Goal: Task Accomplishment & Management: Use online tool/utility

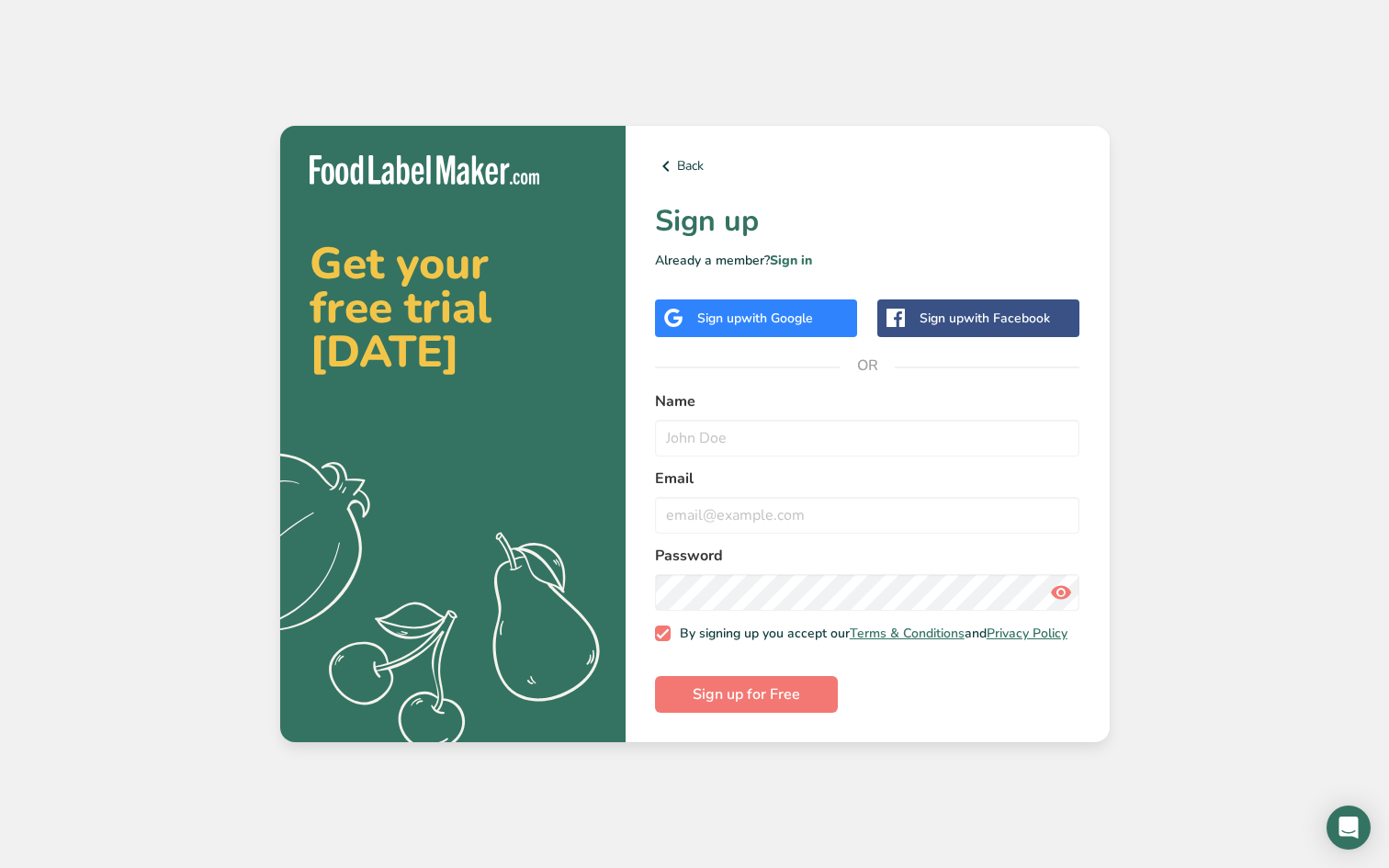
click at [790, 311] on span "with Google" at bounding box center [777, 318] width 72 height 18
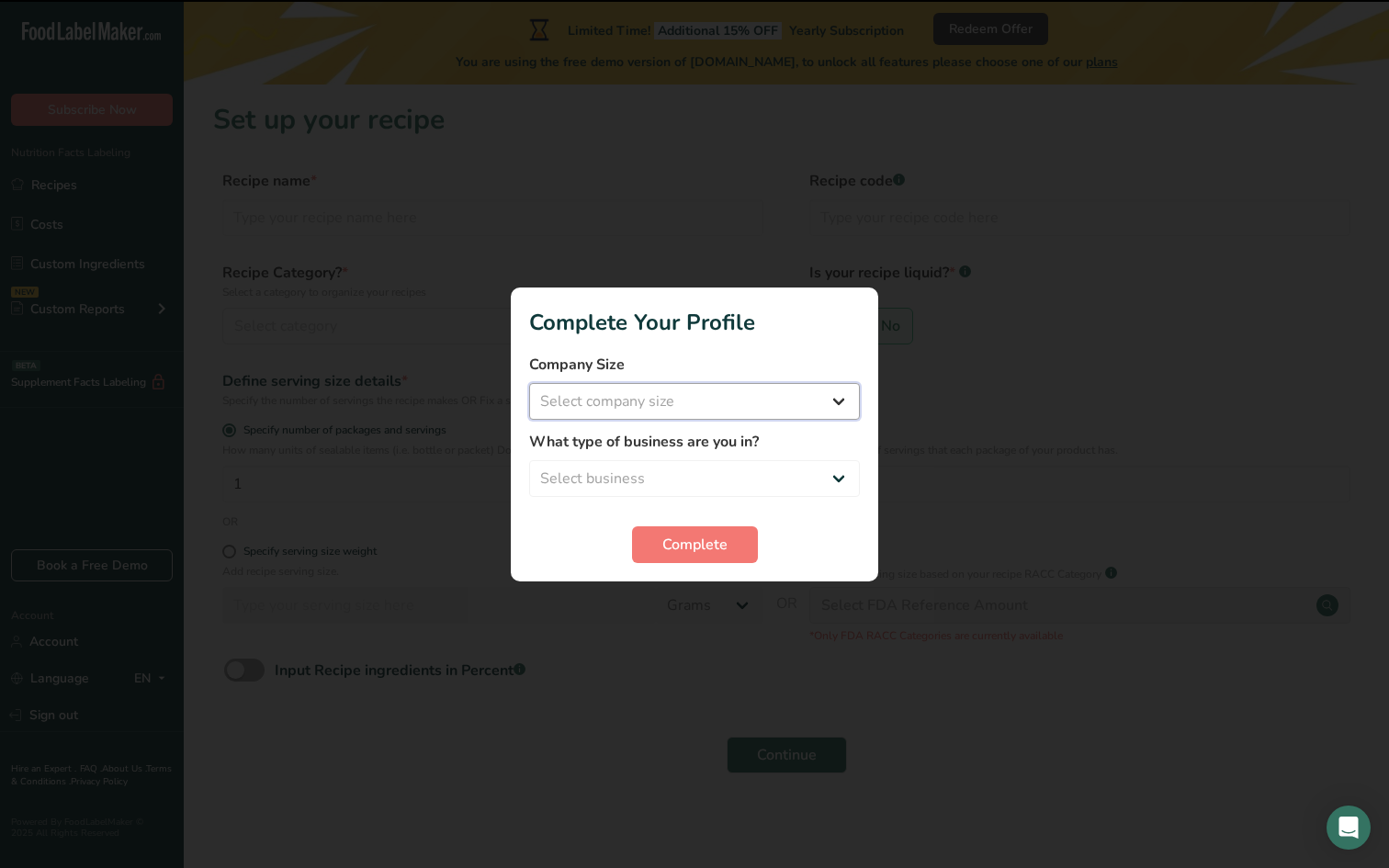
click at [836, 402] on select "Select company size Fewer than 10 Employees 10 to 50 Employees 51 to 500 Employ…" at bounding box center [694, 401] width 331 height 37
select select "1"
click at [835, 471] on select "Select business Packaged Food Manufacturer Restaurant & Cafe Bakery Meal Plans …" at bounding box center [694, 478] width 331 height 37
select select "1"
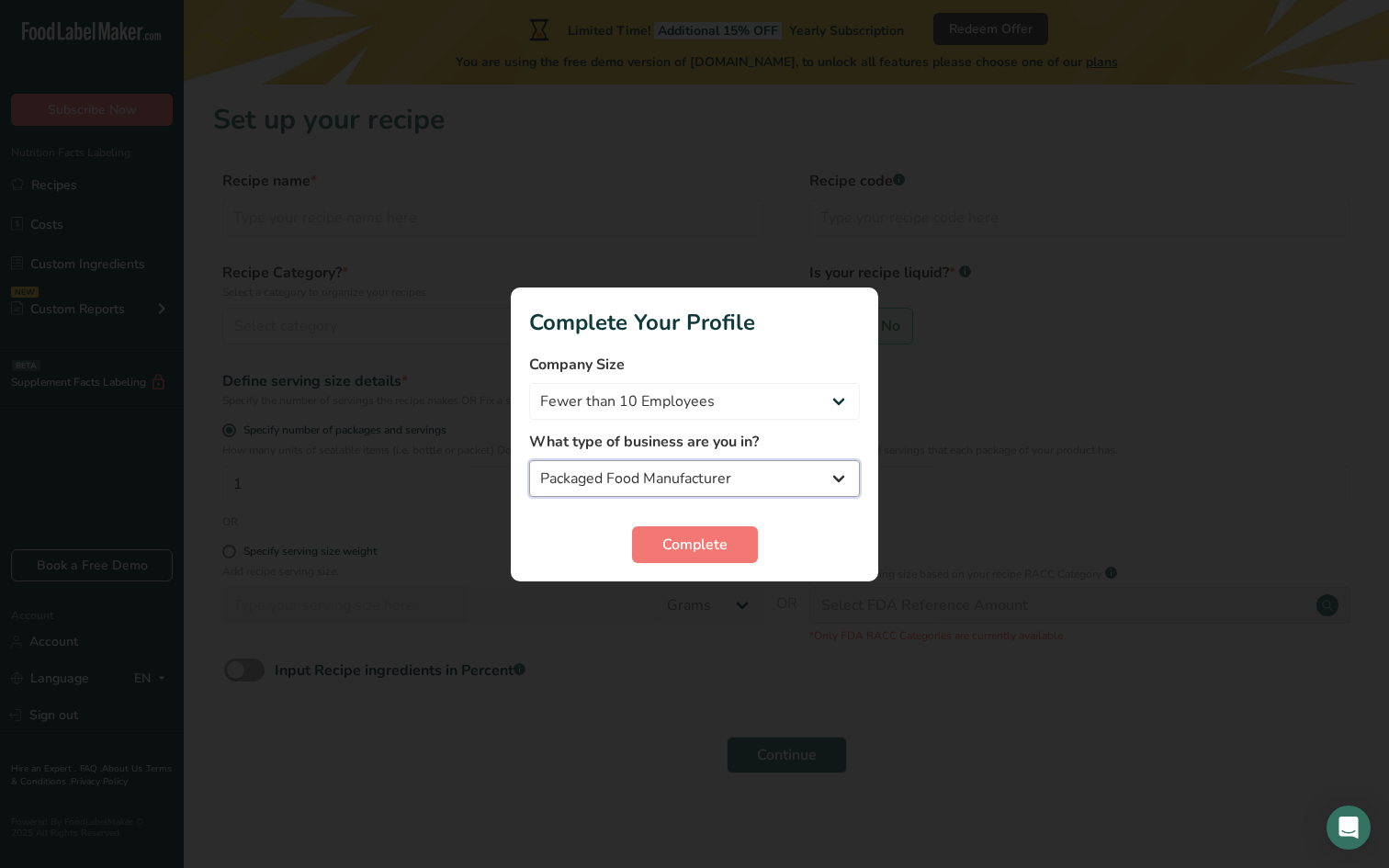
click at [832, 470] on select "Packaged Food Manufacturer Restaurant & Cafe Bakery Meal Plans & Catering Compa…" at bounding box center [694, 478] width 331 height 37
click at [705, 527] on button "Complete" at bounding box center [694, 544] width 125 height 37
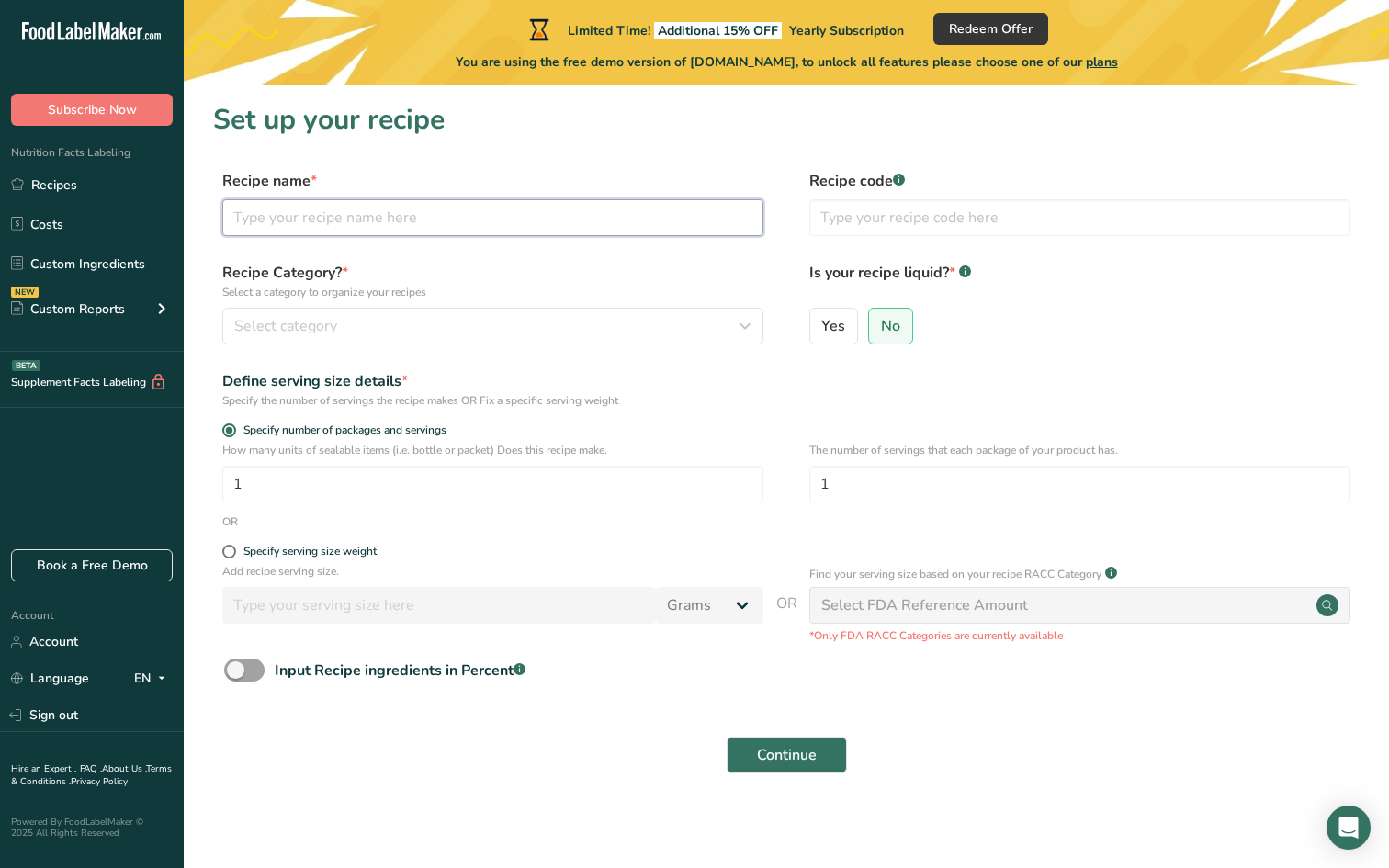
click at [322, 214] on input "text" at bounding box center [493, 217] width 541 height 37
click at [366, 221] on input "text" at bounding box center [493, 217] width 541 height 37
paste input "avocado salmon and chicken salad"
type input "avocado salmon and chicken salad"
click at [835, 217] on input "text" at bounding box center [1080, 217] width 541 height 37
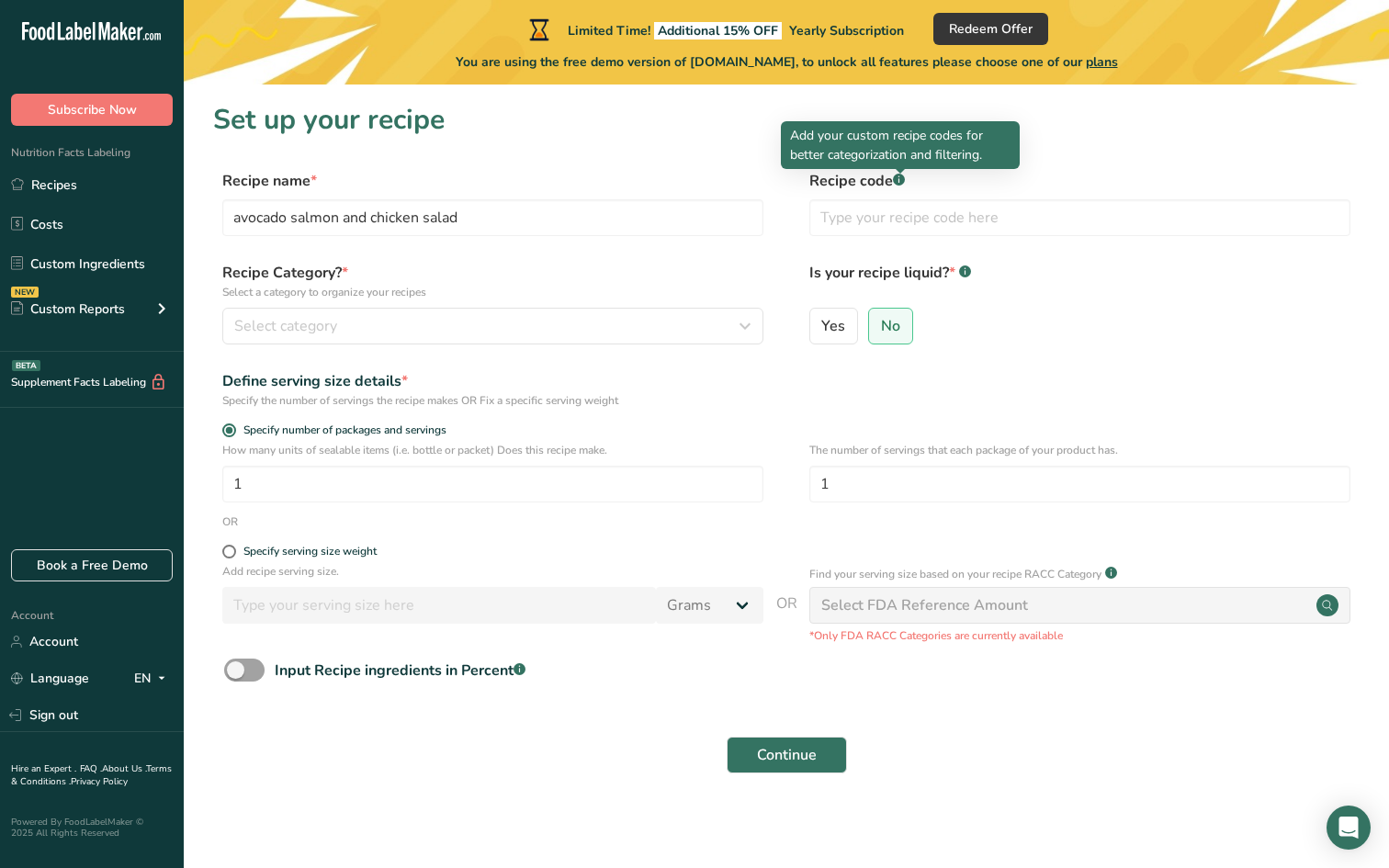
click at [899, 178] on rect at bounding box center [899, 179] width 12 height 12
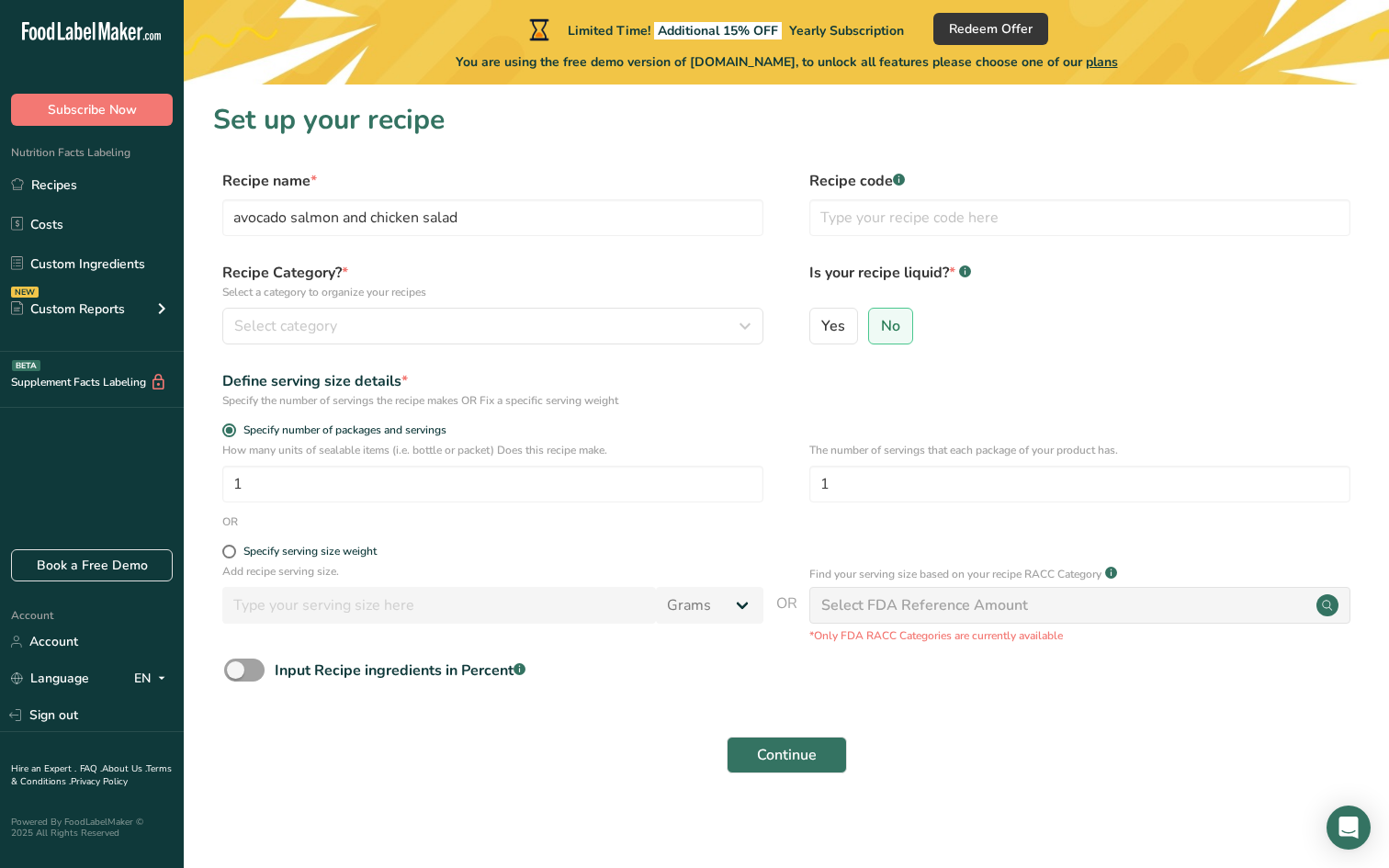
click at [899, 178] on rect at bounding box center [899, 179] width 12 height 12
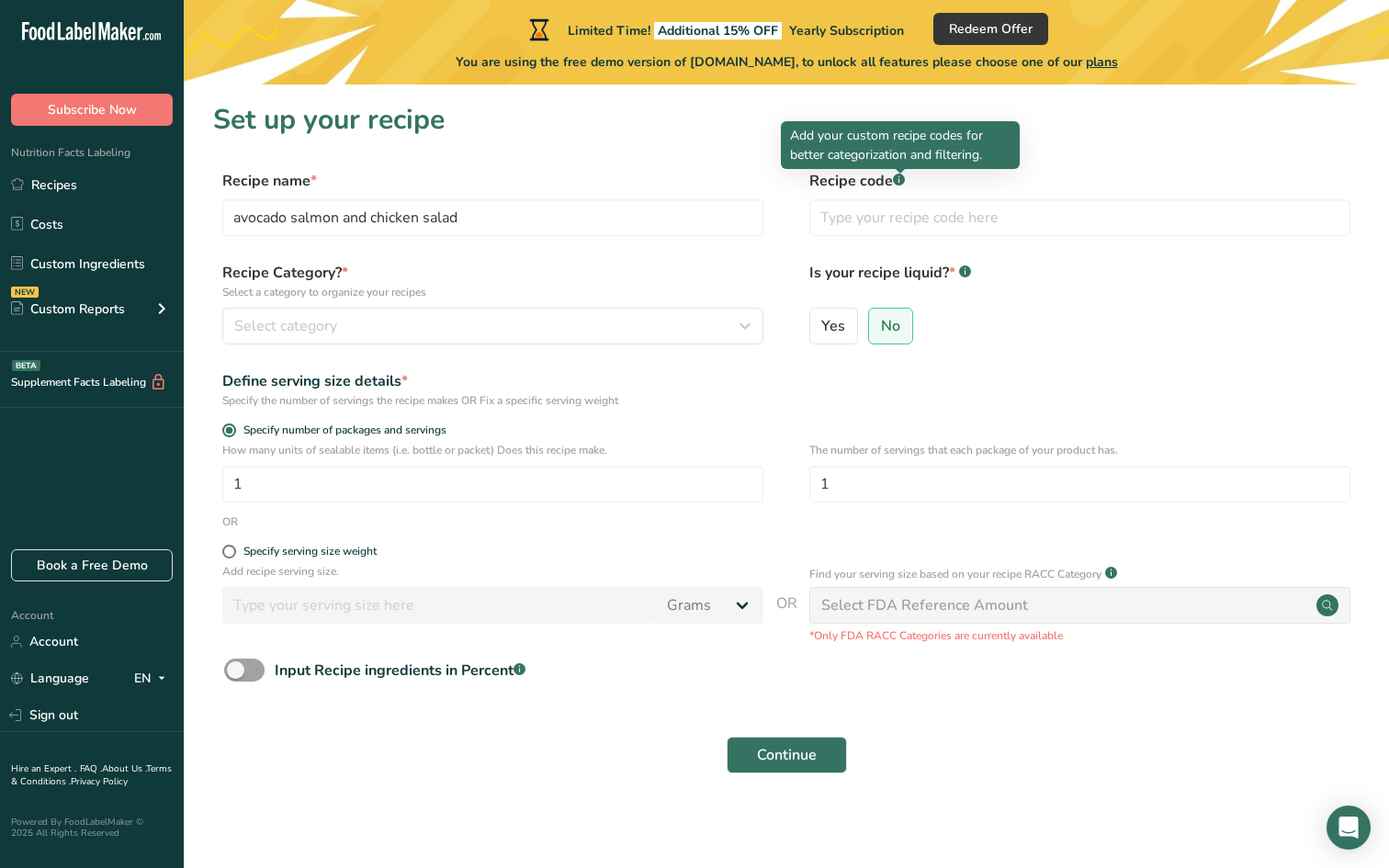
click at [899, 178] on rect at bounding box center [899, 179] width 12 height 12
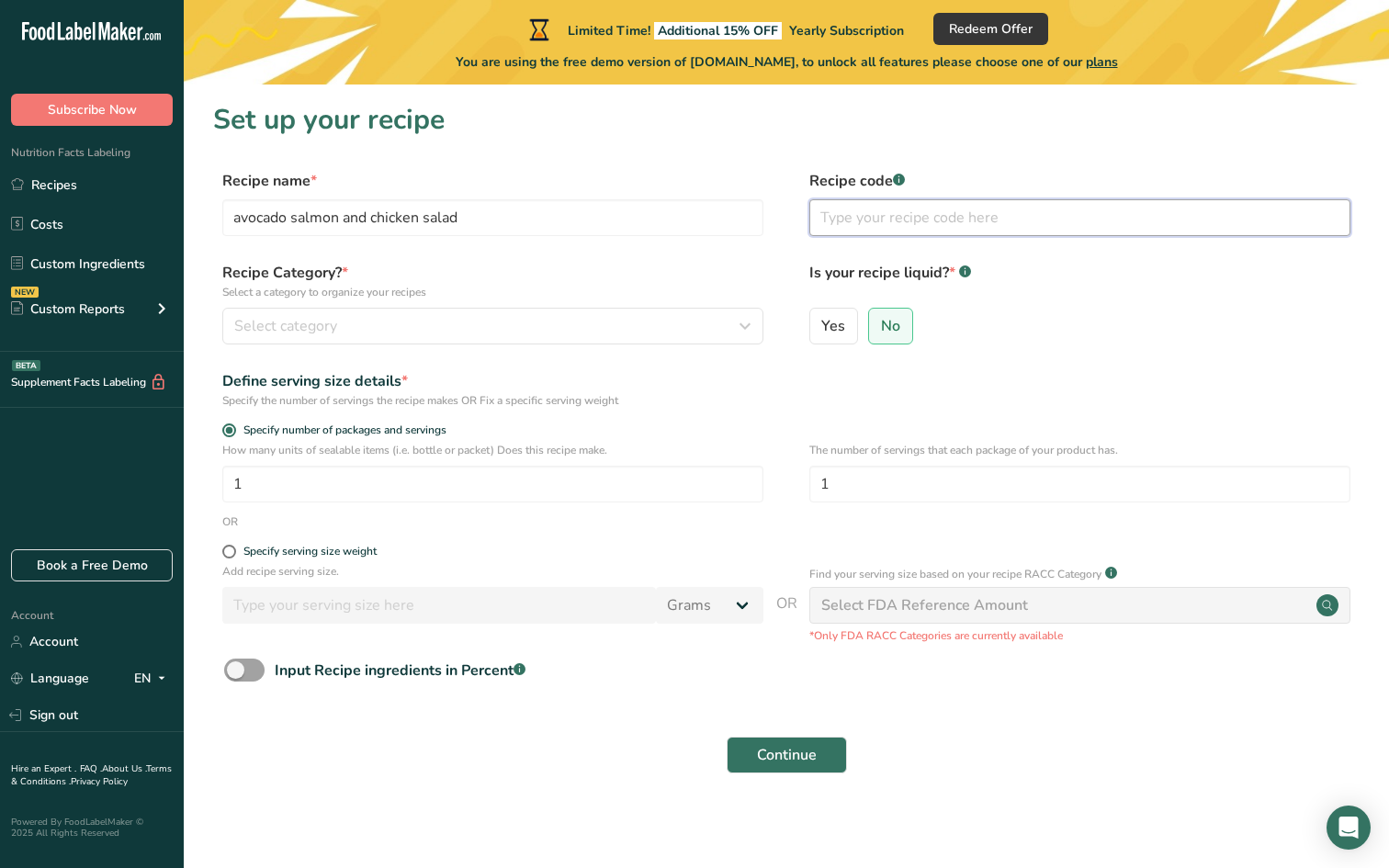
click at [865, 226] on input "text" at bounding box center [1080, 217] width 541 height 37
type input "salmon mangi chicken avacado salate vegetables salt pepper"
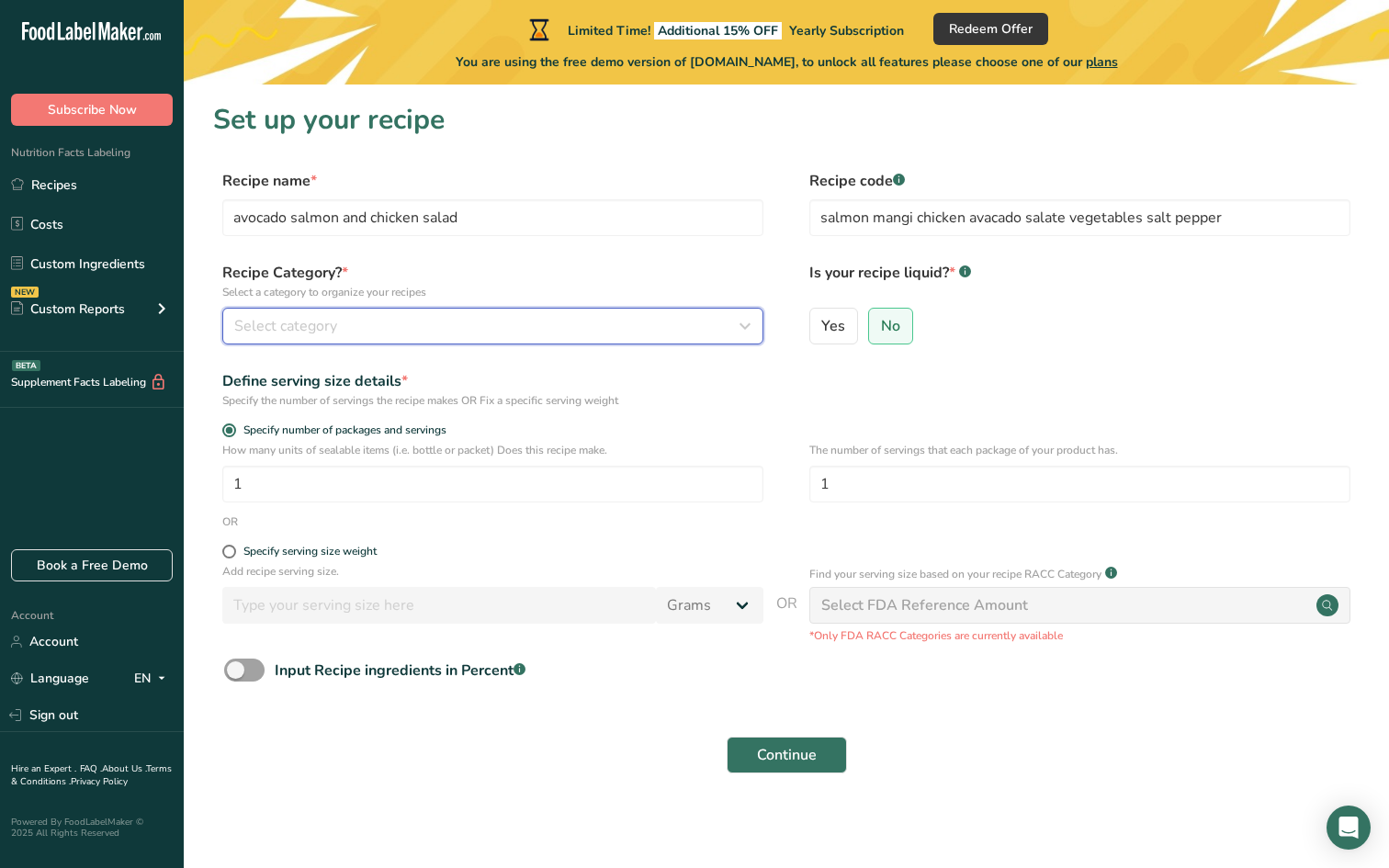
click at [638, 327] on div "Select category" at bounding box center [487, 325] width 506 height 22
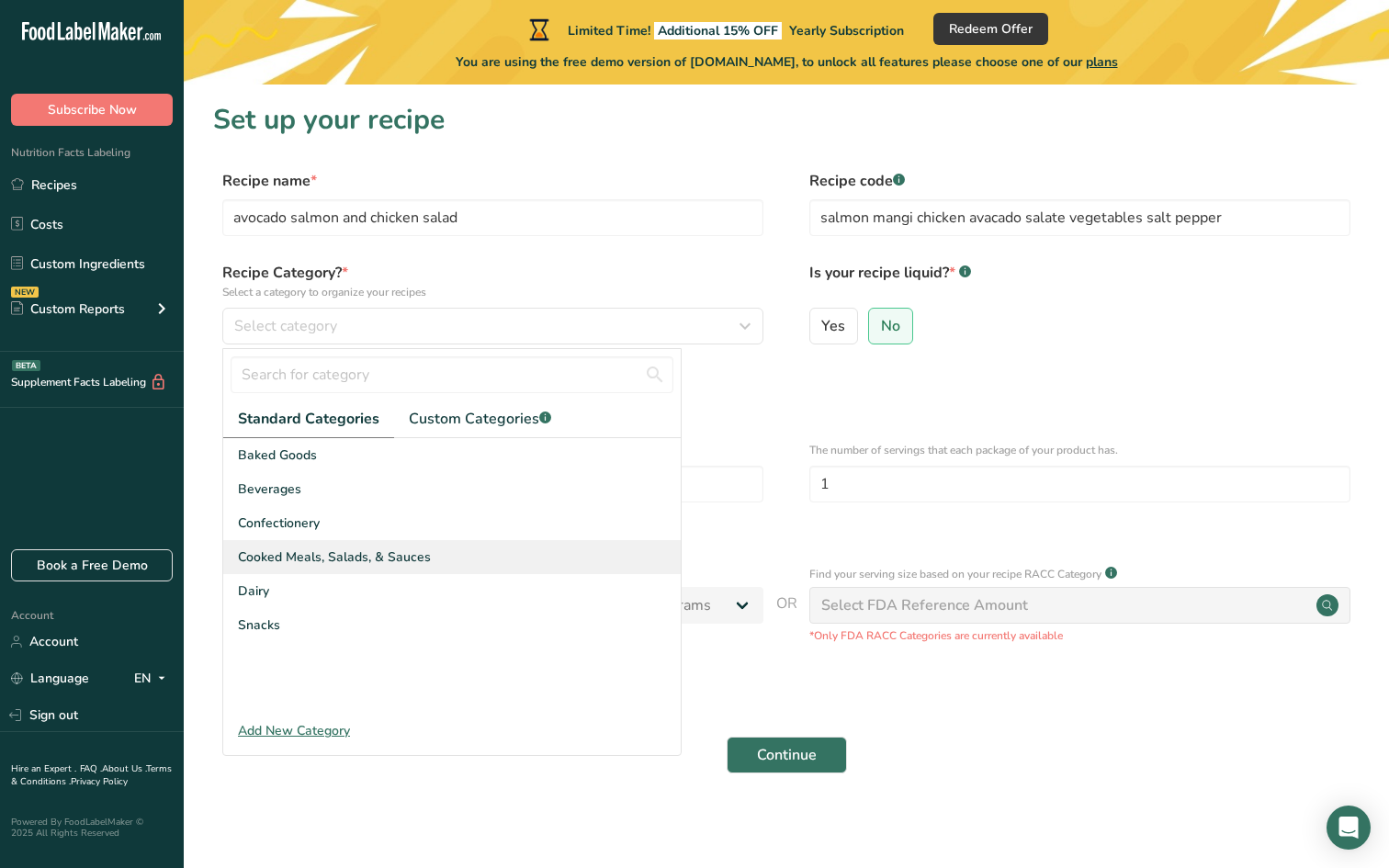
click at [447, 556] on div "Cooked Meals, Salads, & Sauces" at bounding box center [452, 557] width 457 height 34
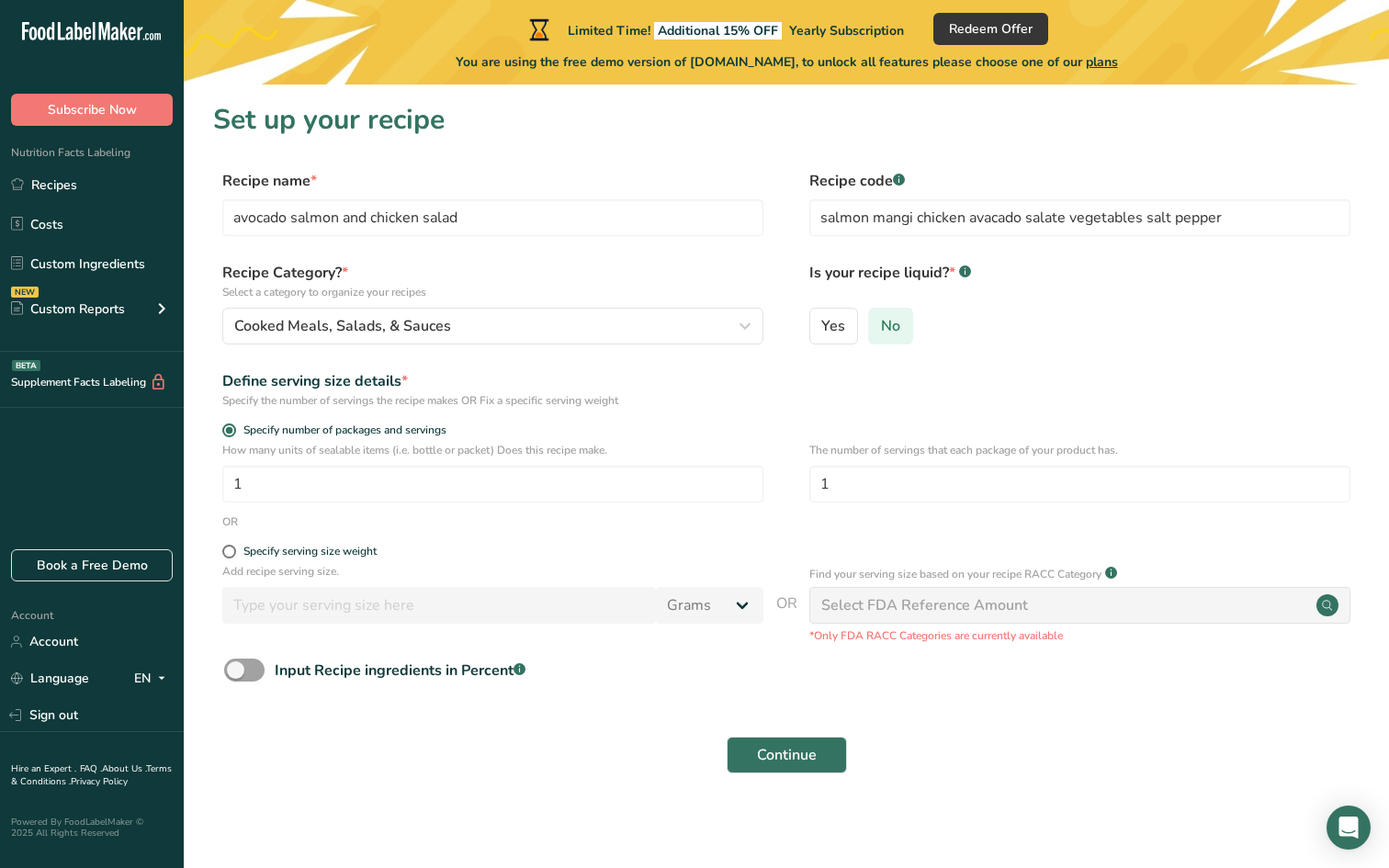
click at [884, 336] on label "No" at bounding box center [891, 325] width 45 height 37
click at [881, 332] on input "No" at bounding box center [875, 325] width 12 height 12
click at [277, 484] on input "1" at bounding box center [493, 483] width 541 height 37
type input "2"
click at [794, 772] on button "Continue" at bounding box center [787, 754] width 121 height 37
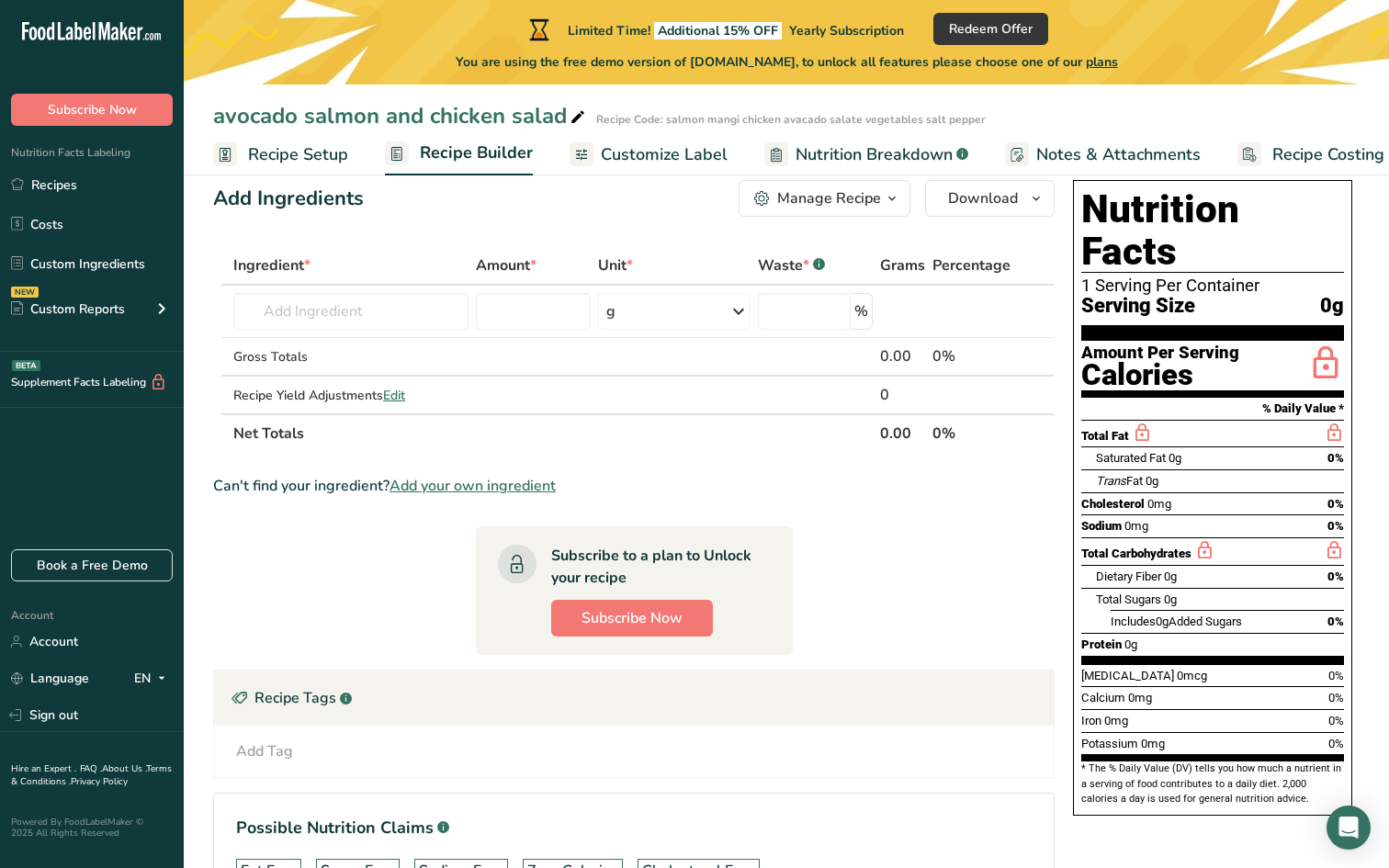
scroll to position [35, 0]
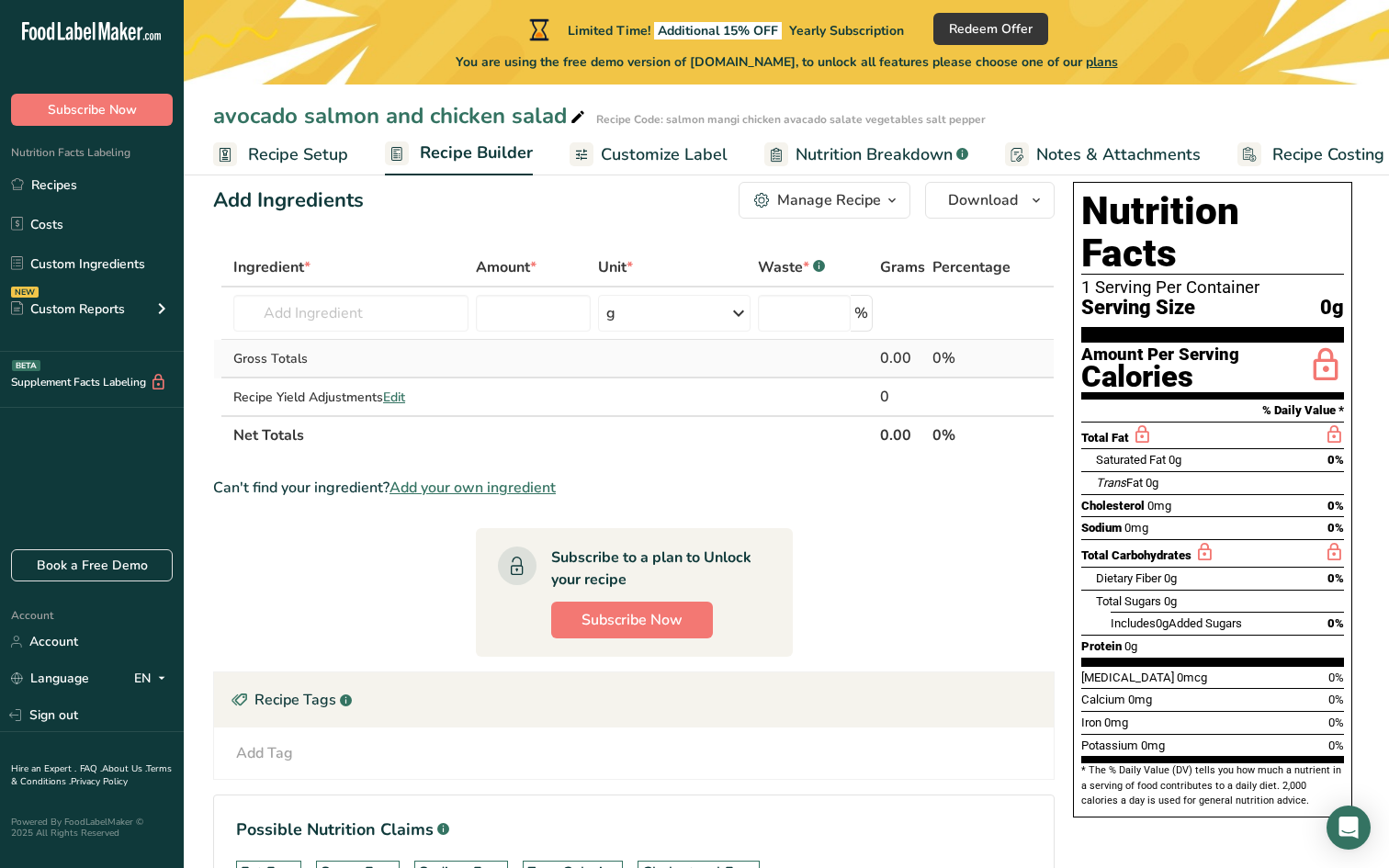
click at [881, 359] on td "0.00" at bounding box center [903, 359] width 53 height 39
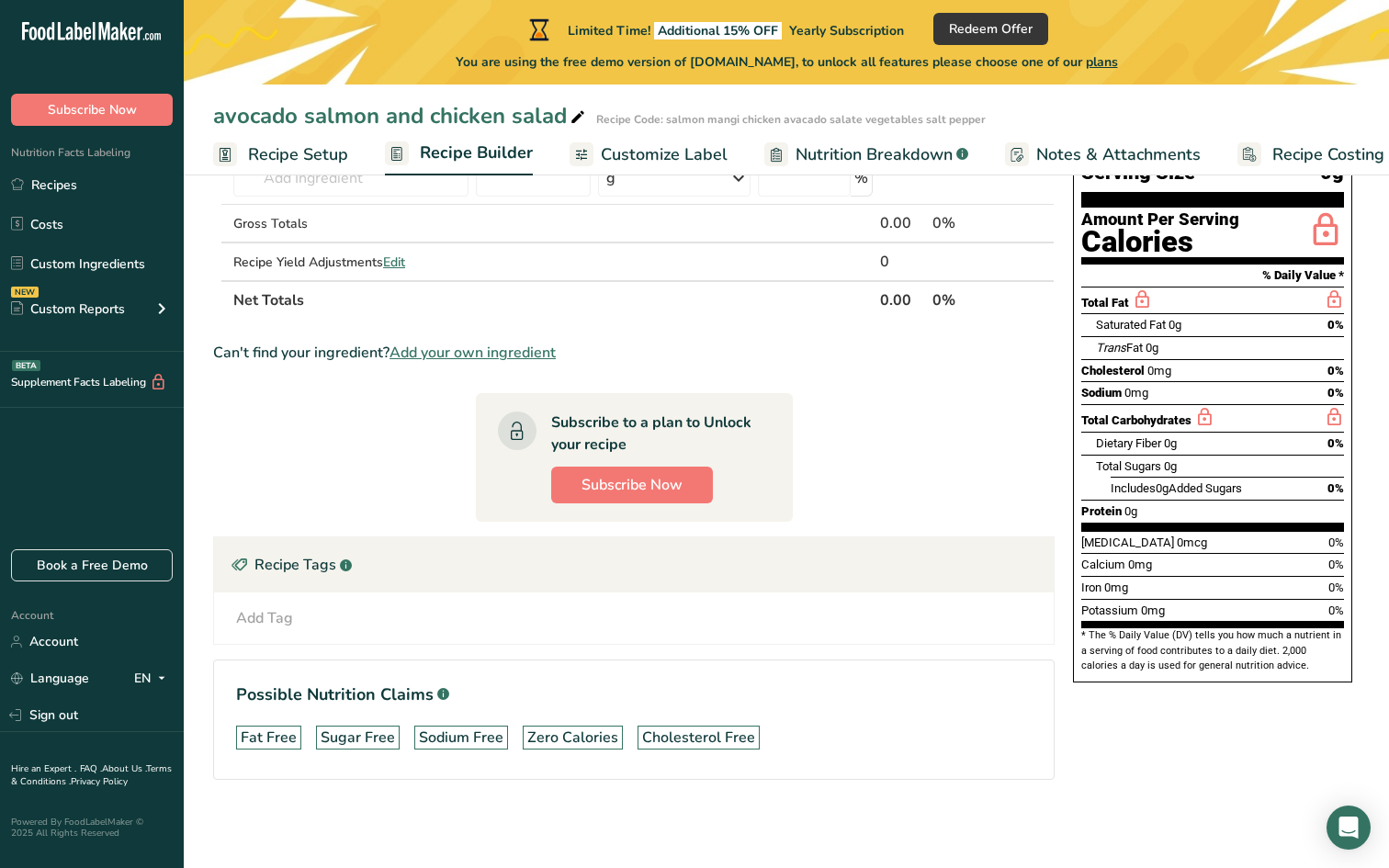
scroll to position [0, 0]
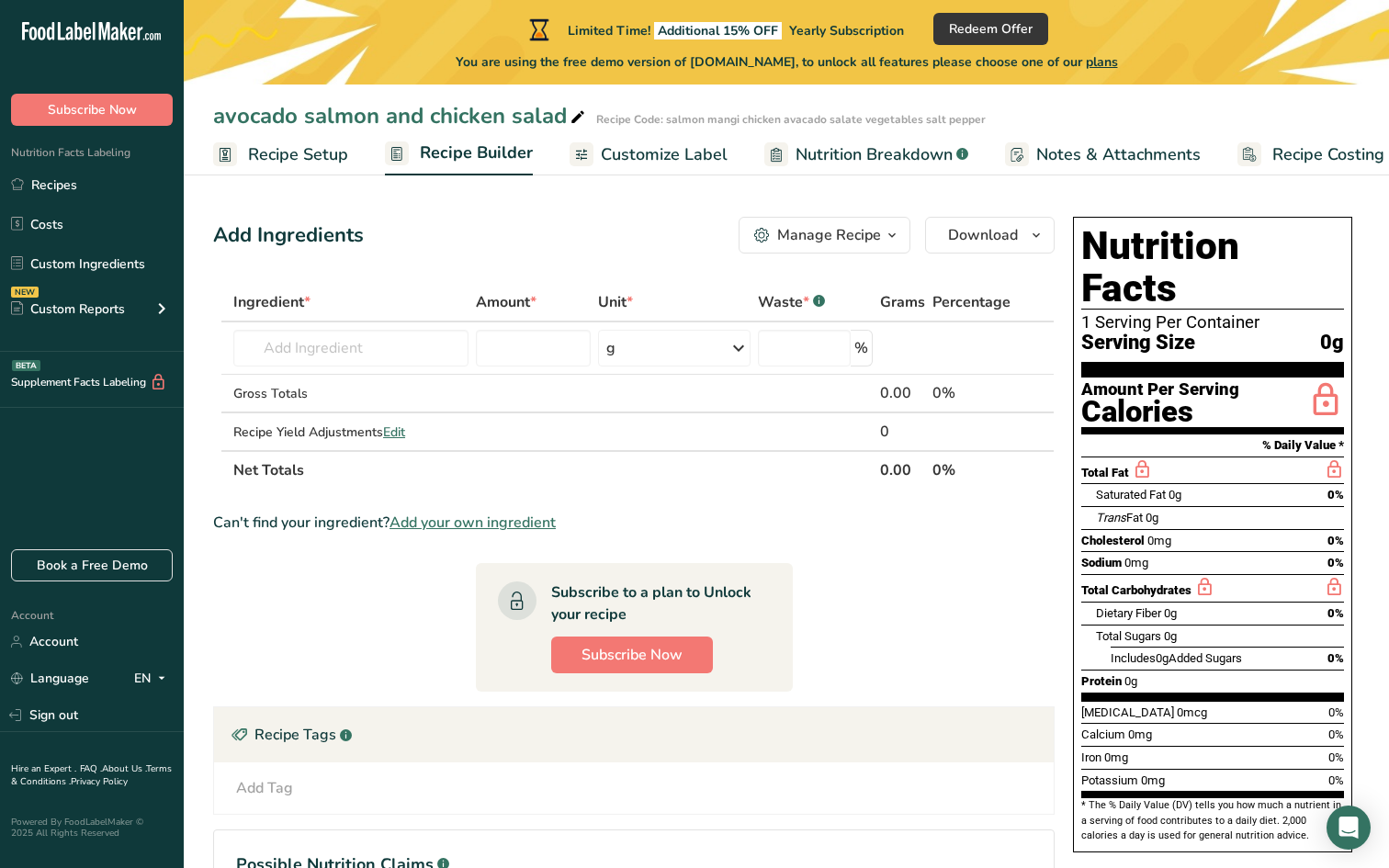
click at [1203, 483] on div "Saturated Fat 0g 0%" at bounding box center [1219, 495] width 248 height 23
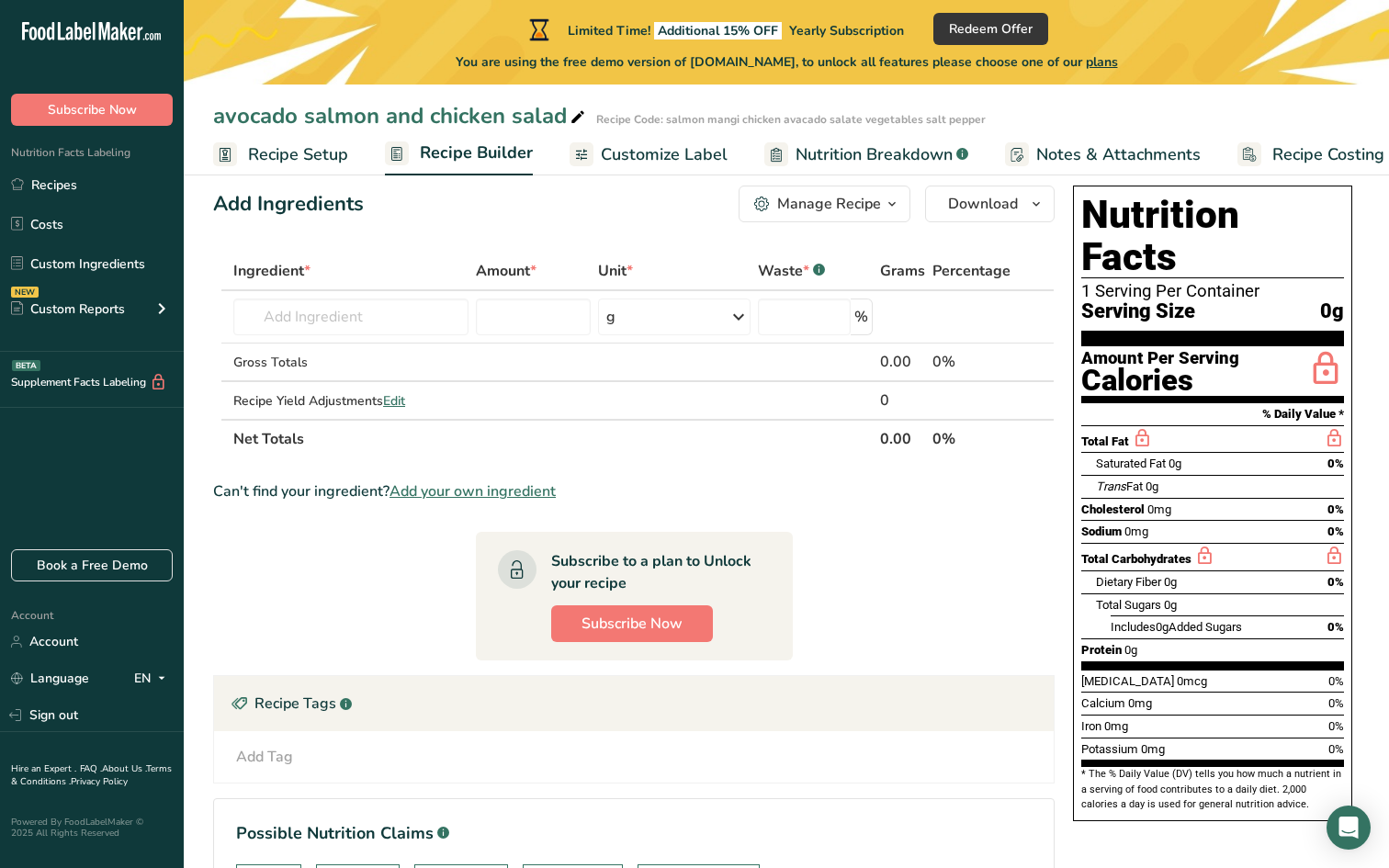
scroll to position [33, 0]
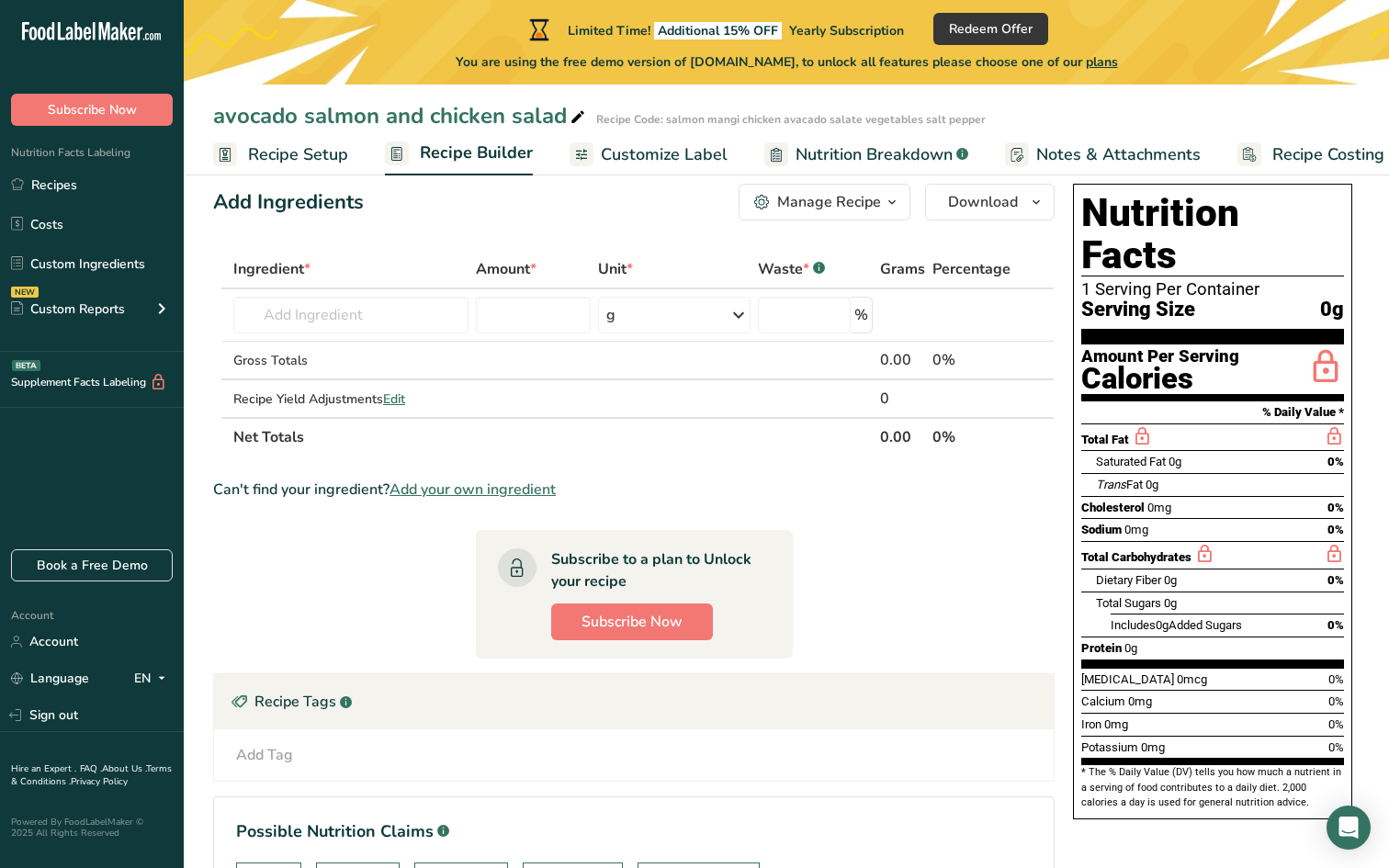
click at [642, 150] on span "Customize Label" at bounding box center [664, 155] width 126 height 25
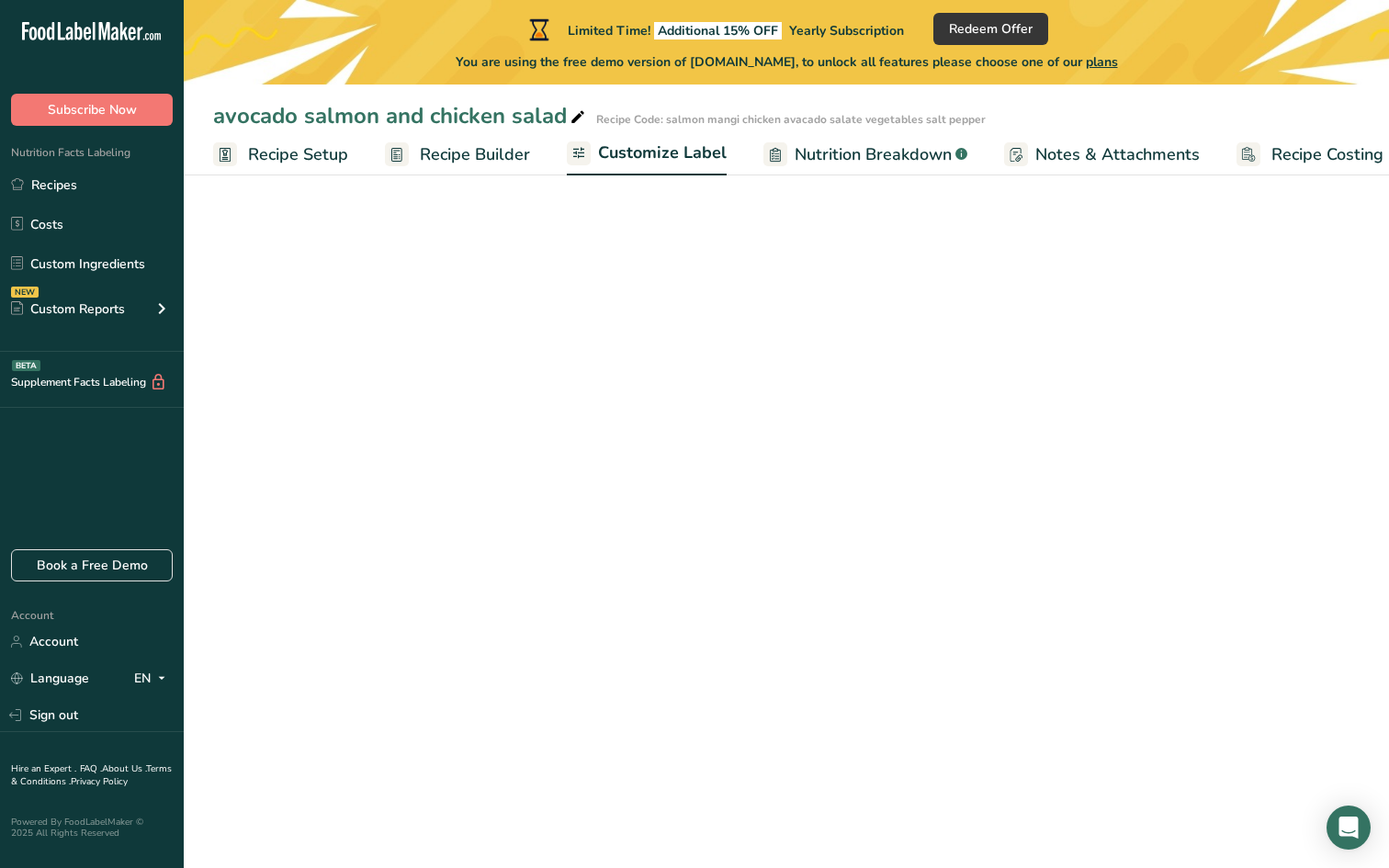
scroll to position [0, 24]
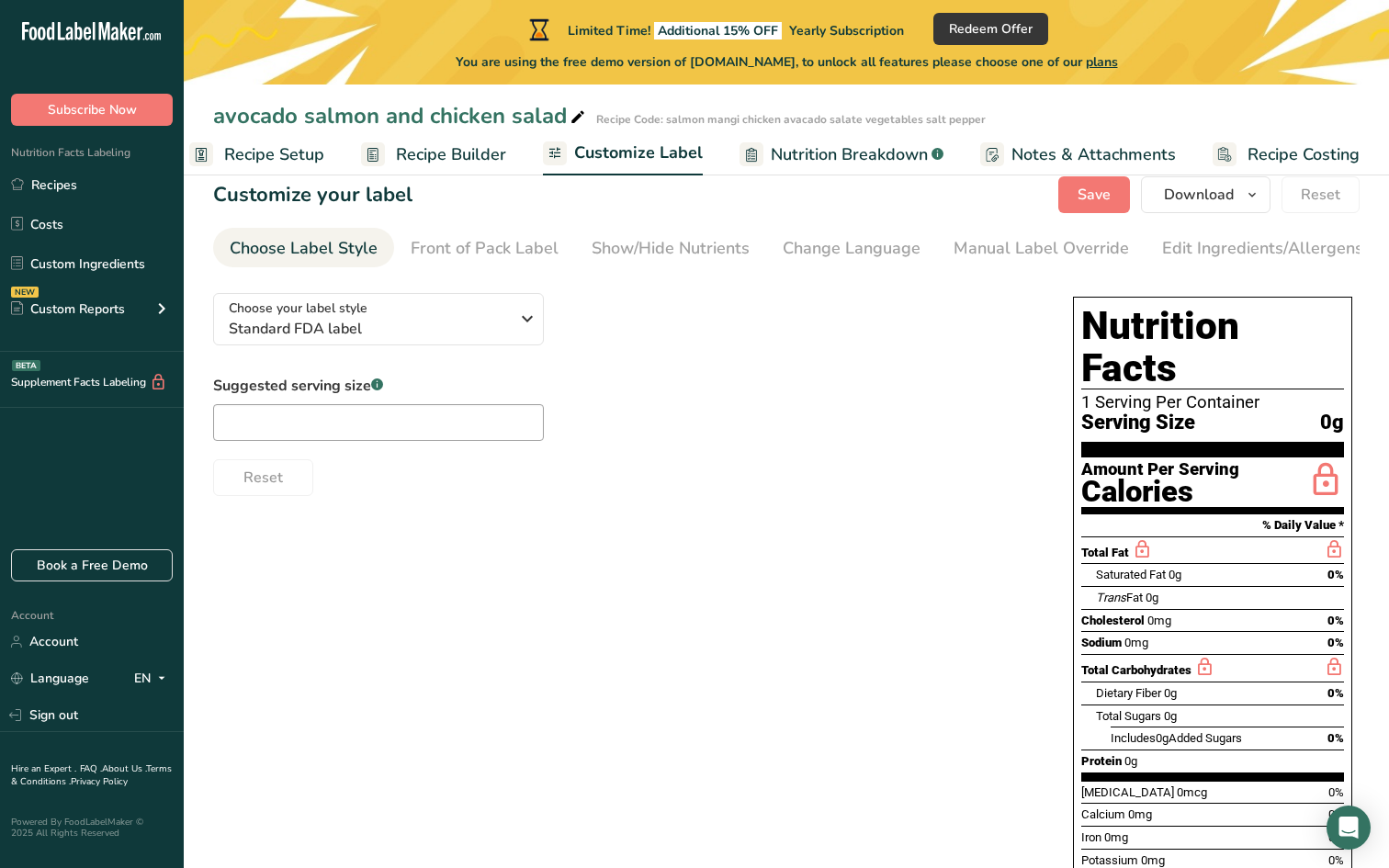
click at [445, 148] on span "Recipe Builder" at bounding box center [451, 155] width 110 height 25
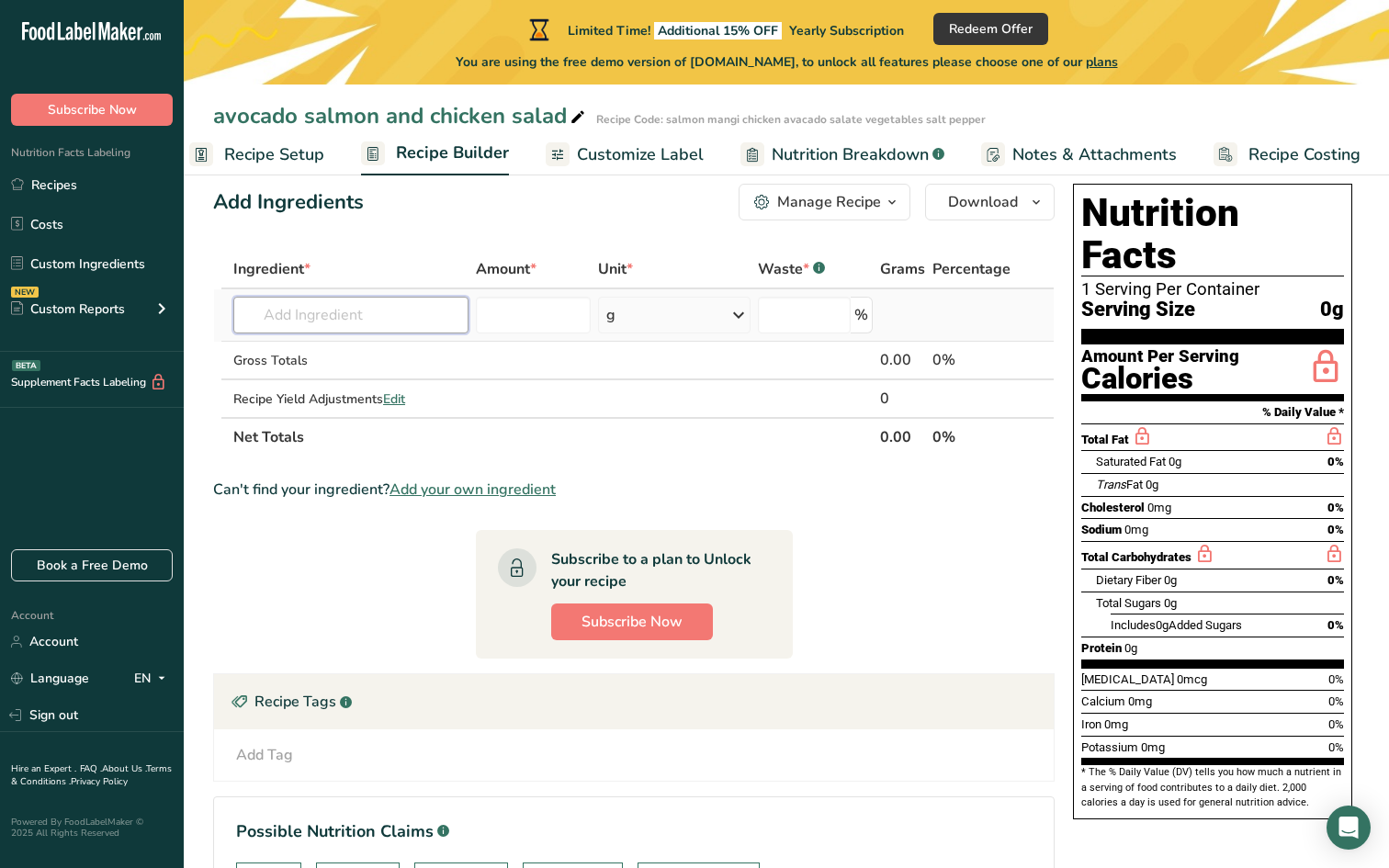
click at [333, 319] on input "text" at bounding box center [351, 315] width 235 height 37
click at [885, 356] on div "0.00" at bounding box center [902, 359] width 45 height 22
click at [306, 319] on input "text" at bounding box center [351, 315] width 235 height 37
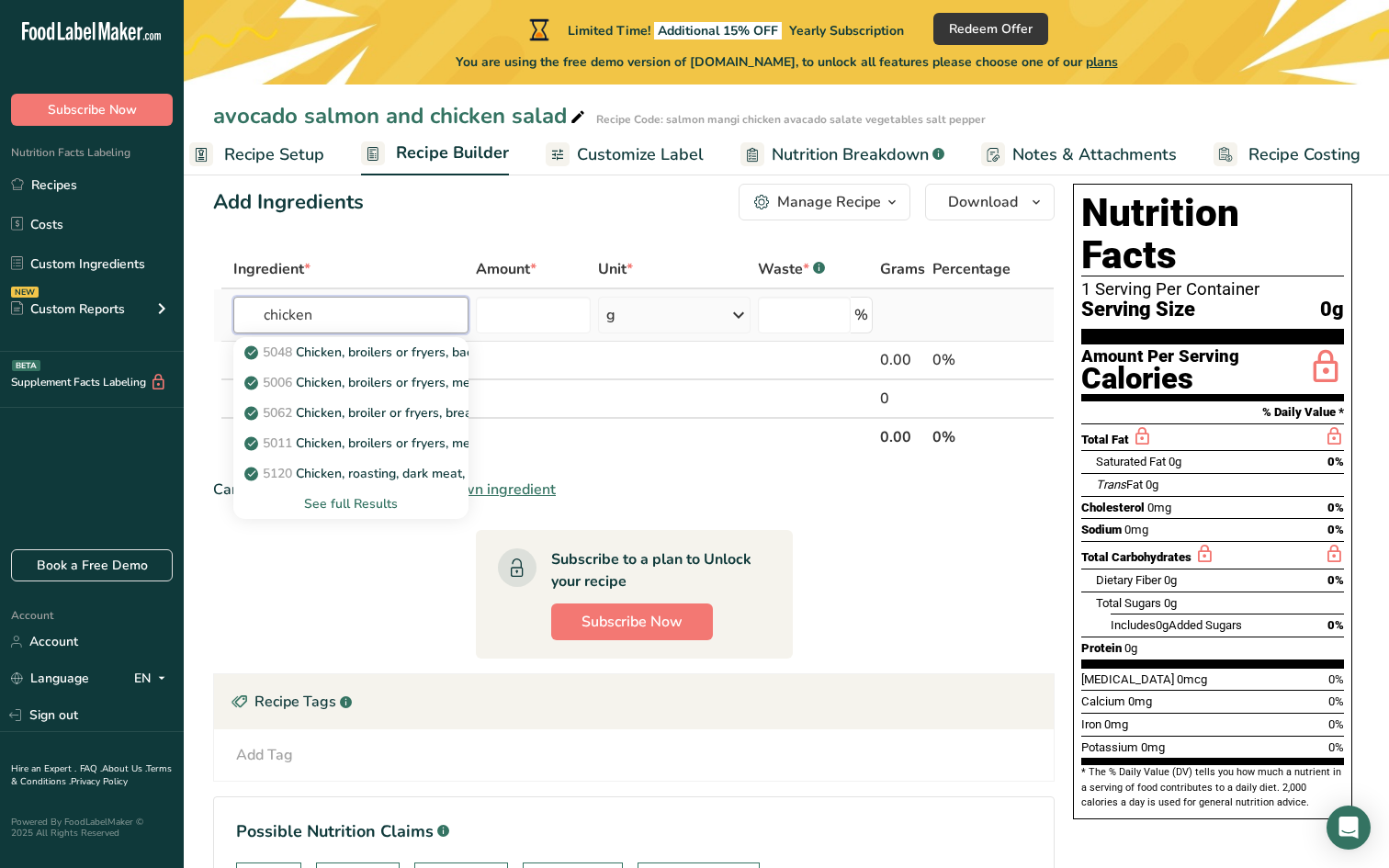
type input "chicken"
click at [348, 500] on div "See full Results" at bounding box center [351, 503] width 206 height 19
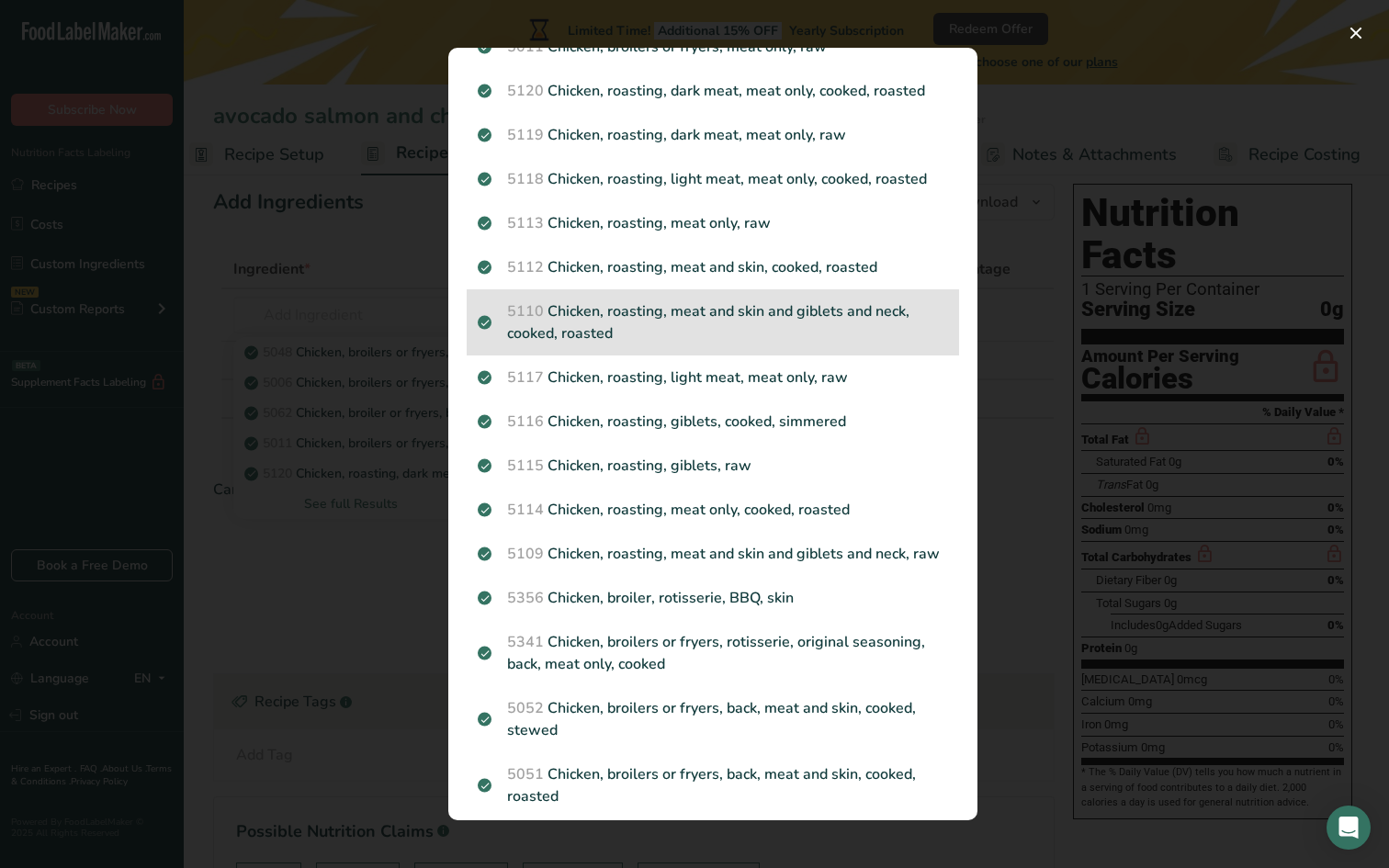
scroll to position [0, 0]
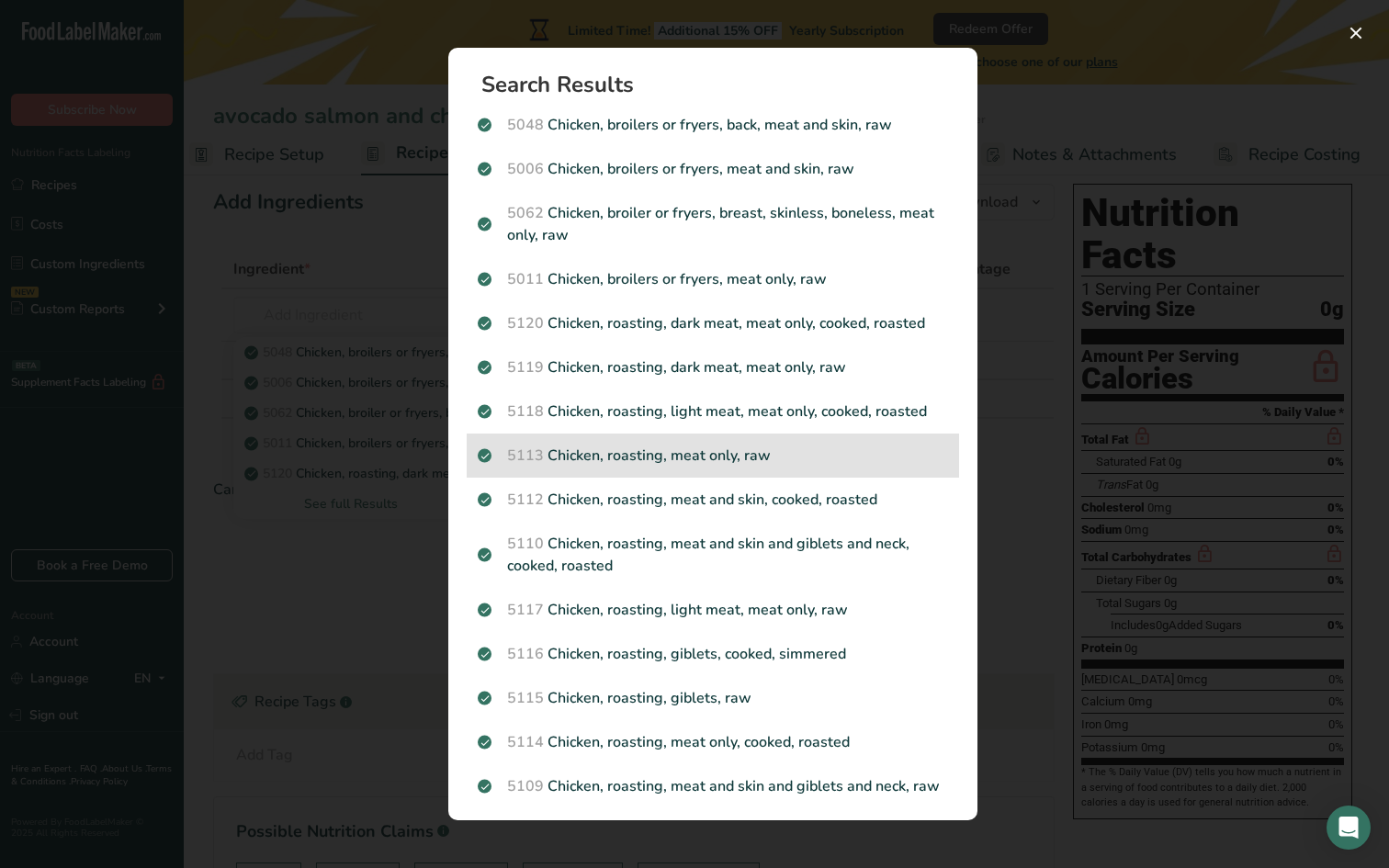
click at [864, 455] on p "5113 Chicken, roasting, meat only, raw" at bounding box center [713, 455] width 471 height 22
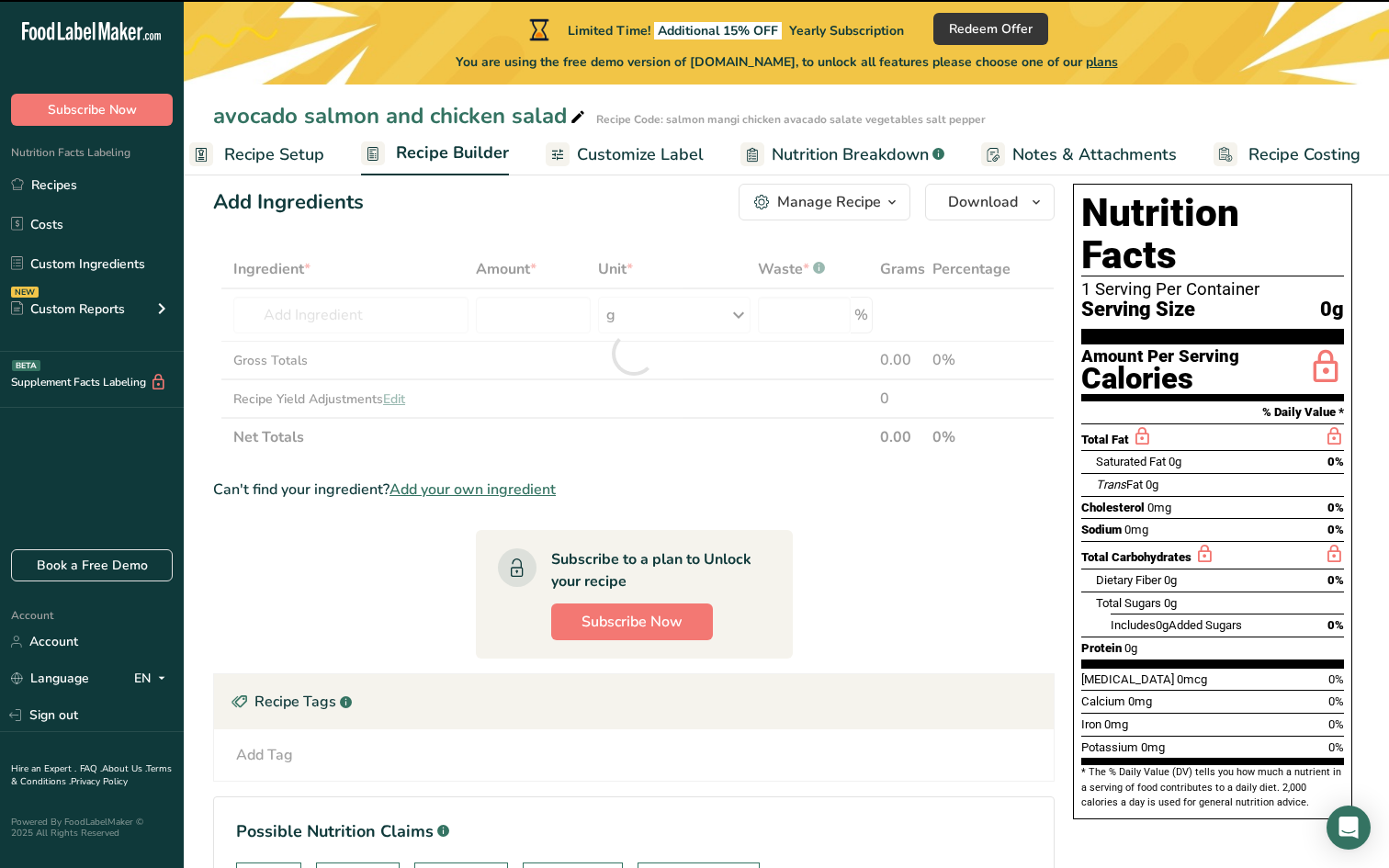
type input "0"
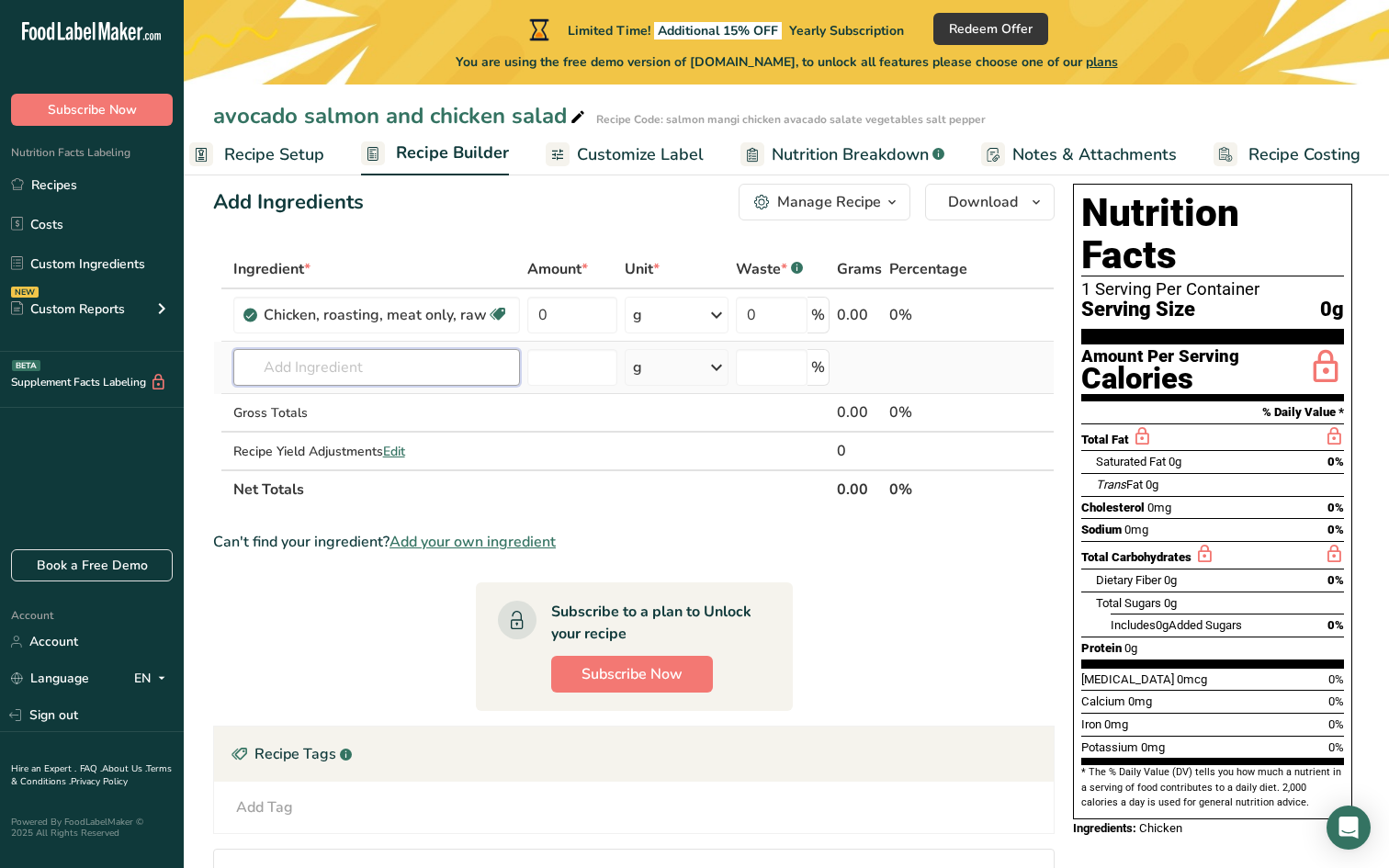
click at [426, 371] on input "text" at bounding box center [377, 367] width 287 height 37
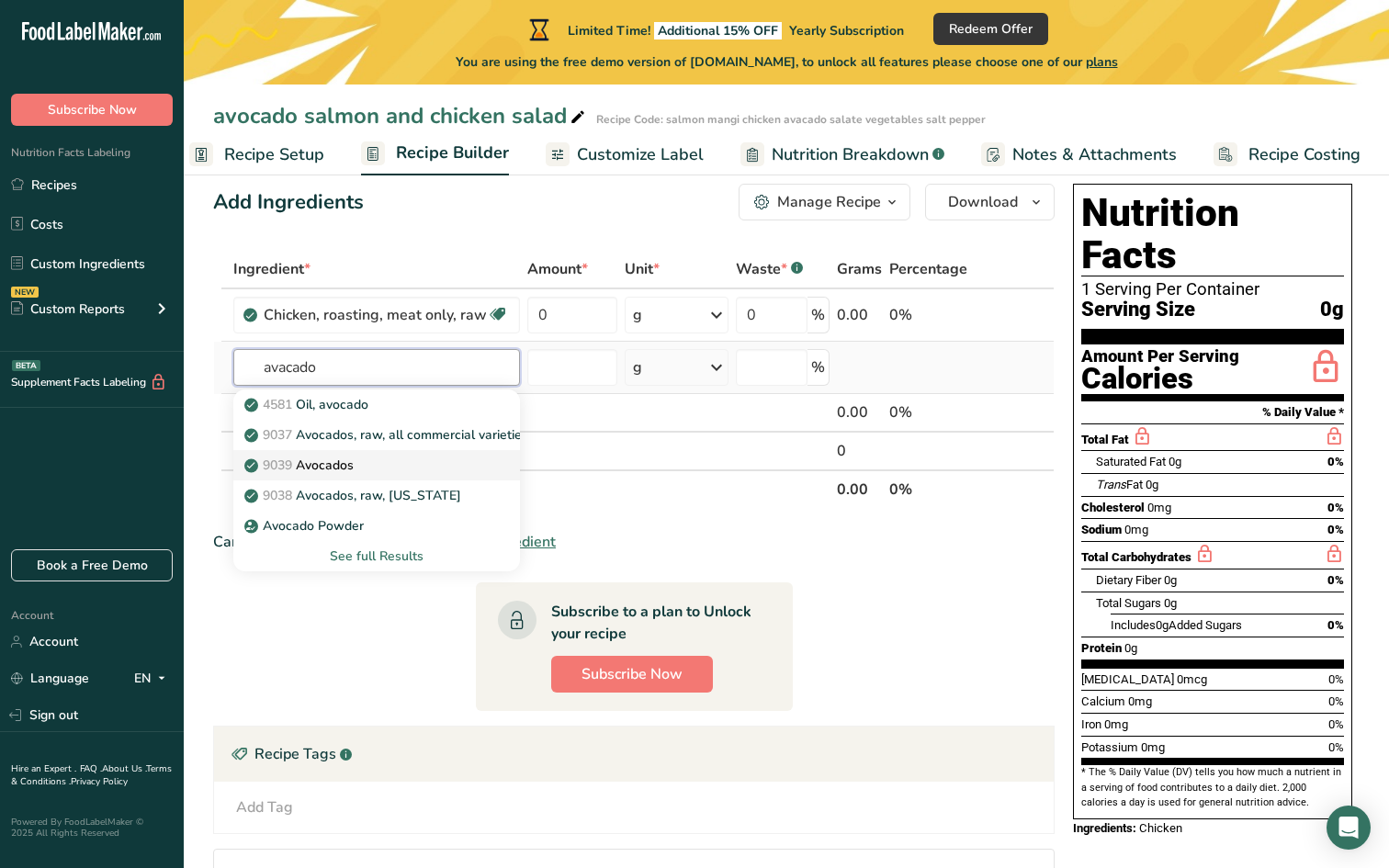
type input "avacado"
click at [427, 456] on div "9039 Avocados" at bounding box center [362, 465] width 228 height 19
type input "Avocados"
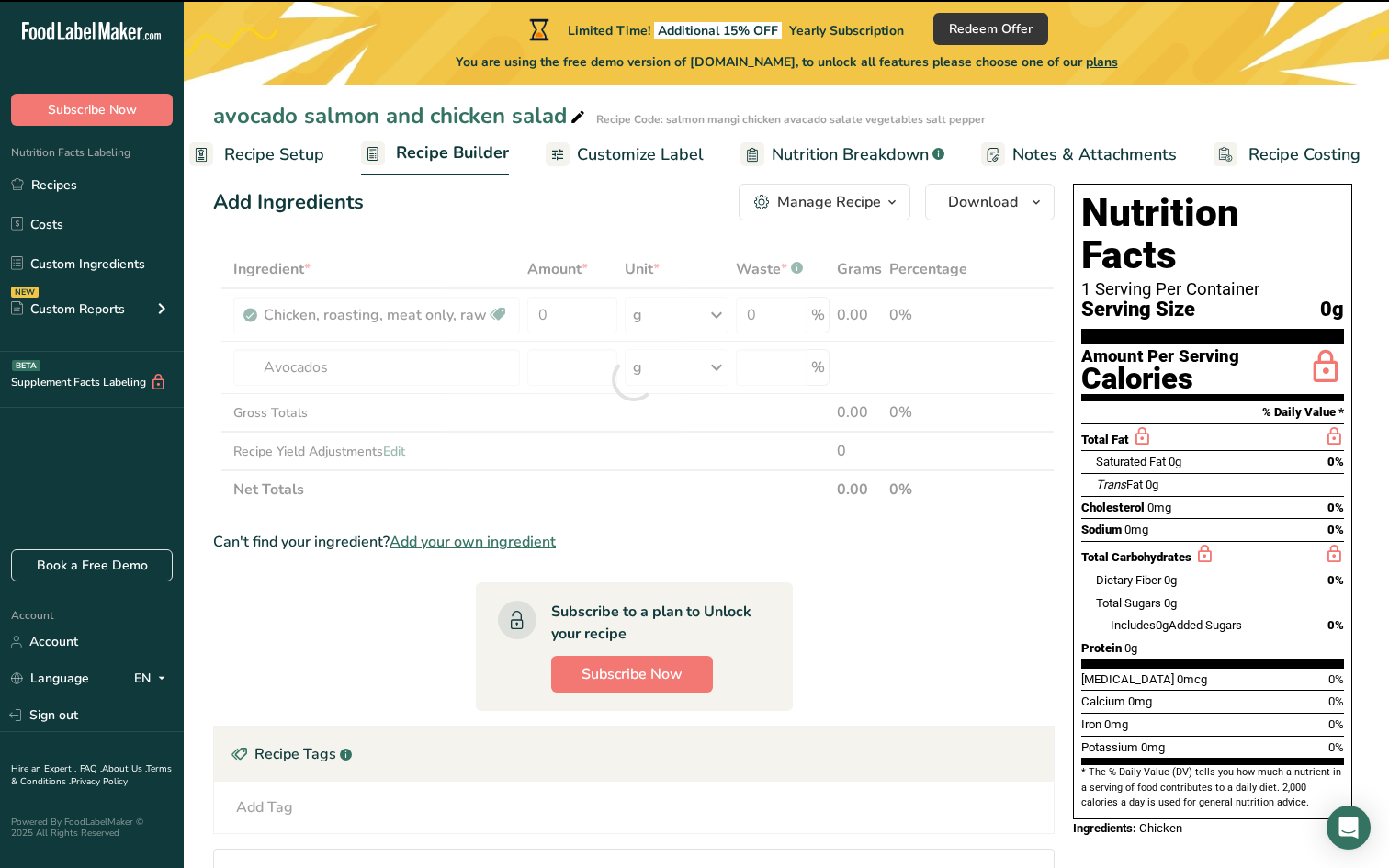
type input "0"
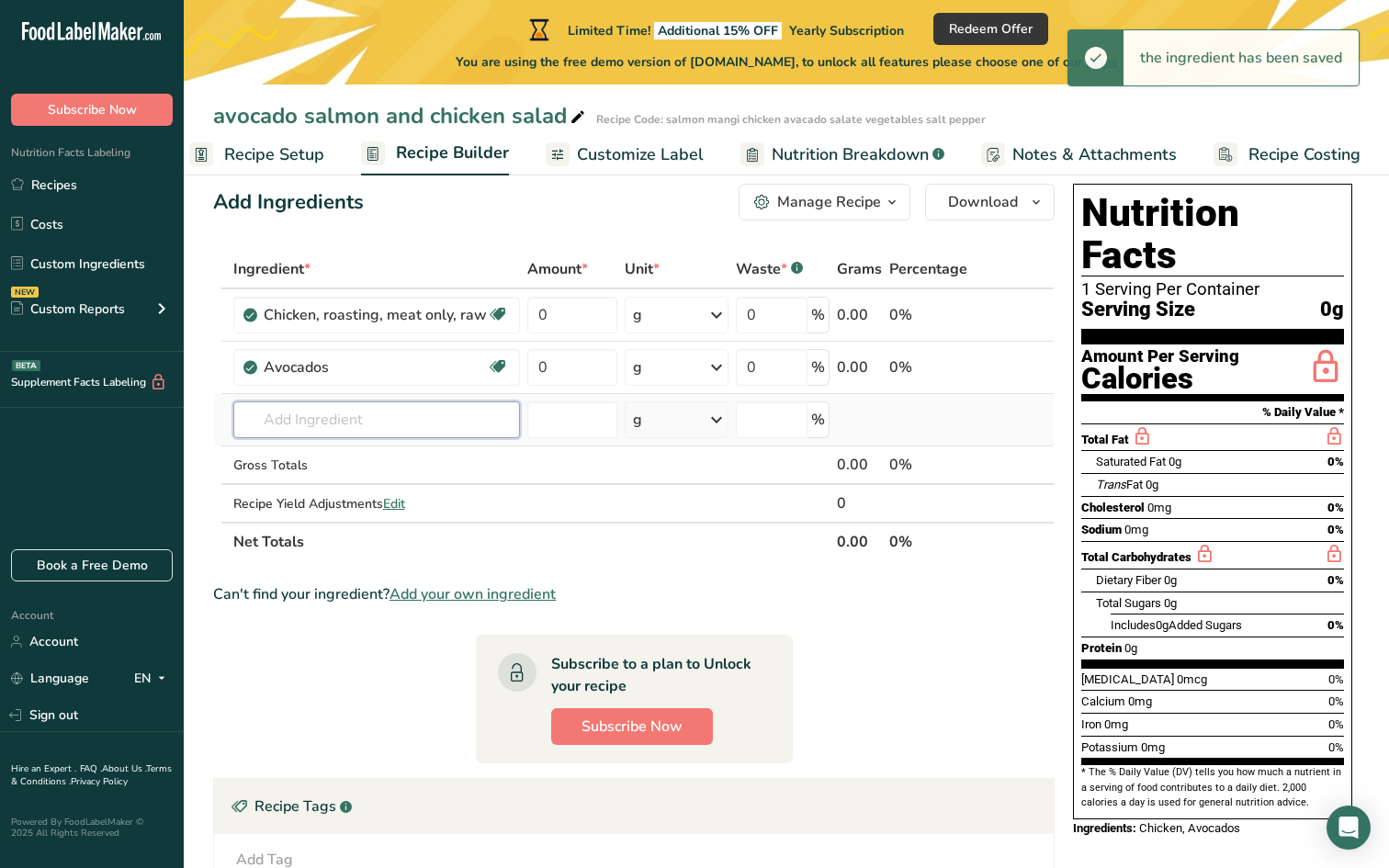
click at [368, 413] on input "text" at bounding box center [377, 419] width 287 height 37
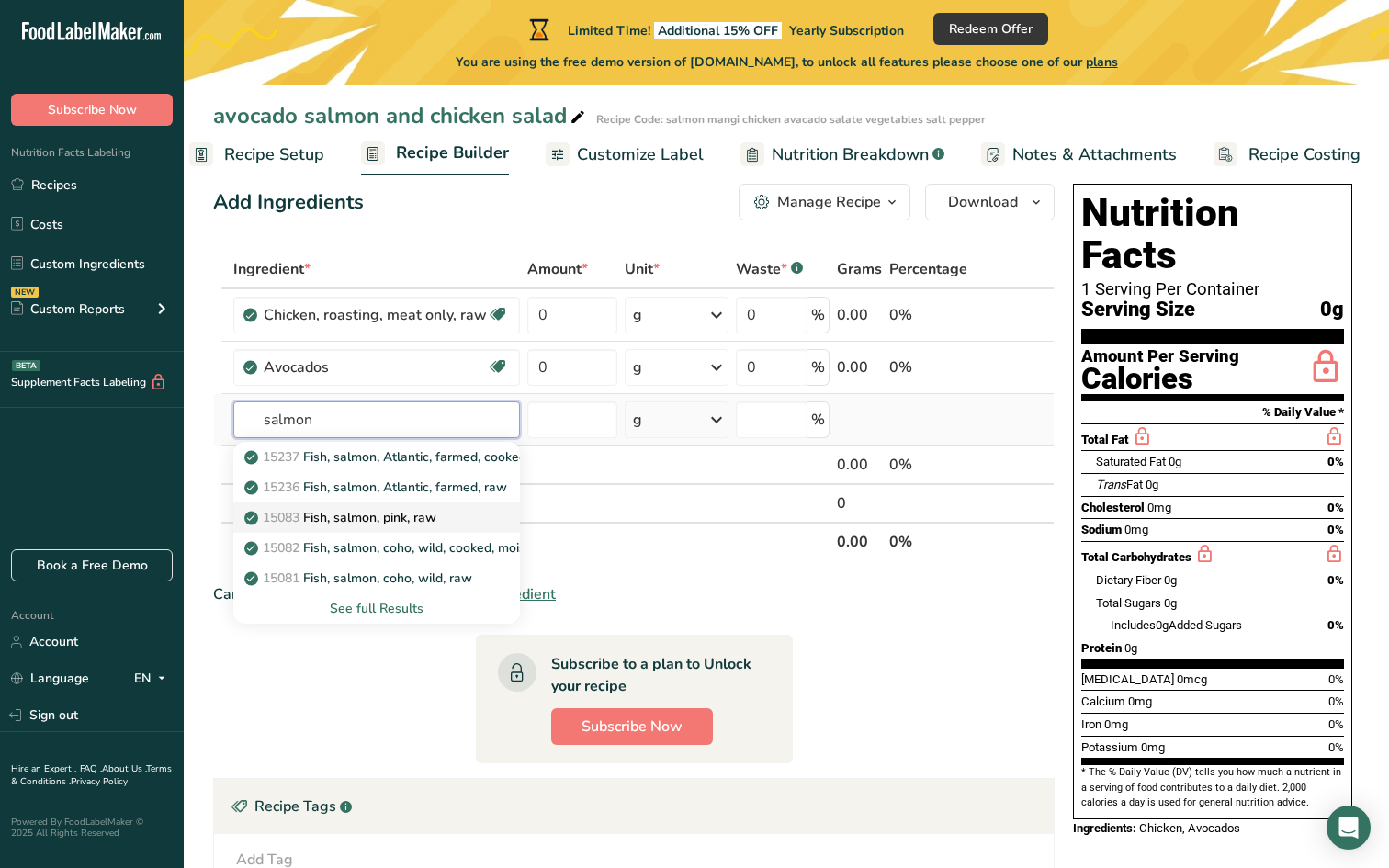
type input "salmon"
click at [454, 520] on div "15083 Fish, salmon, pink, raw" at bounding box center [362, 517] width 228 height 19
type input "Fish, salmon, pink, raw"
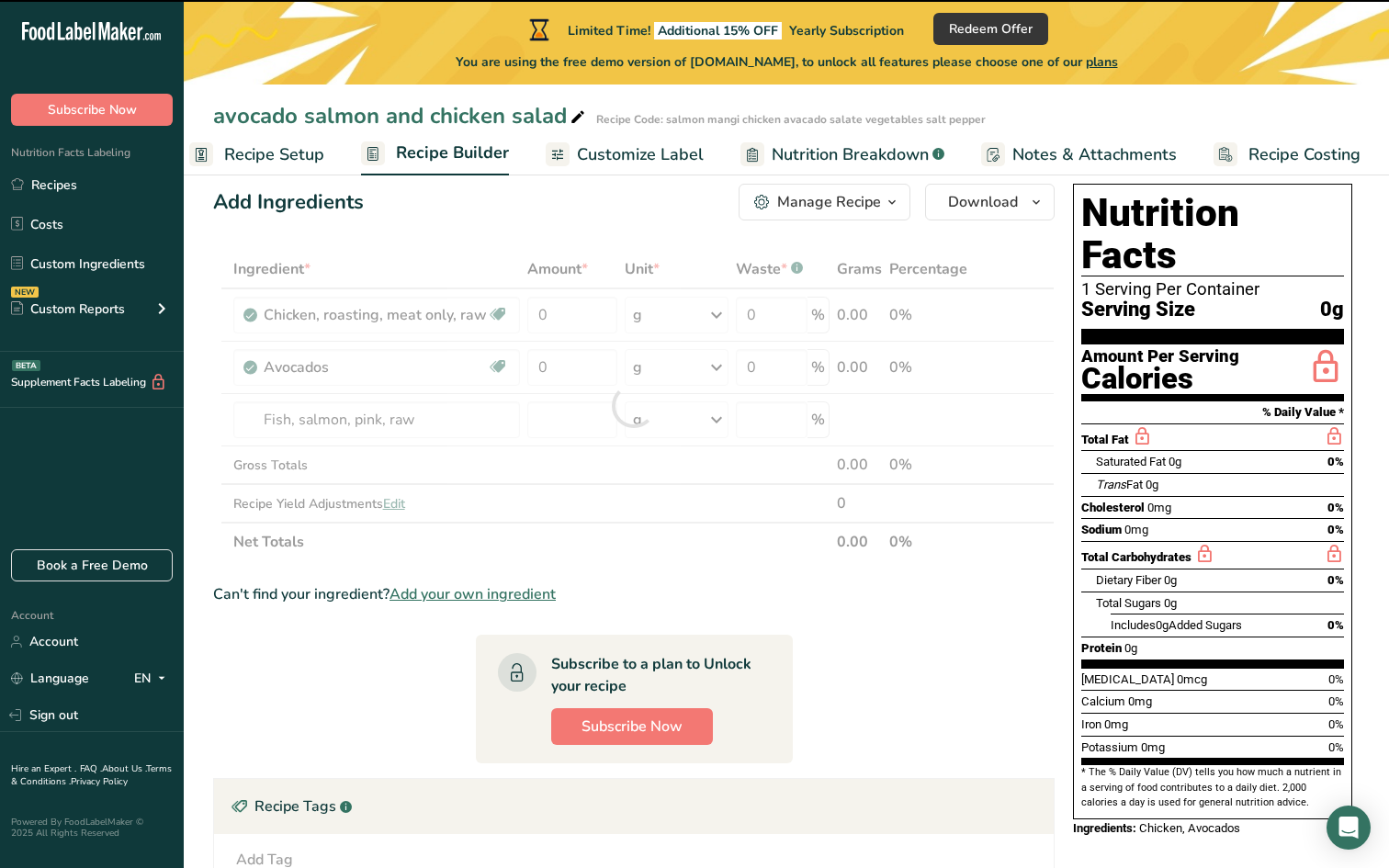
type input "0"
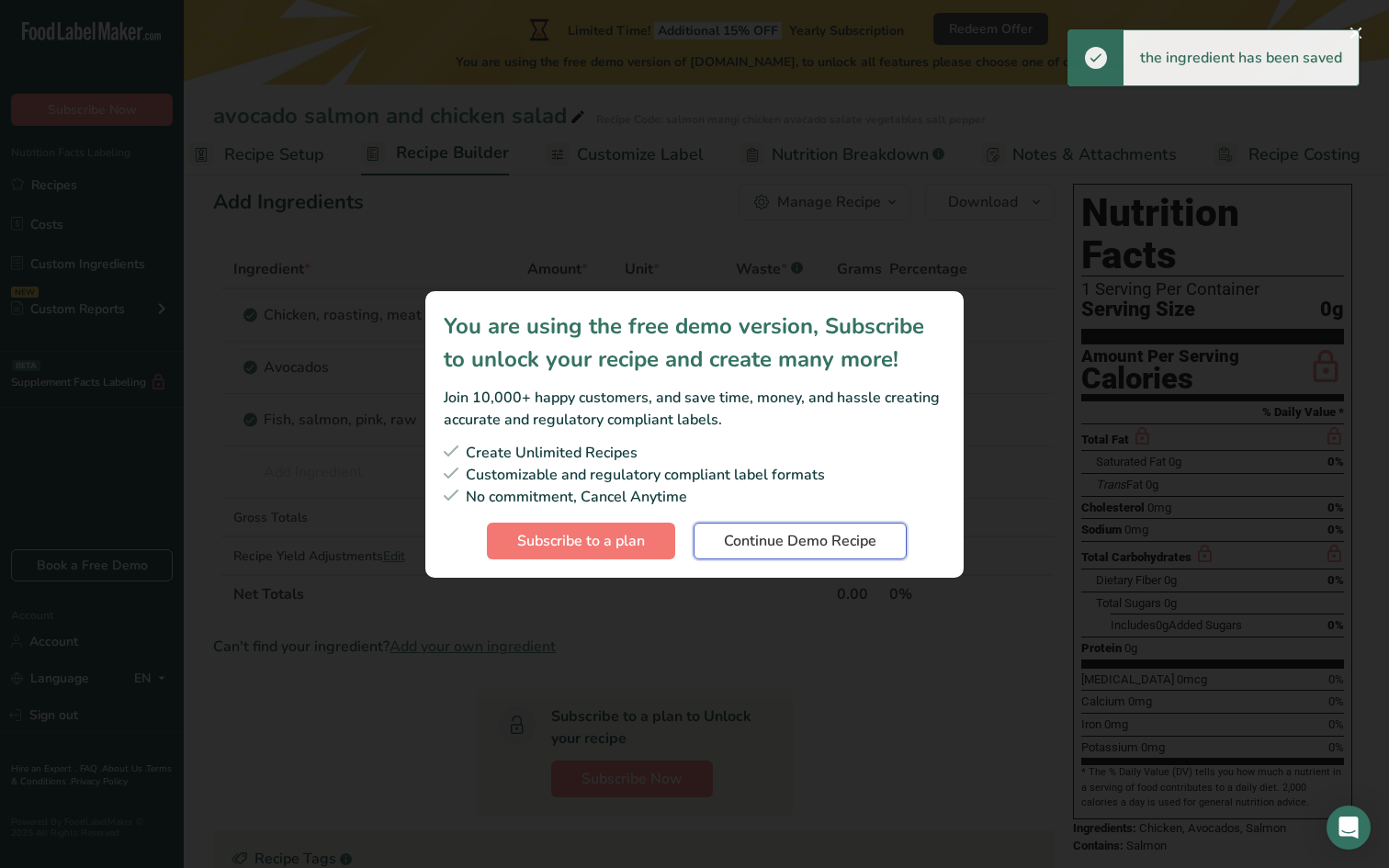
click at [742, 548] on span "Continue Demo Recipe" at bounding box center [801, 540] width 153 height 22
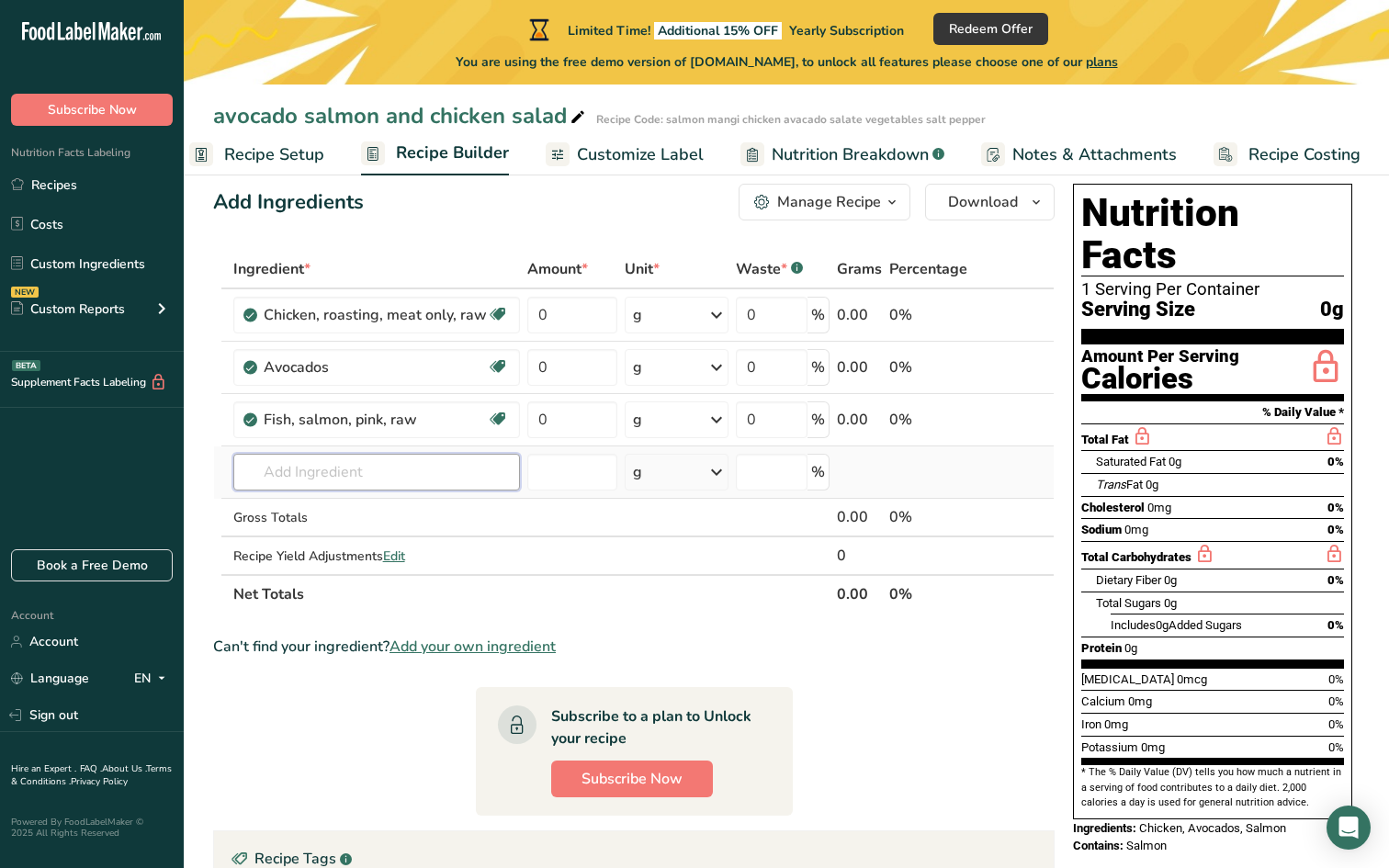
click at [445, 467] on input "text" at bounding box center [377, 471] width 287 height 37
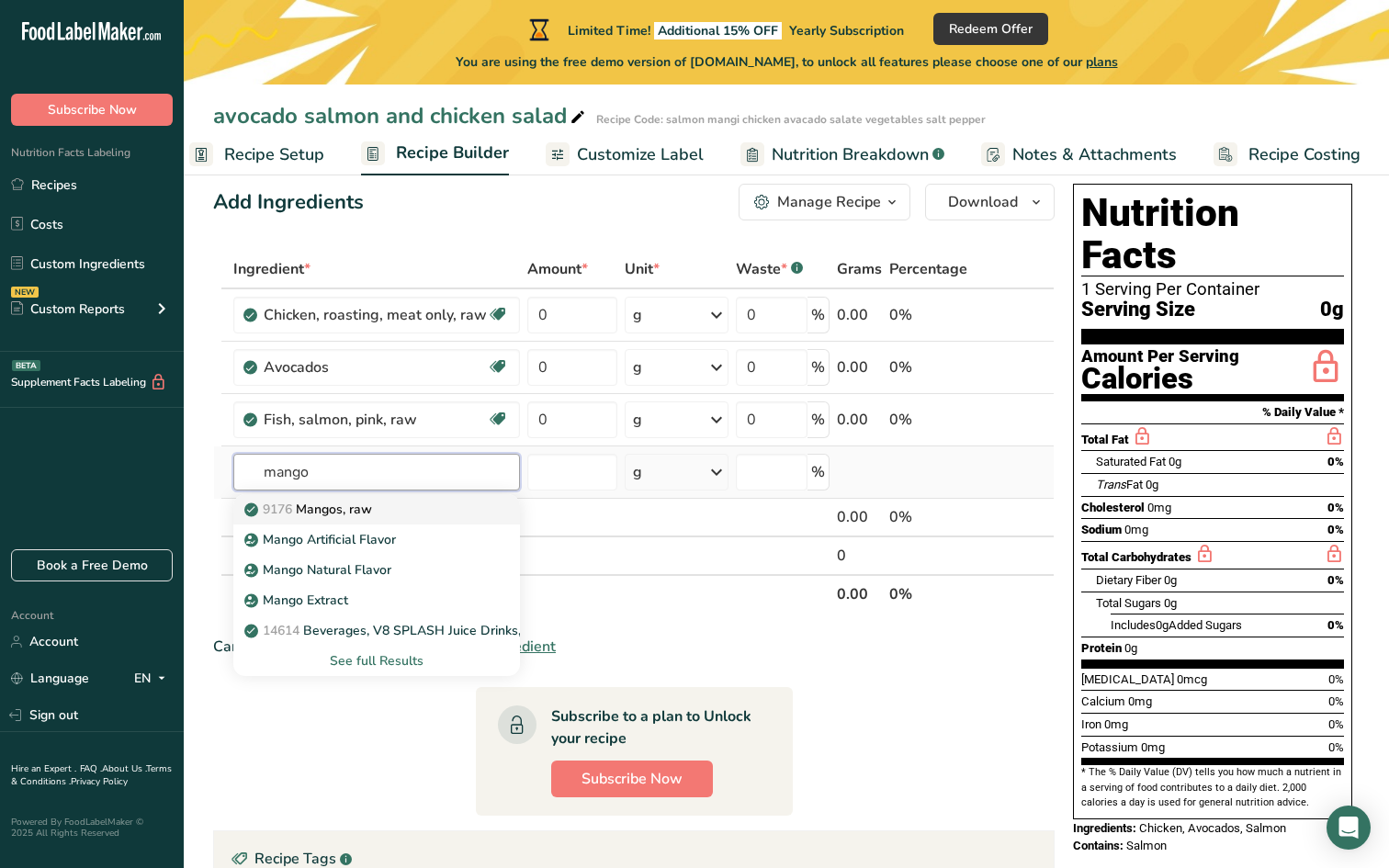
type input "mango"
click at [409, 508] on div "9176 Mangos, raw" at bounding box center [362, 509] width 228 height 19
type input "Mangos, raw"
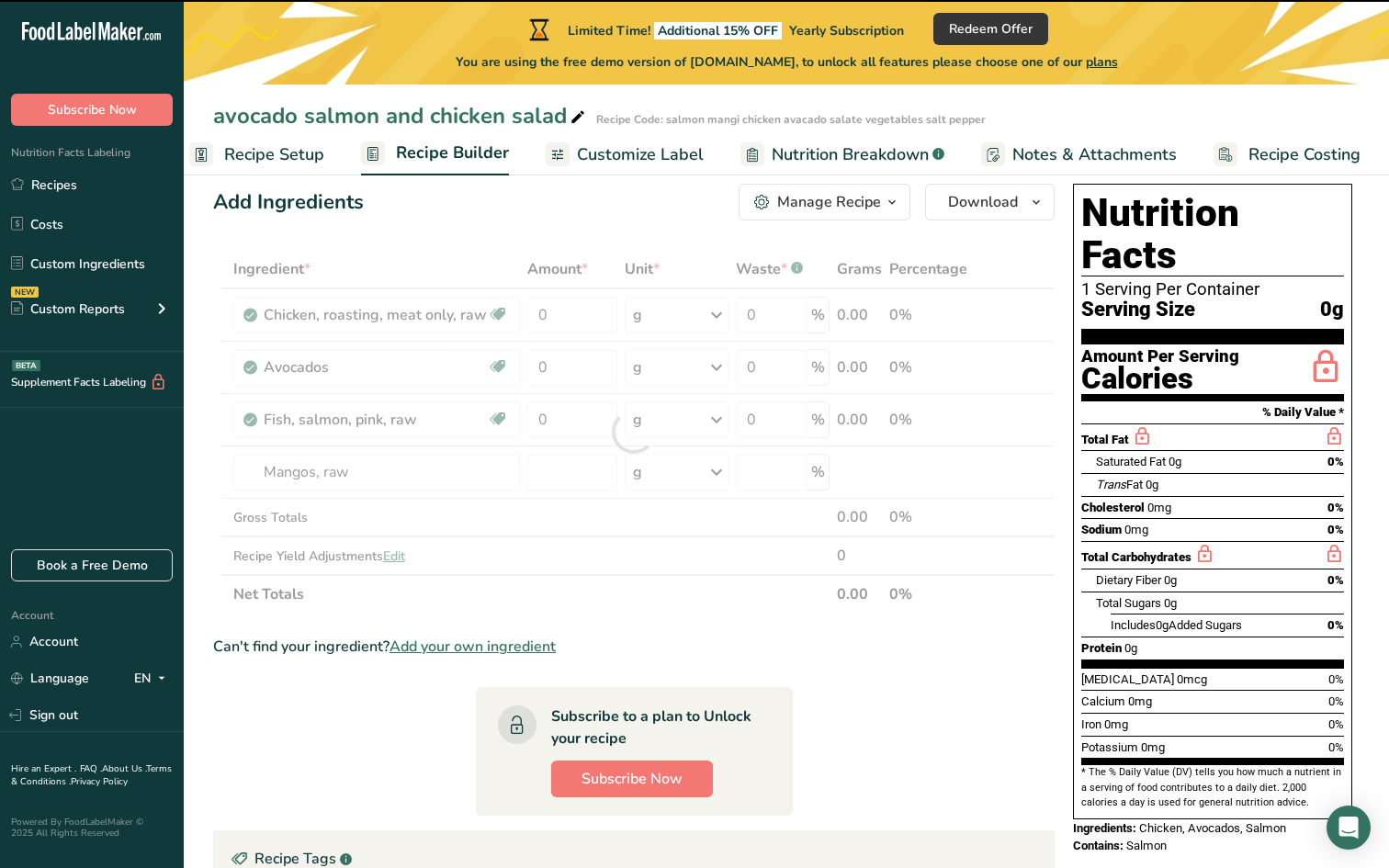
type input "0"
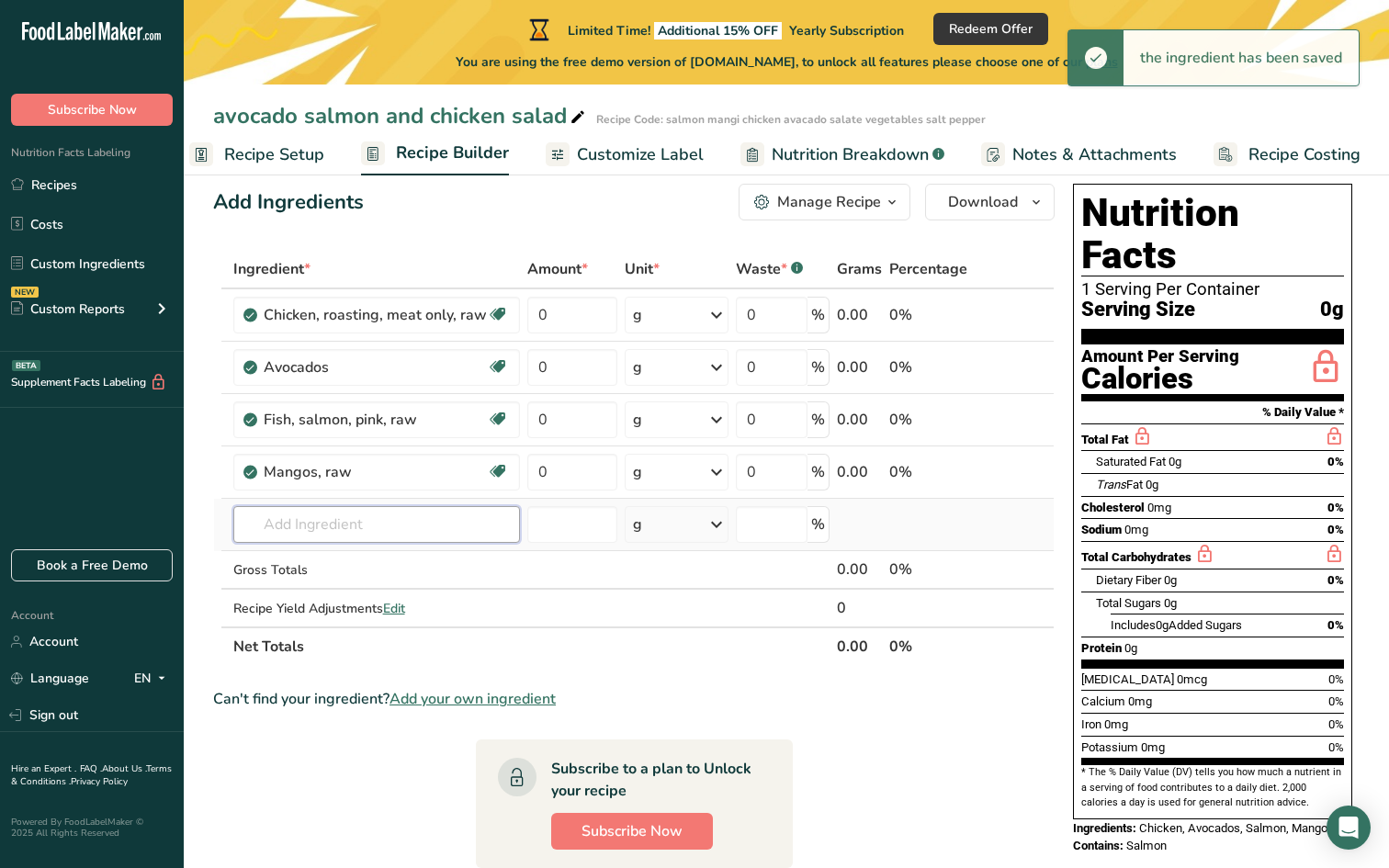
click at [436, 538] on input "text" at bounding box center [377, 524] width 287 height 37
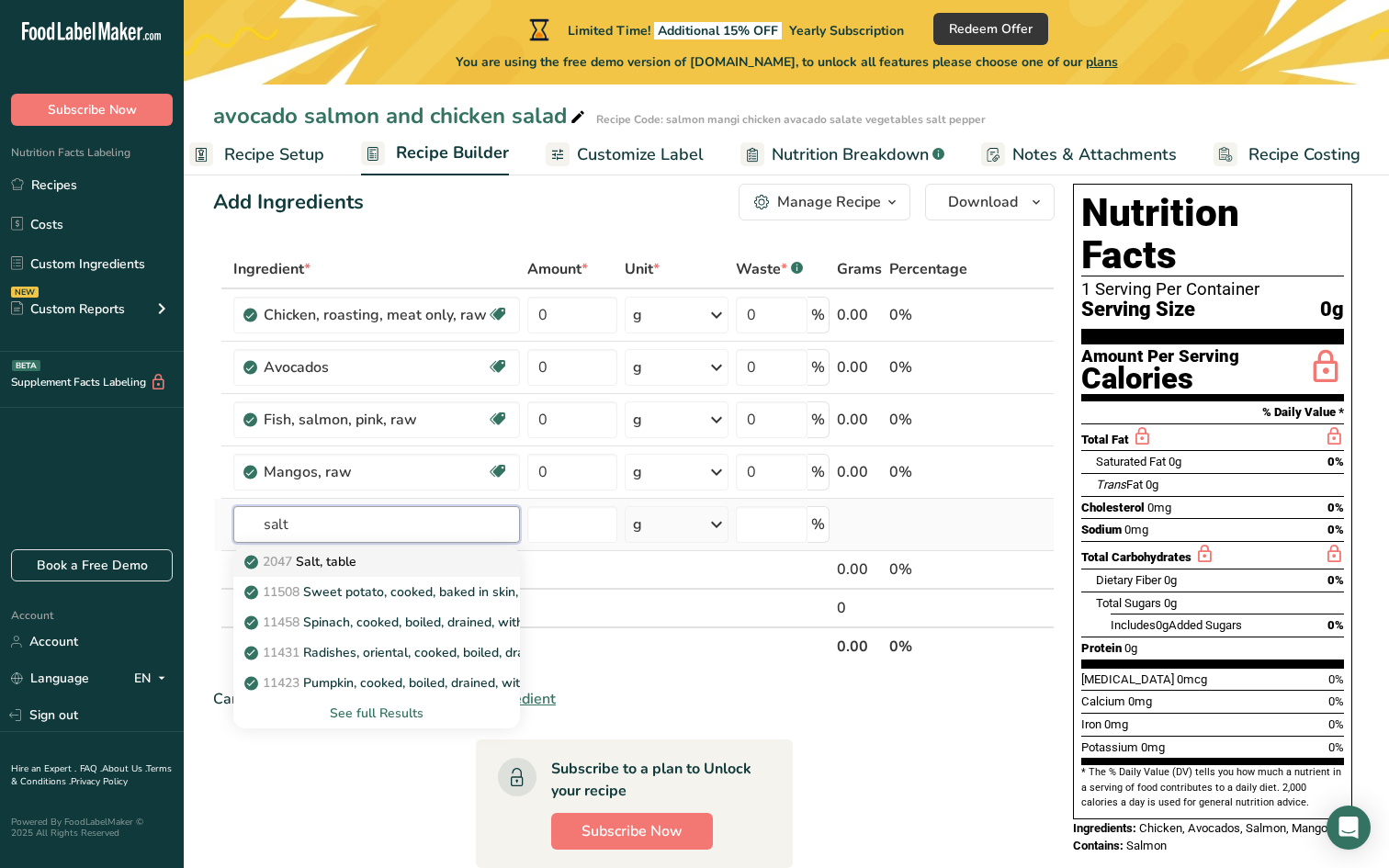
type input "salt"
click at [452, 561] on div "2047 Salt, table" at bounding box center [362, 562] width 228 height 19
type input "Salt, table"
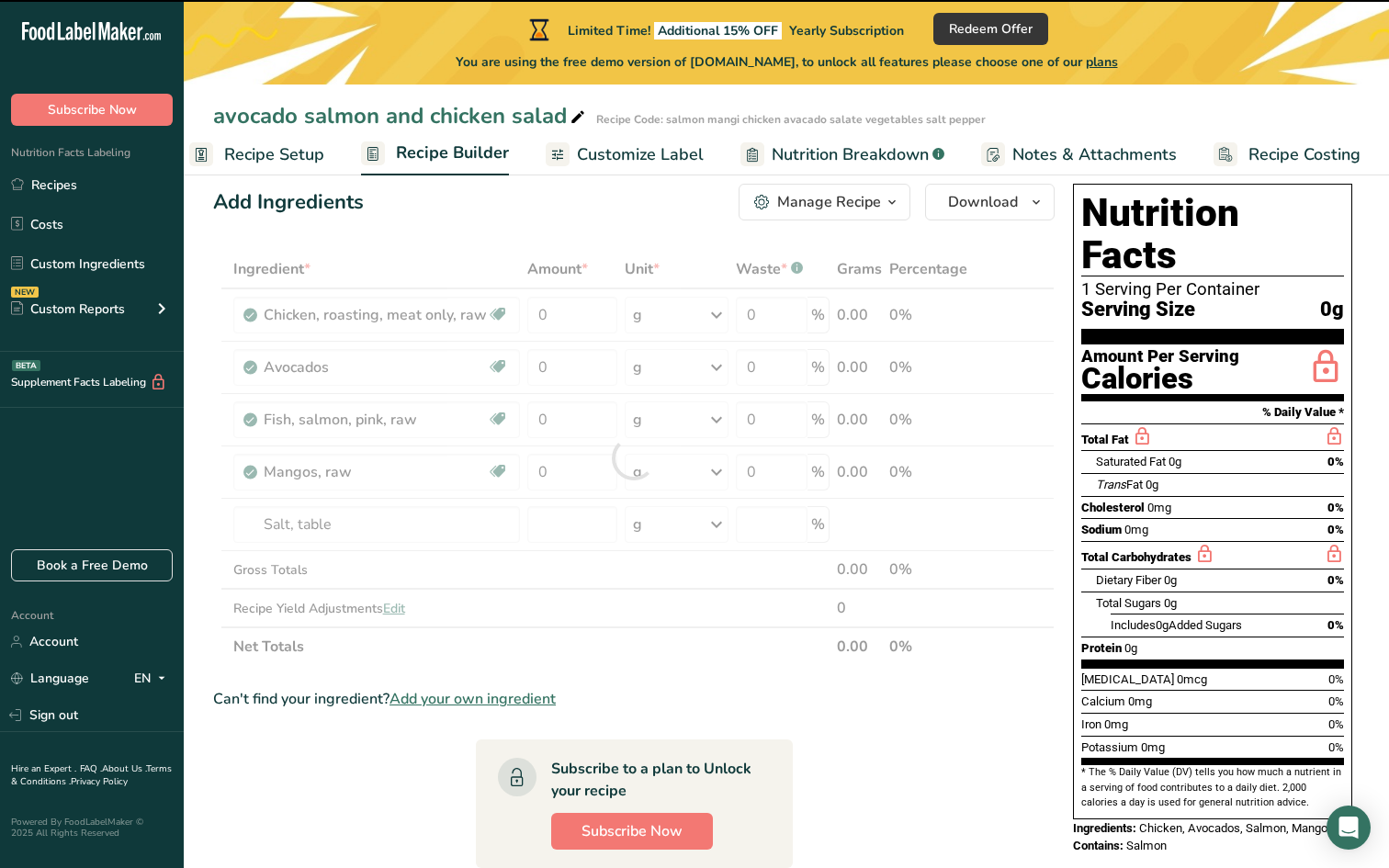
type input "0"
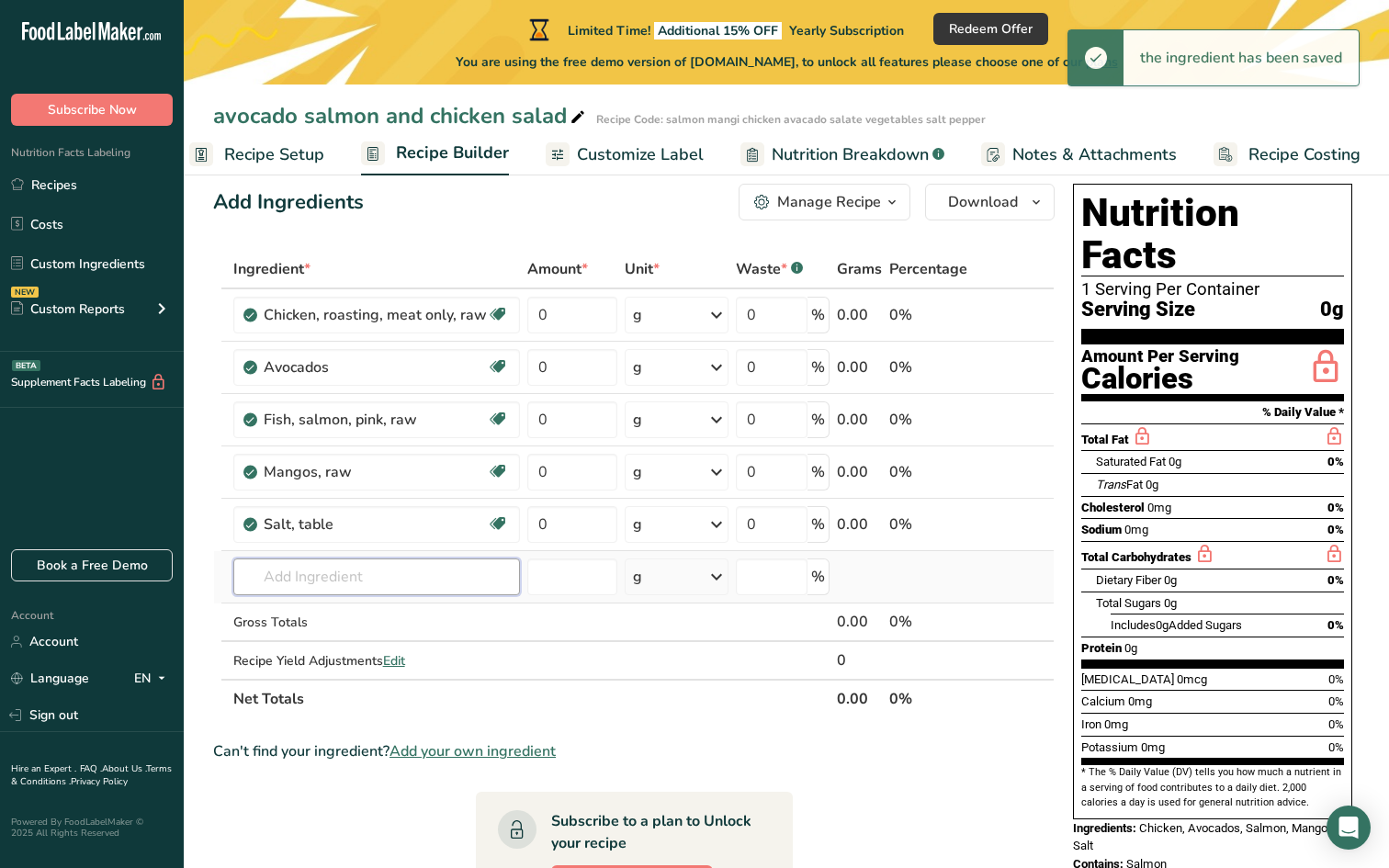
click at [345, 575] on input "text" at bounding box center [377, 576] width 287 height 37
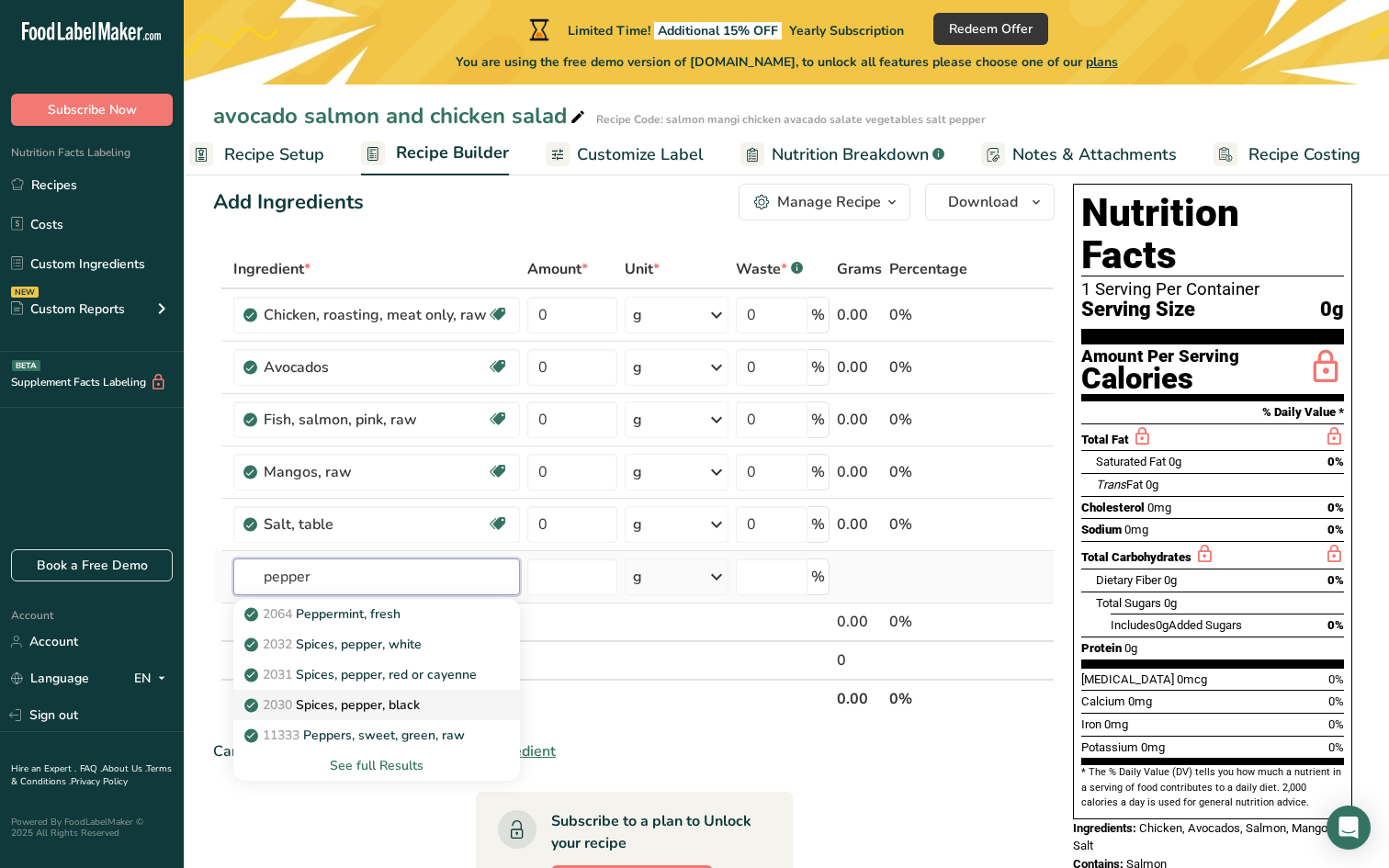
type input "pepper"
click at [461, 700] on div "2030 Spices, pepper, black" at bounding box center [362, 705] width 228 height 19
type input "Spices, pepper, black"
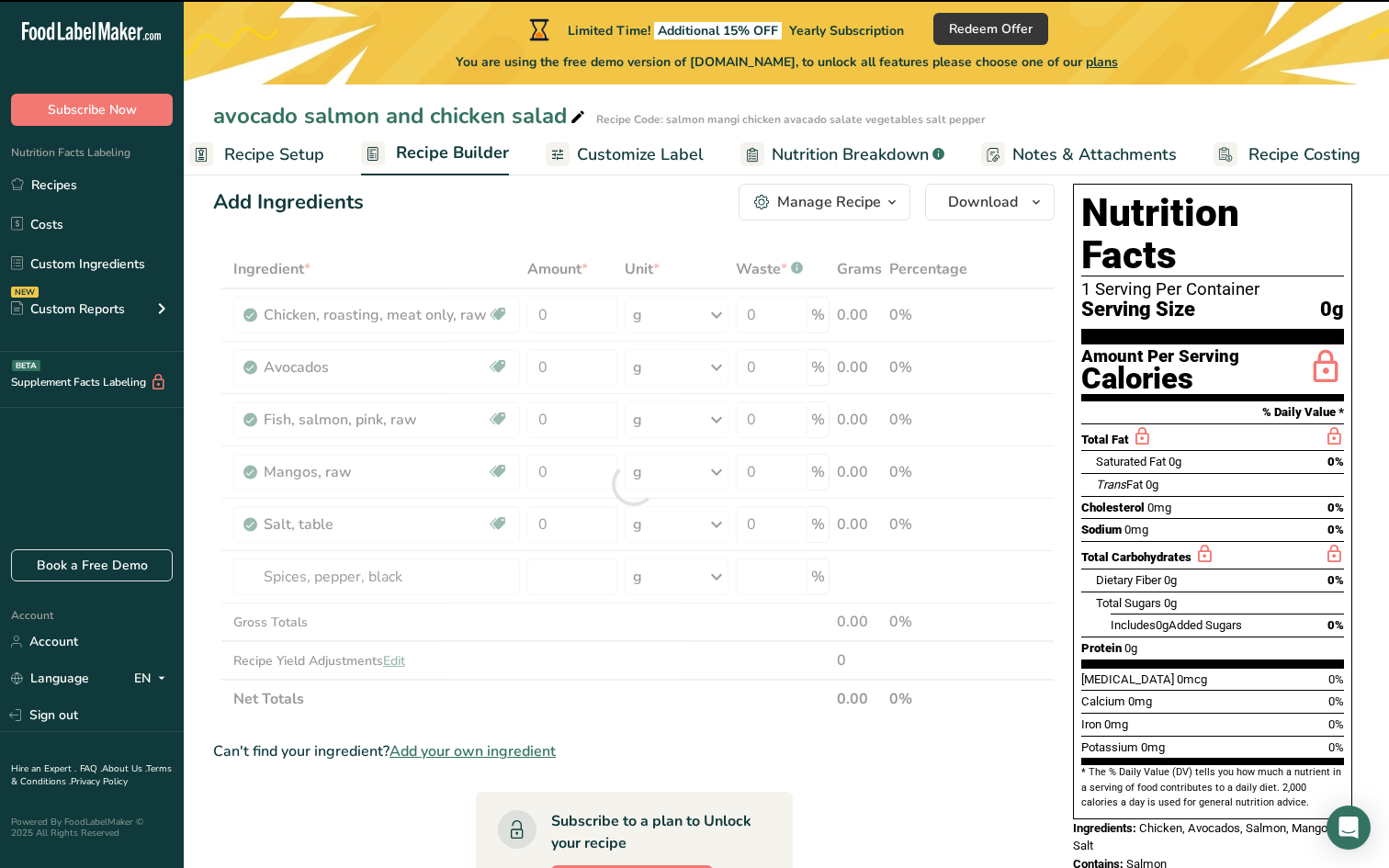
type input "0"
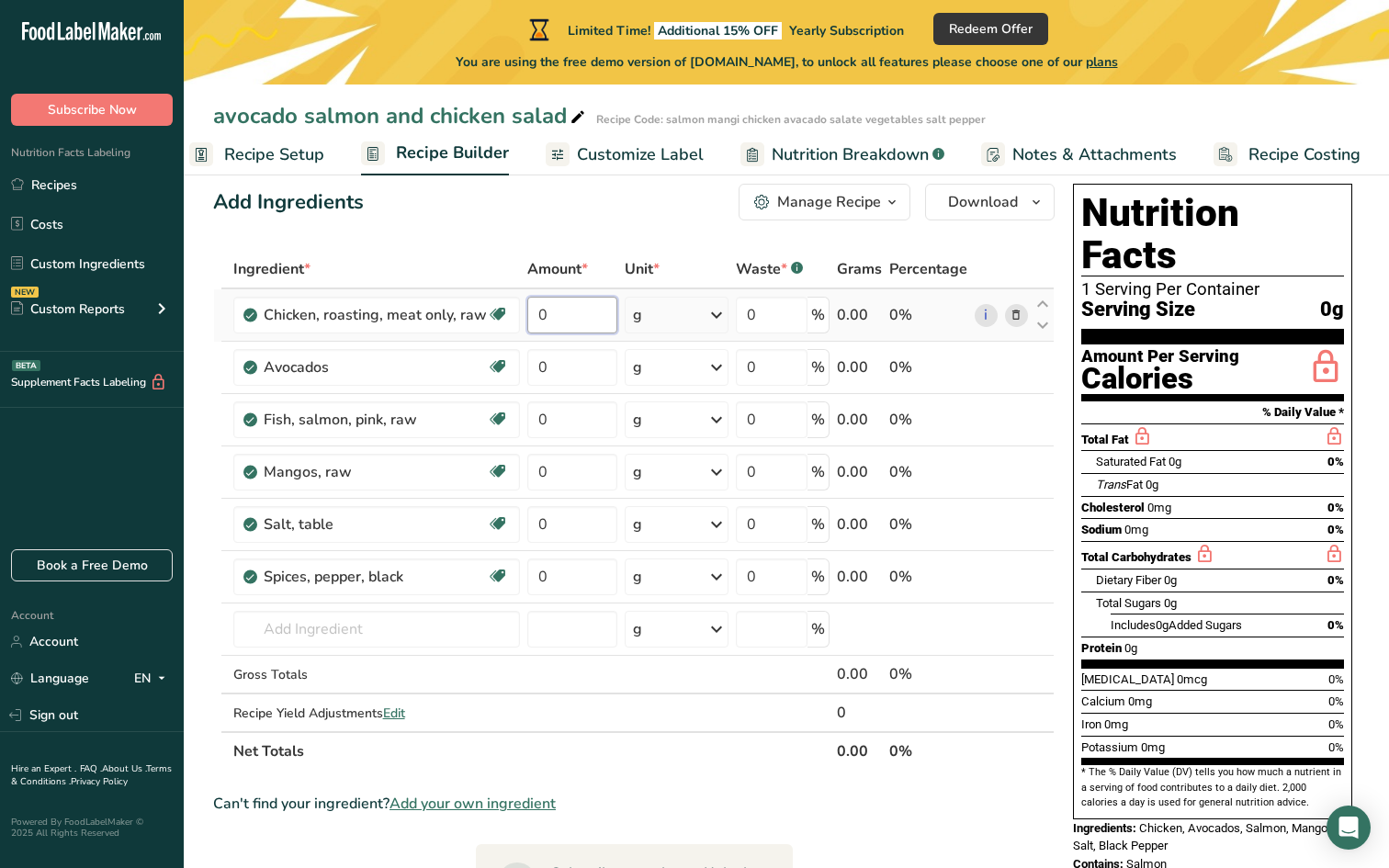
click at [583, 318] on input "0" at bounding box center [572, 315] width 91 height 37
type input "4"
click at [712, 318] on div "Ingredient * Amount * Unit * Waste * .a-a{fill:#347362;}.b-a{fill:#fff;} Grams …" at bounding box center [634, 510] width 842 height 520
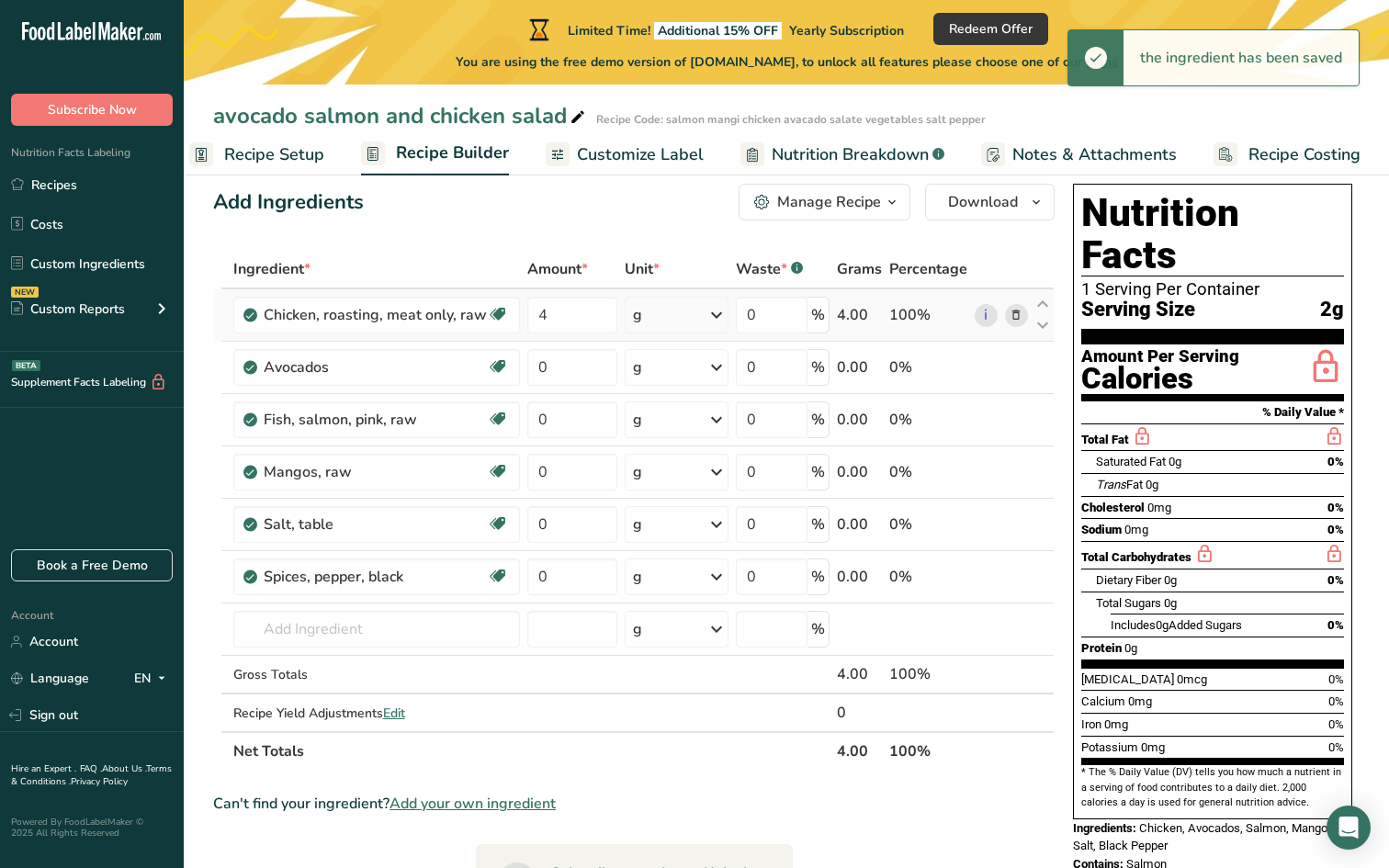
click at [719, 318] on icon at bounding box center [716, 315] width 22 height 33
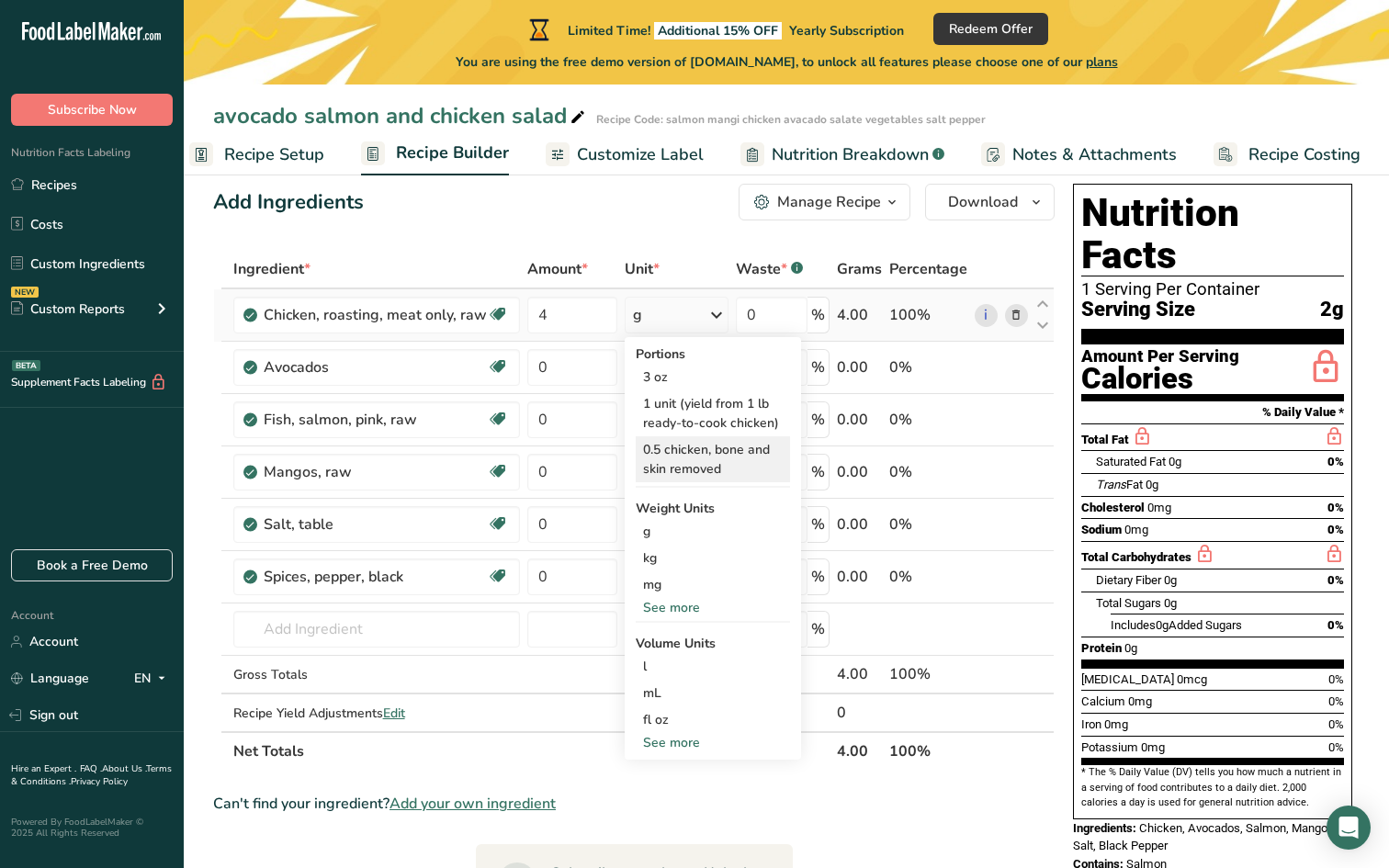
click at [732, 465] on div "0.5 chicken, bone and skin removed" at bounding box center [713, 459] width 155 height 46
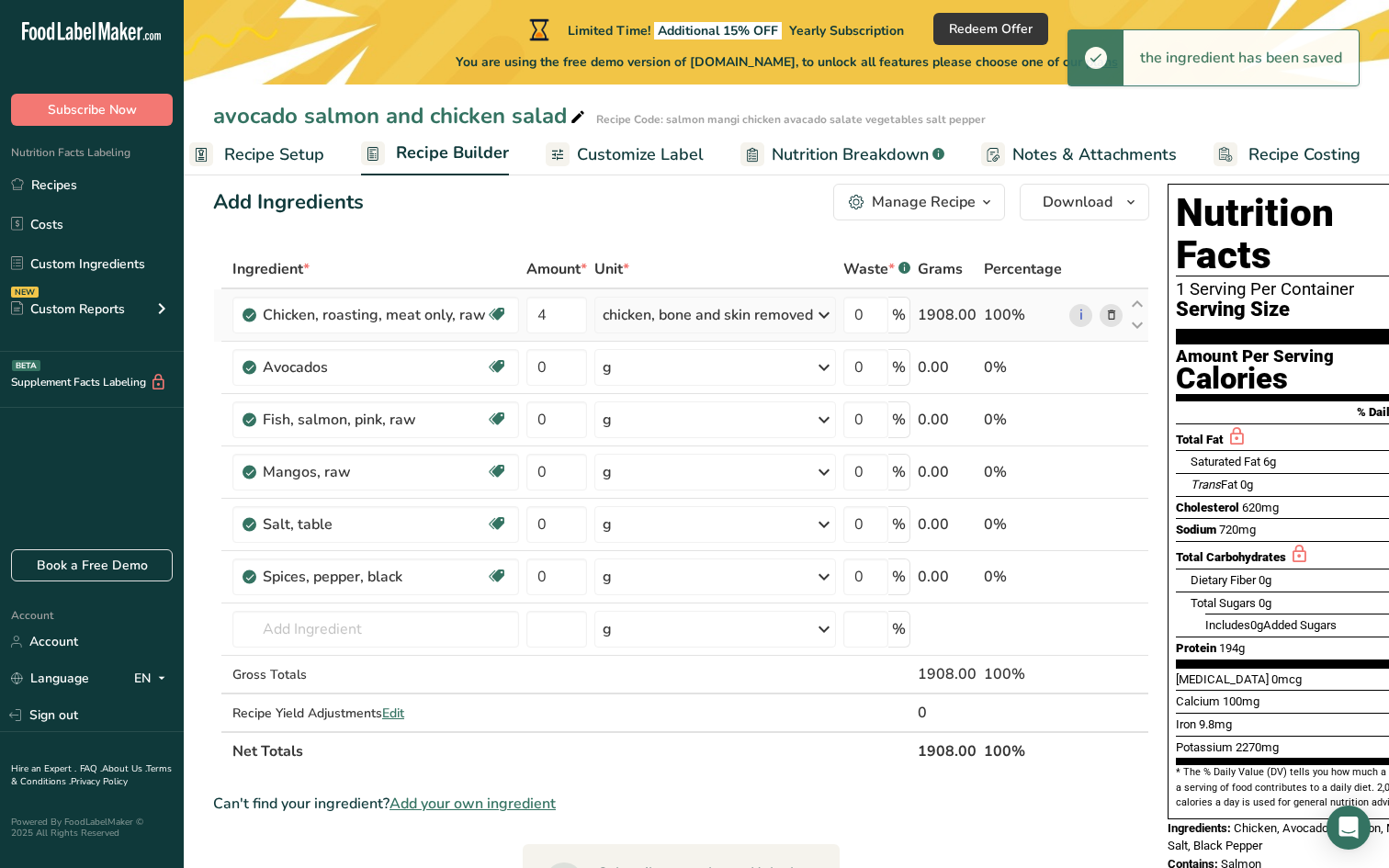
click at [818, 315] on icon at bounding box center [823, 315] width 22 height 33
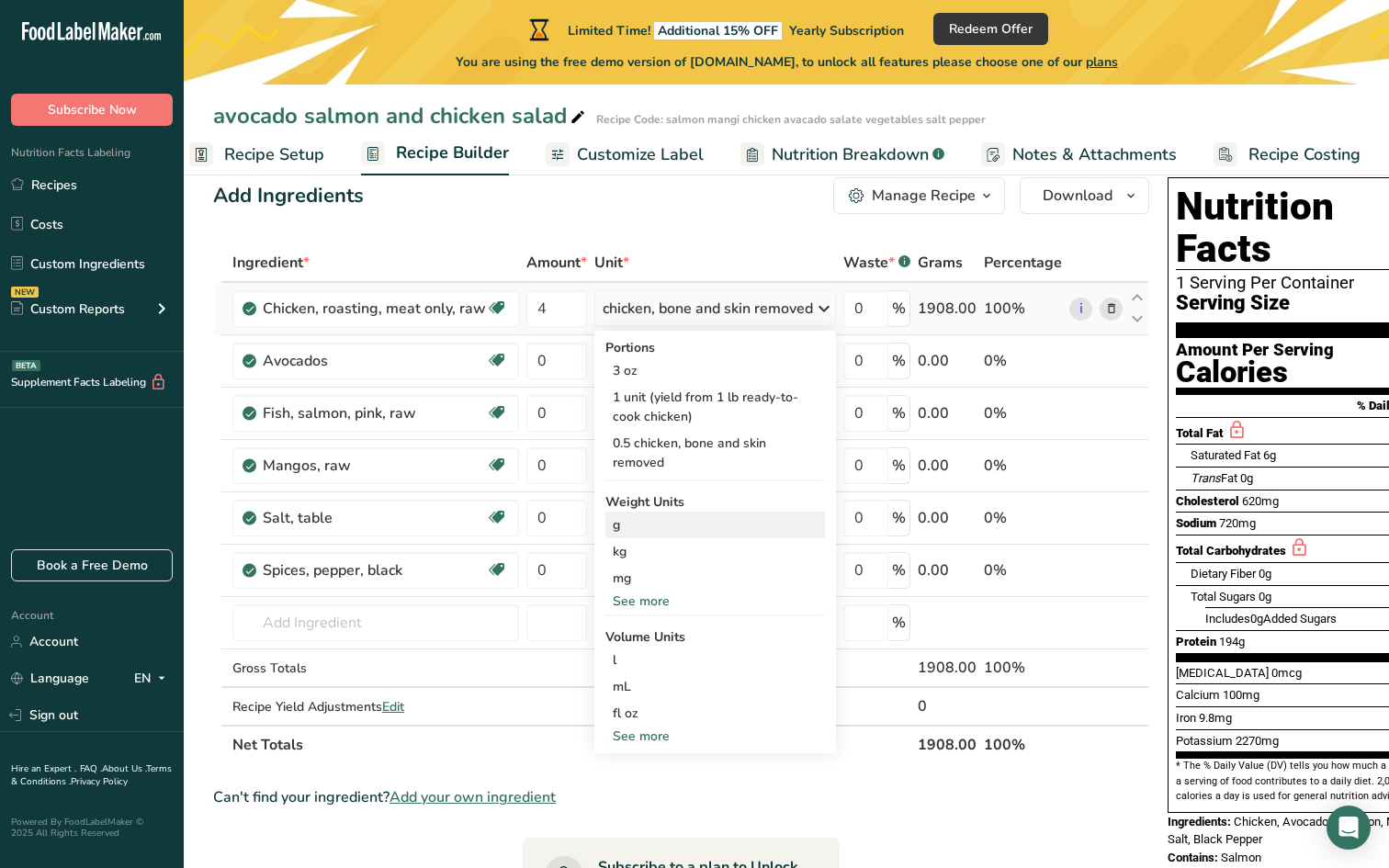
scroll to position [28, 0]
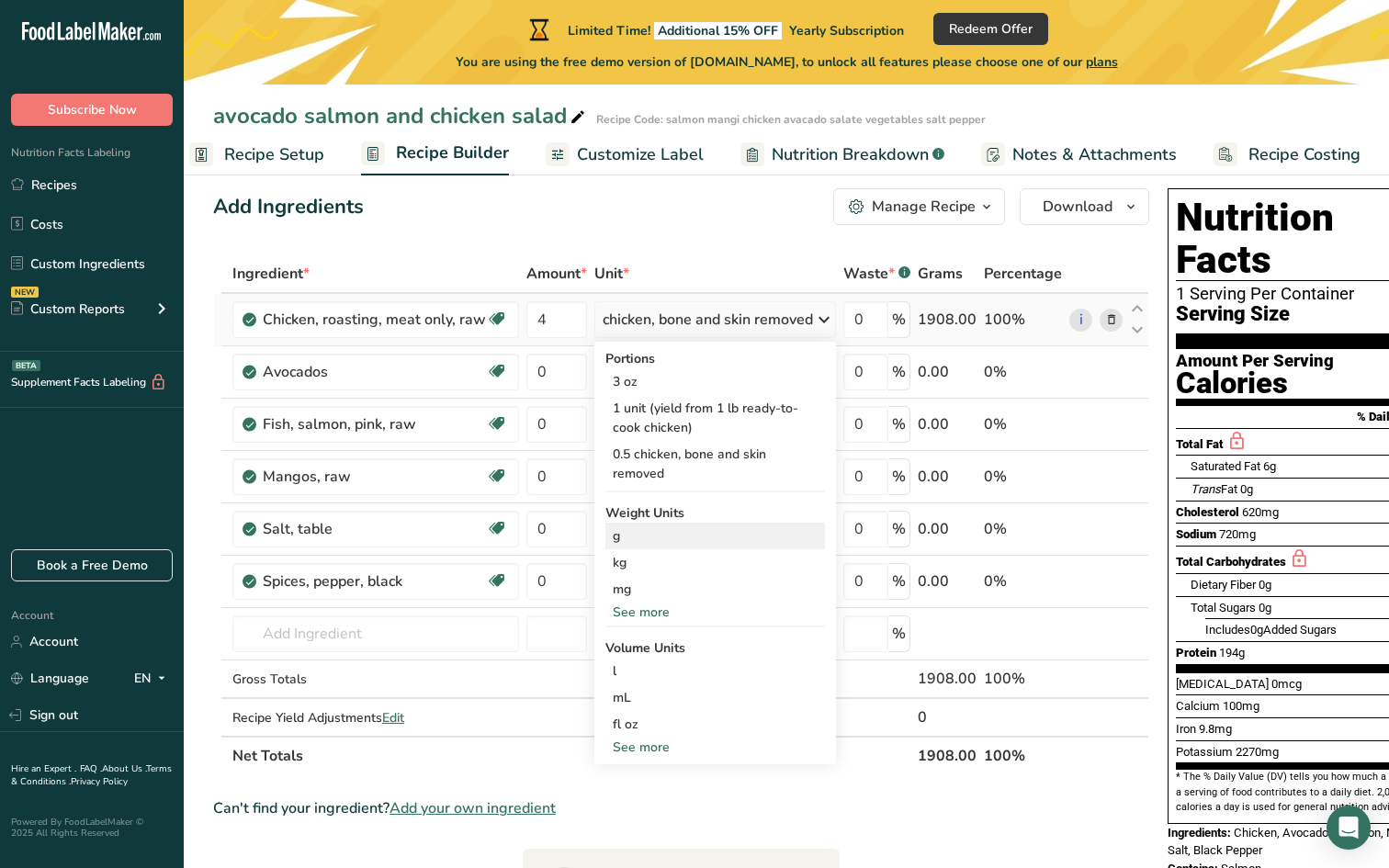
click at [672, 539] on div "g" at bounding box center [715, 535] width 220 height 26
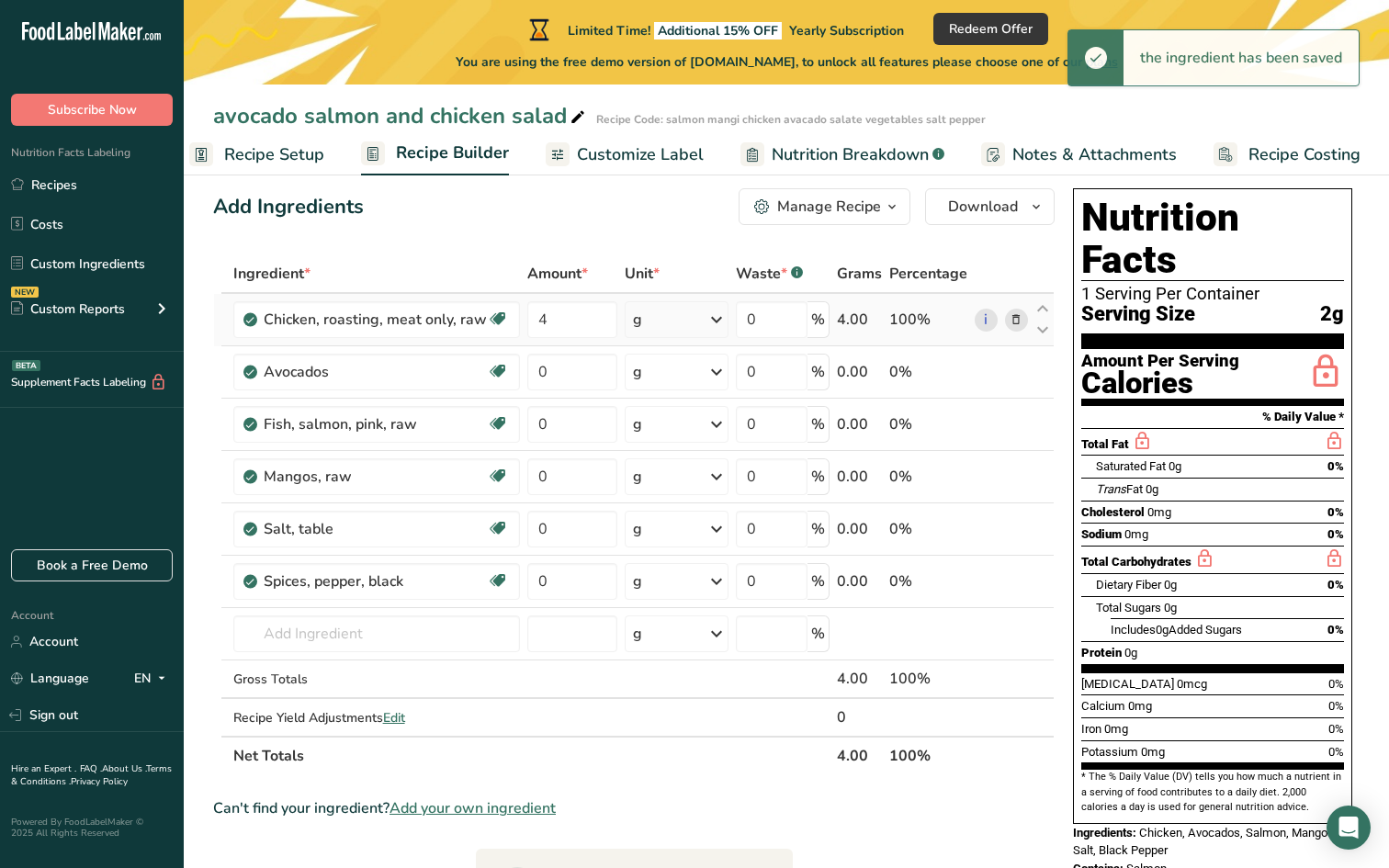
click at [719, 318] on icon at bounding box center [716, 319] width 22 height 33
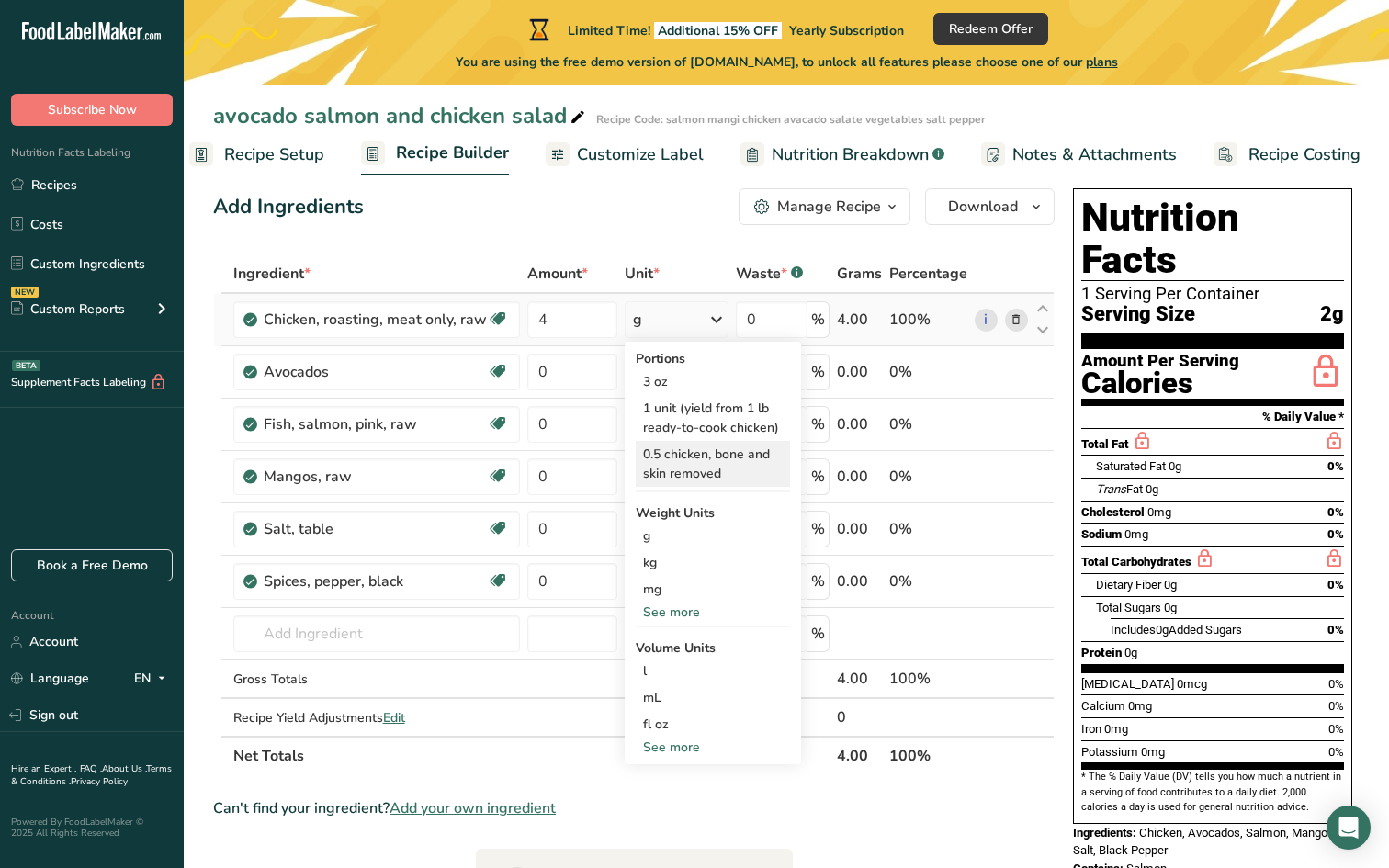
click at [691, 464] on div "0.5 chicken, bone and skin removed" at bounding box center [713, 464] width 155 height 46
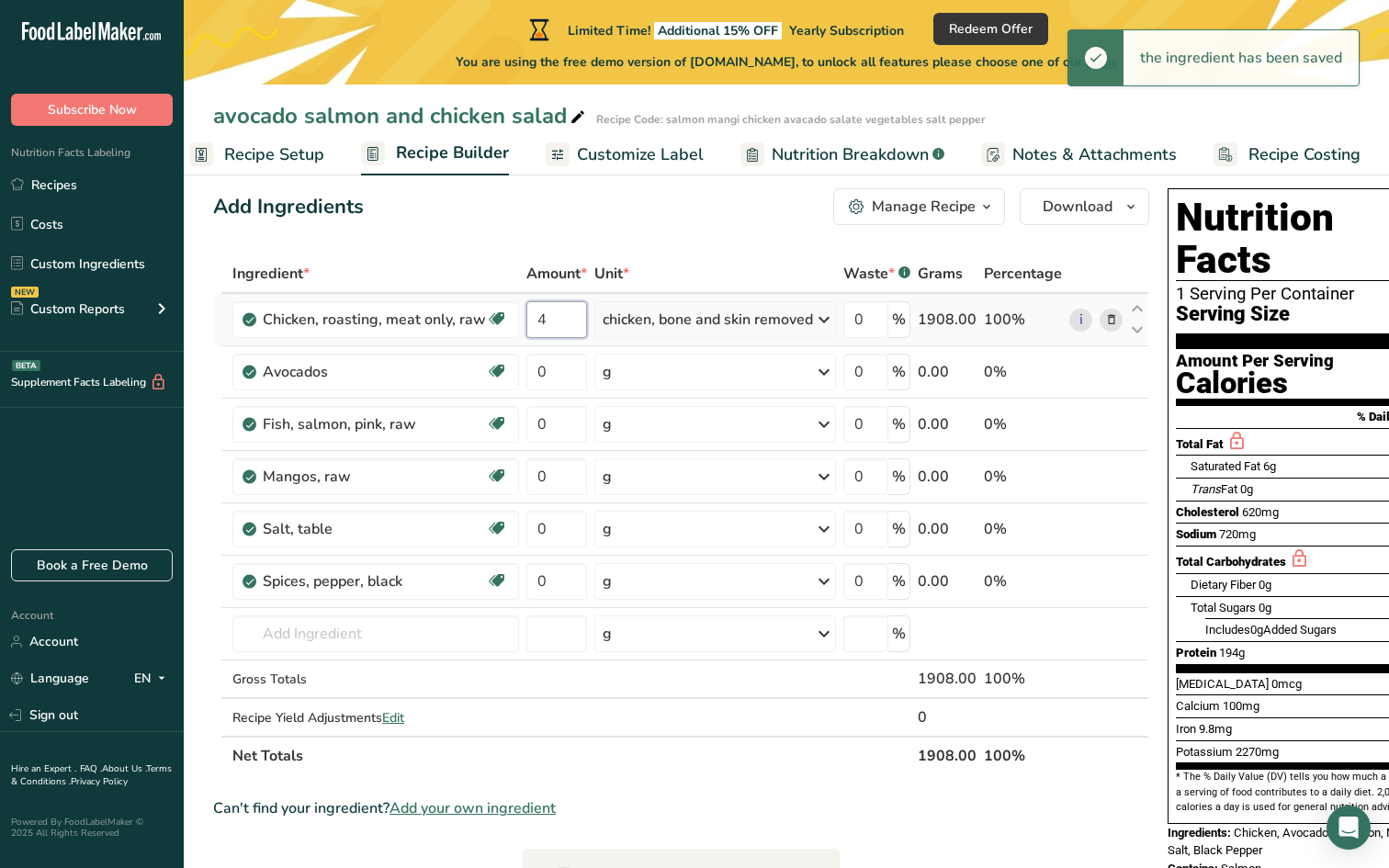
click at [550, 319] on input "4" at bounding box center [556, 319] width 60 height 37
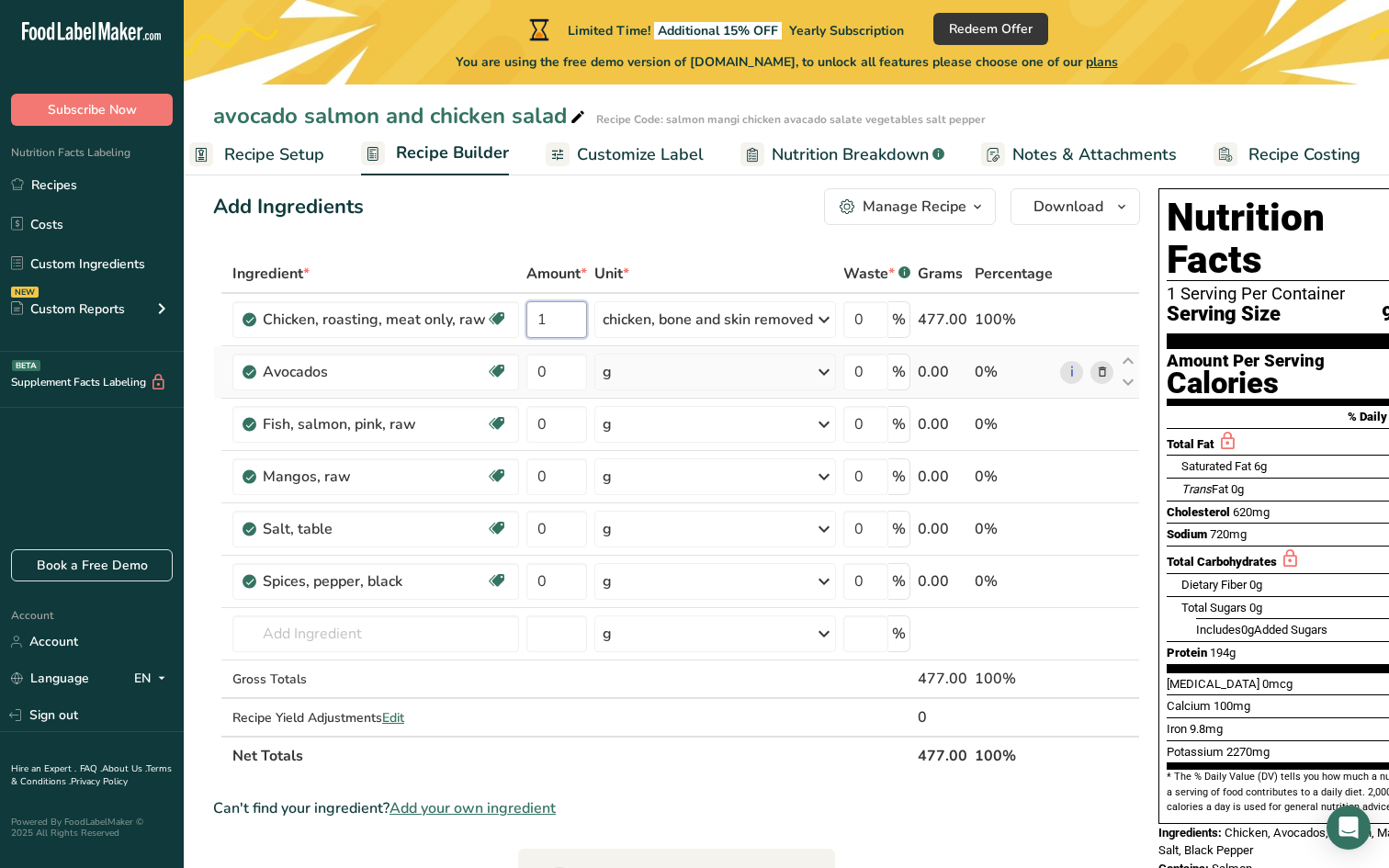
type input "1"
click at [742, 378] on div "Ingredient * Amount * Unit * Waste * .a-a{fill:#347362;}.b-a{fill:#fff;} Grams …" at bounding box center [676, 515] width 927 height 520
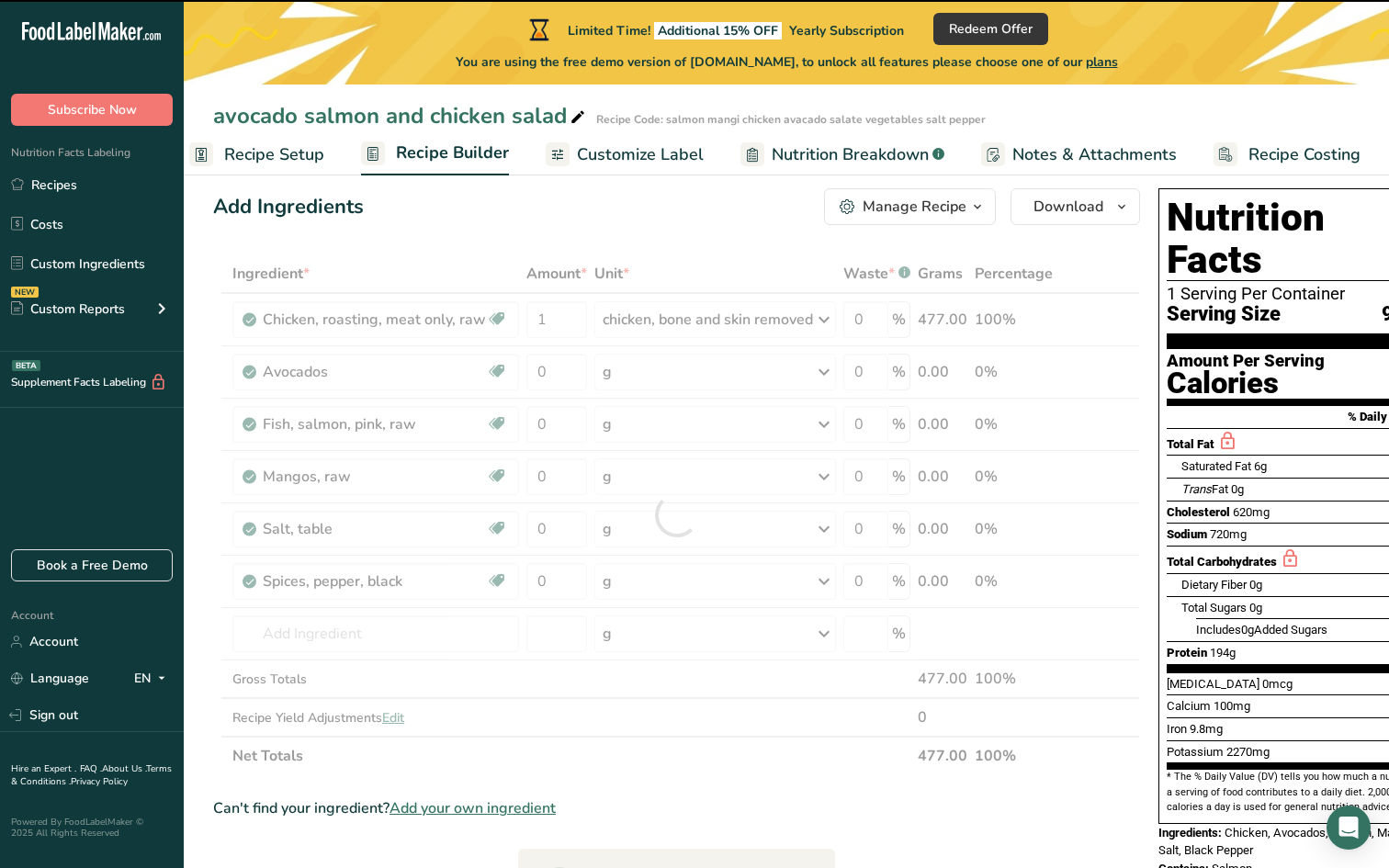
click at [823, 378] on div at bounding box center [676, 515] width 927 height 520
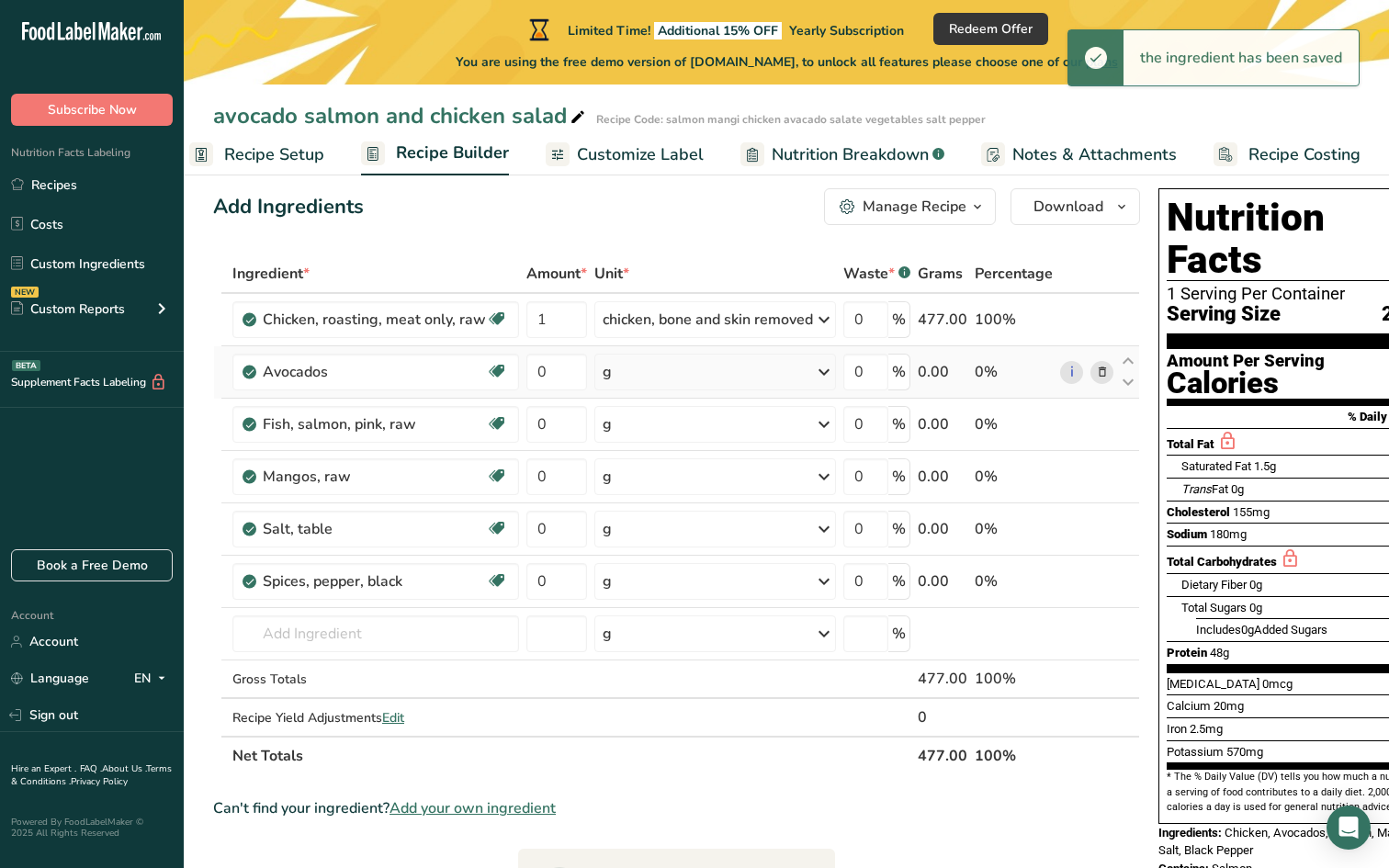
click at [824, 377] on icon at bounding box center [823, 371] width 22 height 33
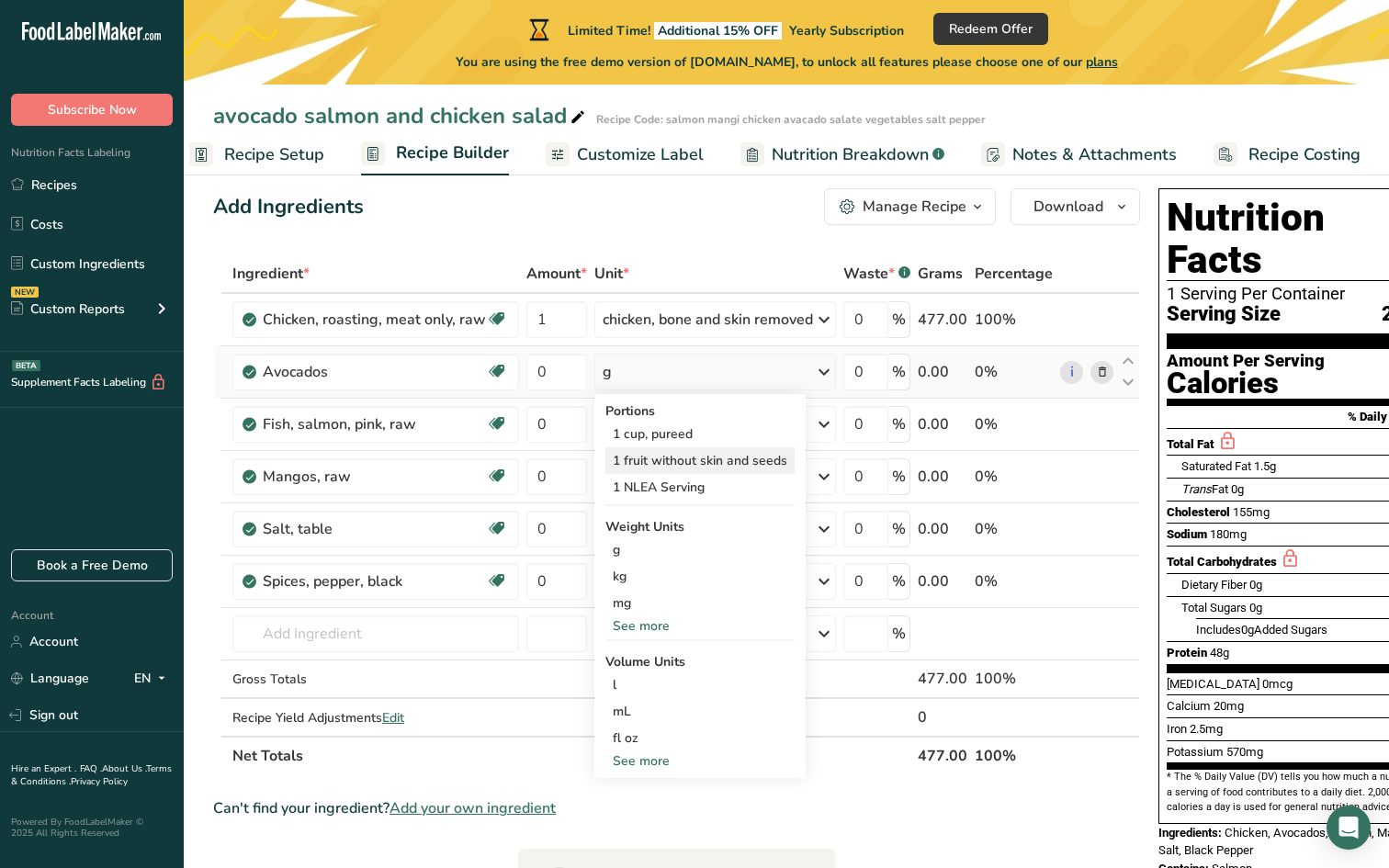
click at [730, 455] on div "1 fruit without skin and seeds" at bounding box center [700, 461] width 190 height 26
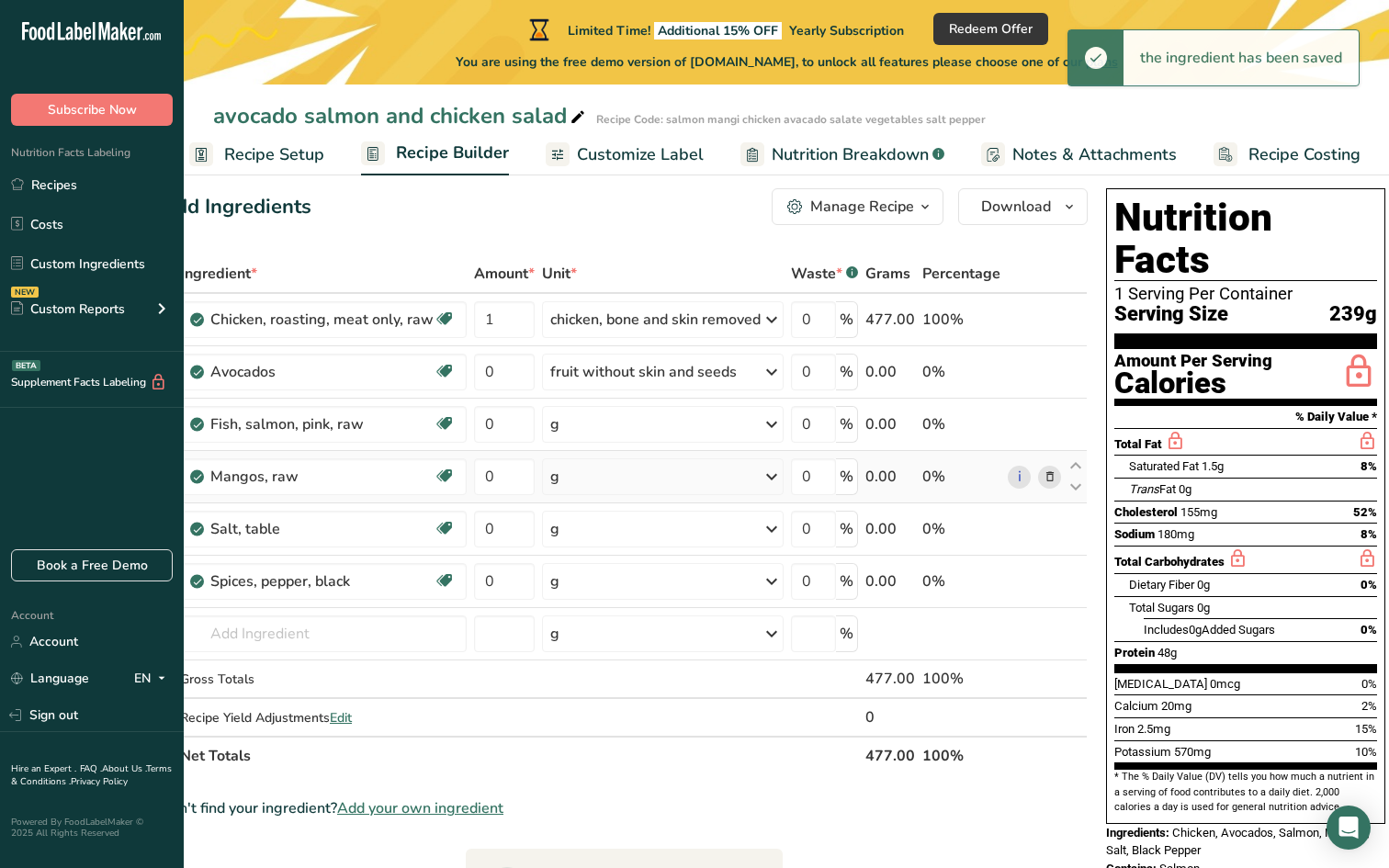
scroll to position [0, 43]
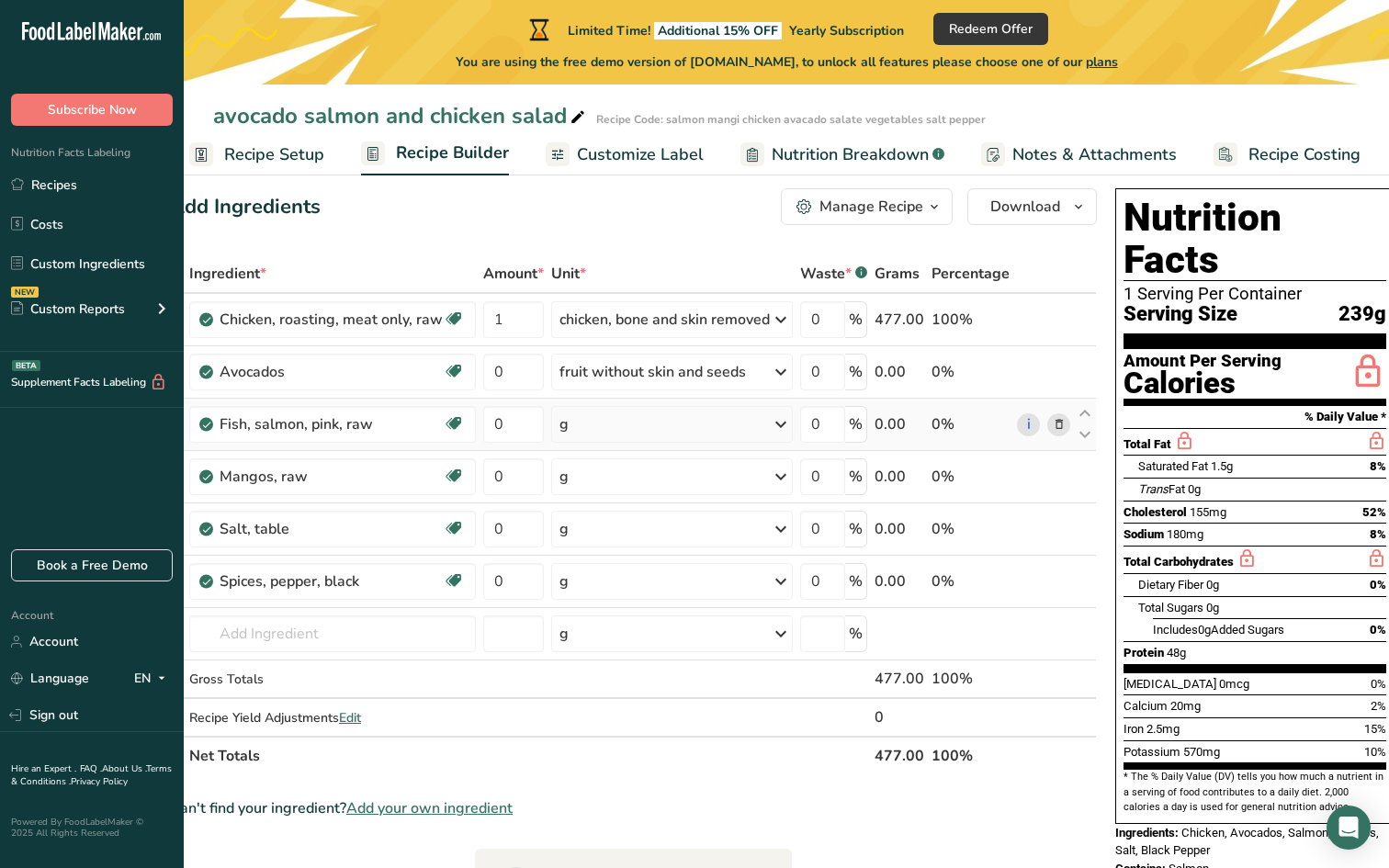
click at [778, 425] on icon at bounding box center [781, 424] width 22 height 33
click at [631, 506] on div "0.5 fillet" at bounding box center [639, 513] width 155 height 26
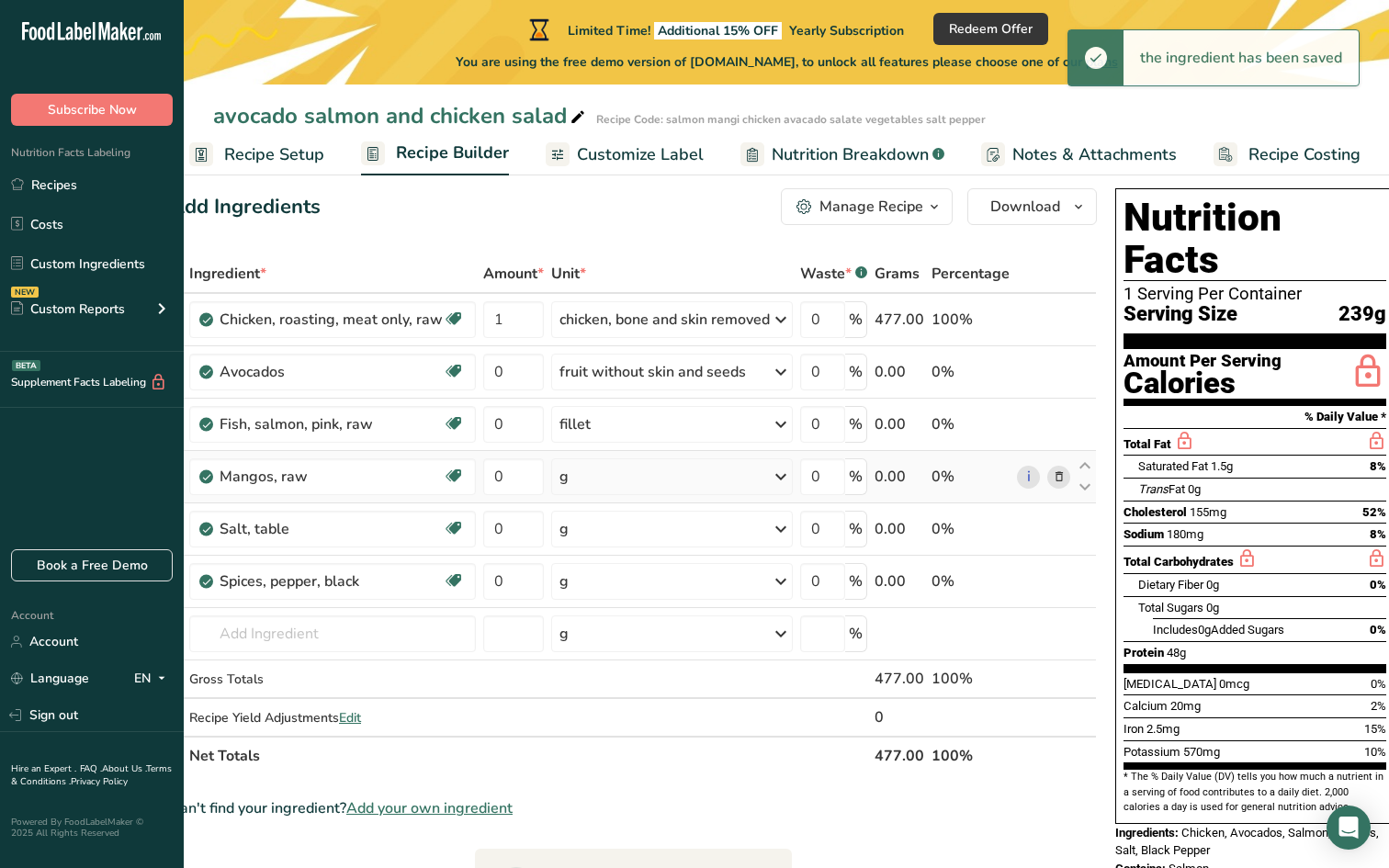
click at [780, 478] on icon at bounding box center [781, 476] width 22 height 33
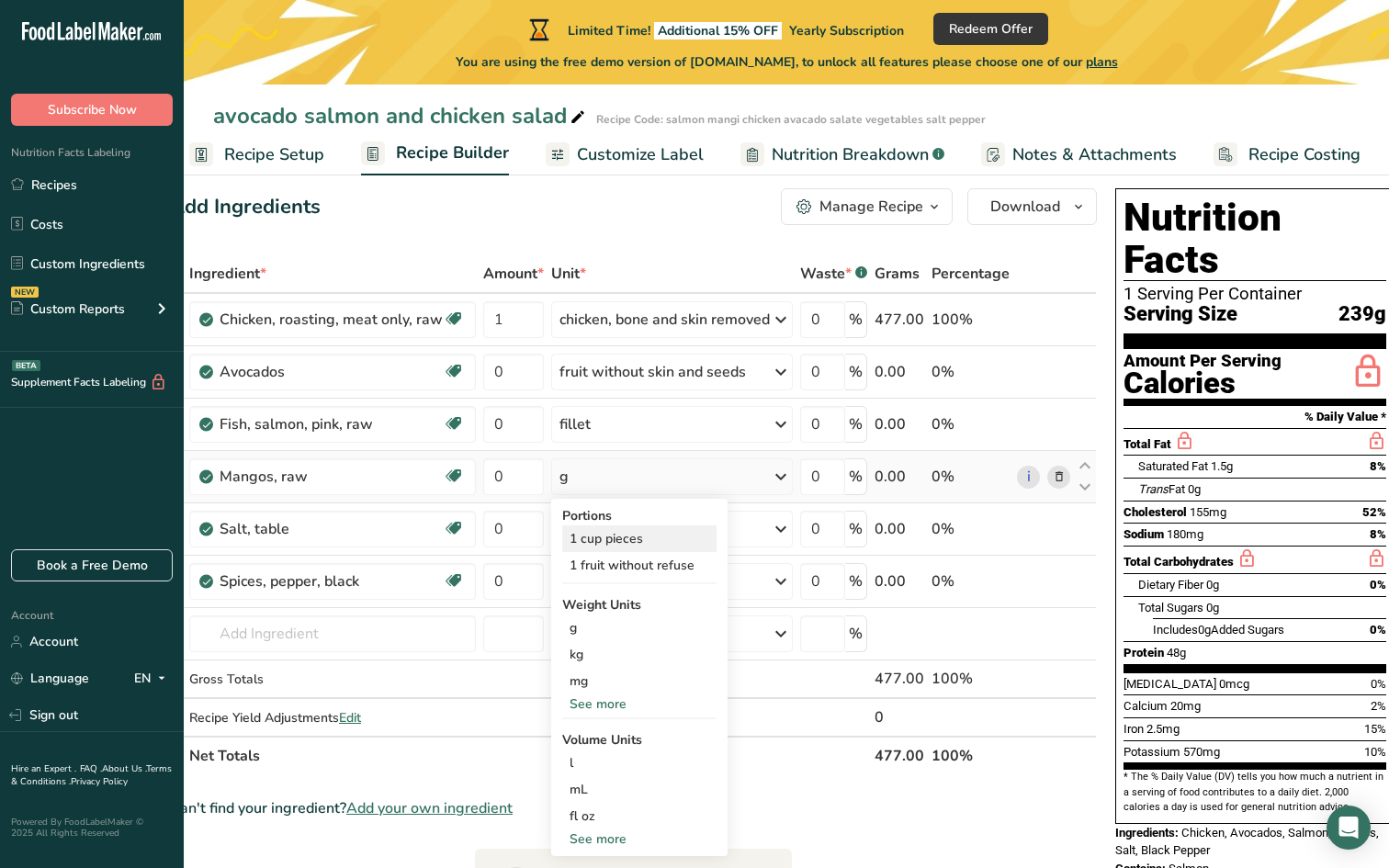
click at [669, 540] on div "1 cup pieces" at bounding box center [639, 538] width 155 height 26
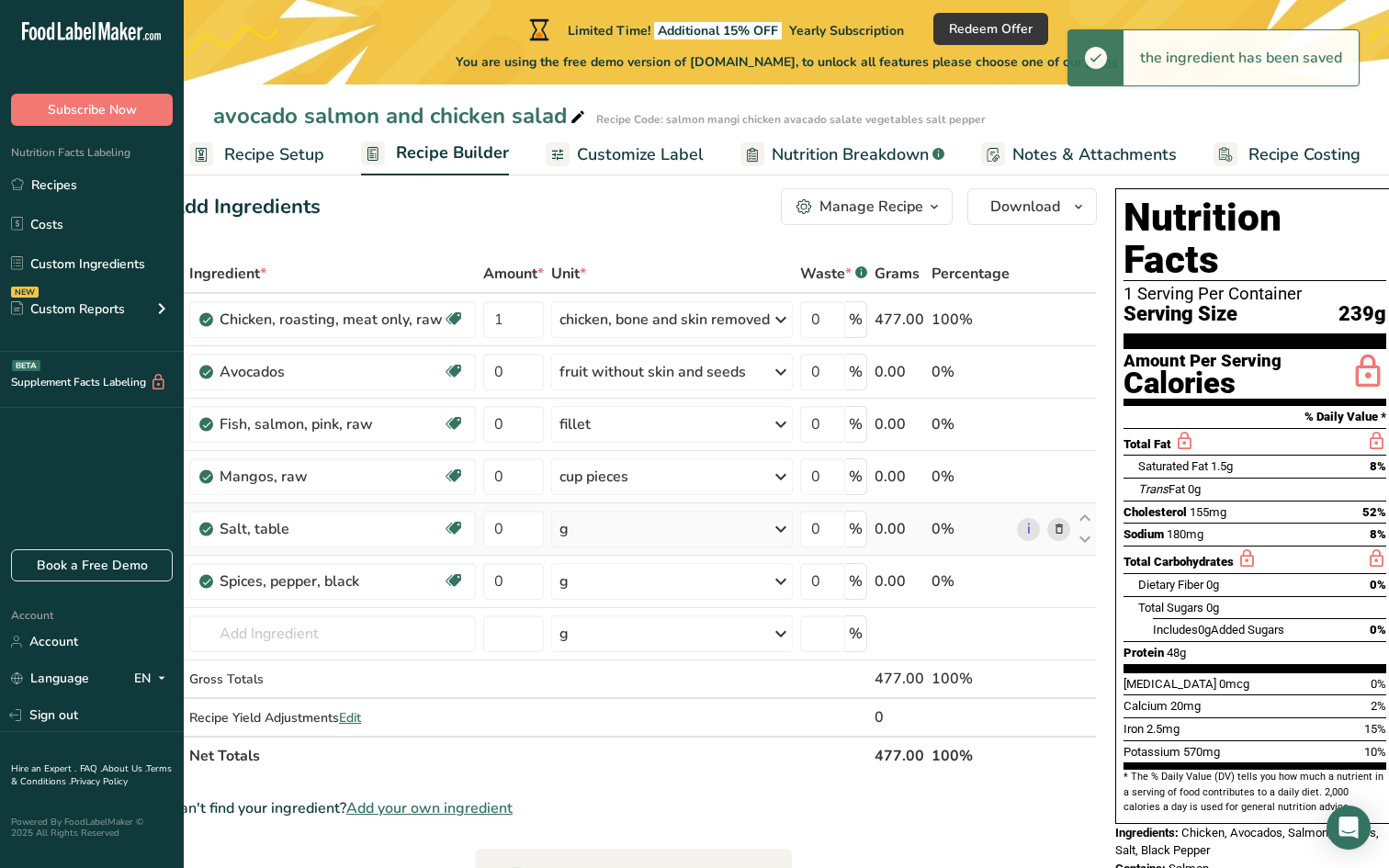
click at [779, 532] on icon at bounding box center [781, 529] width 22 height 33
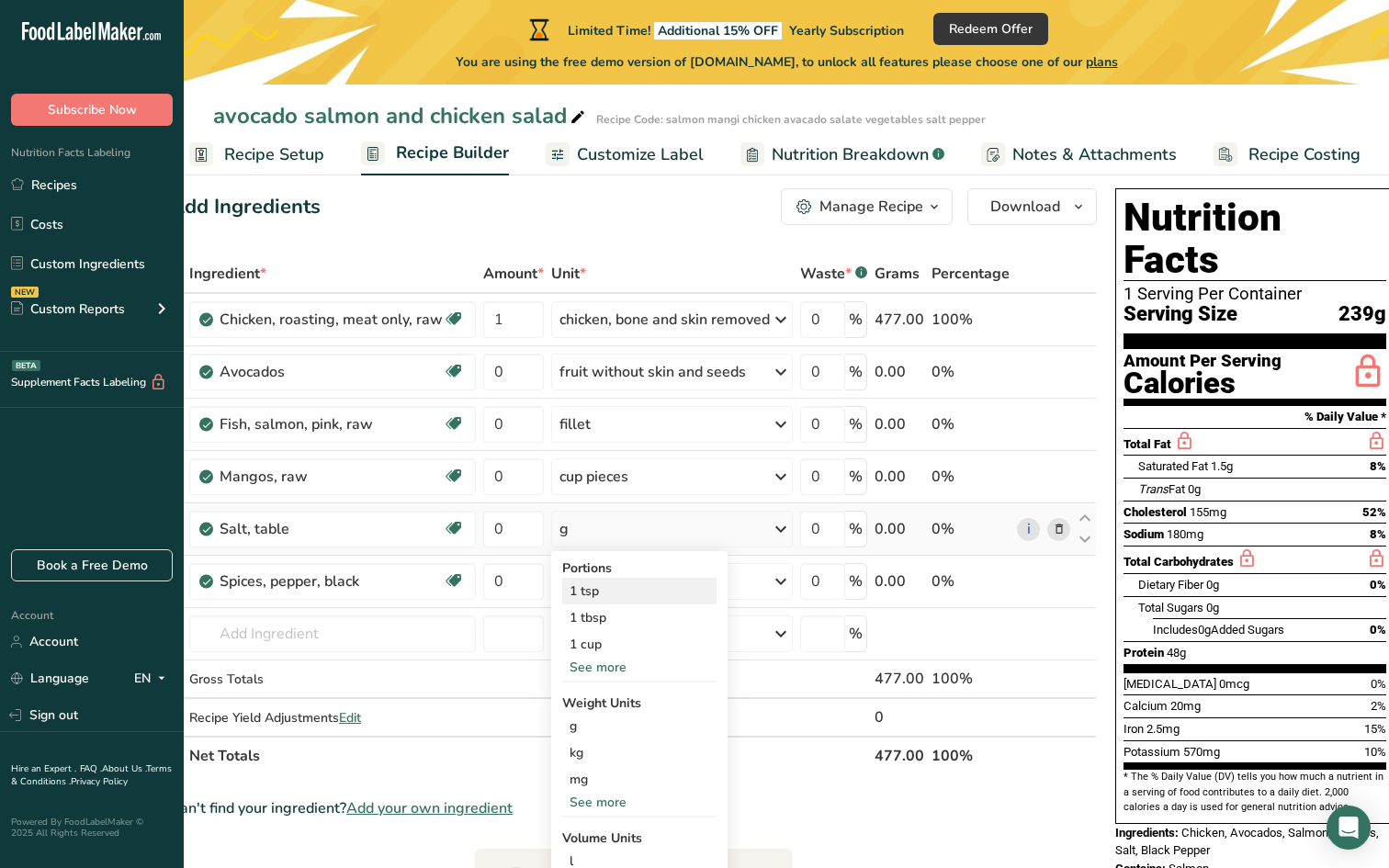
click at [609, 591] on div "1 tsp" at bounding box center [639, 591] width 155 height 26
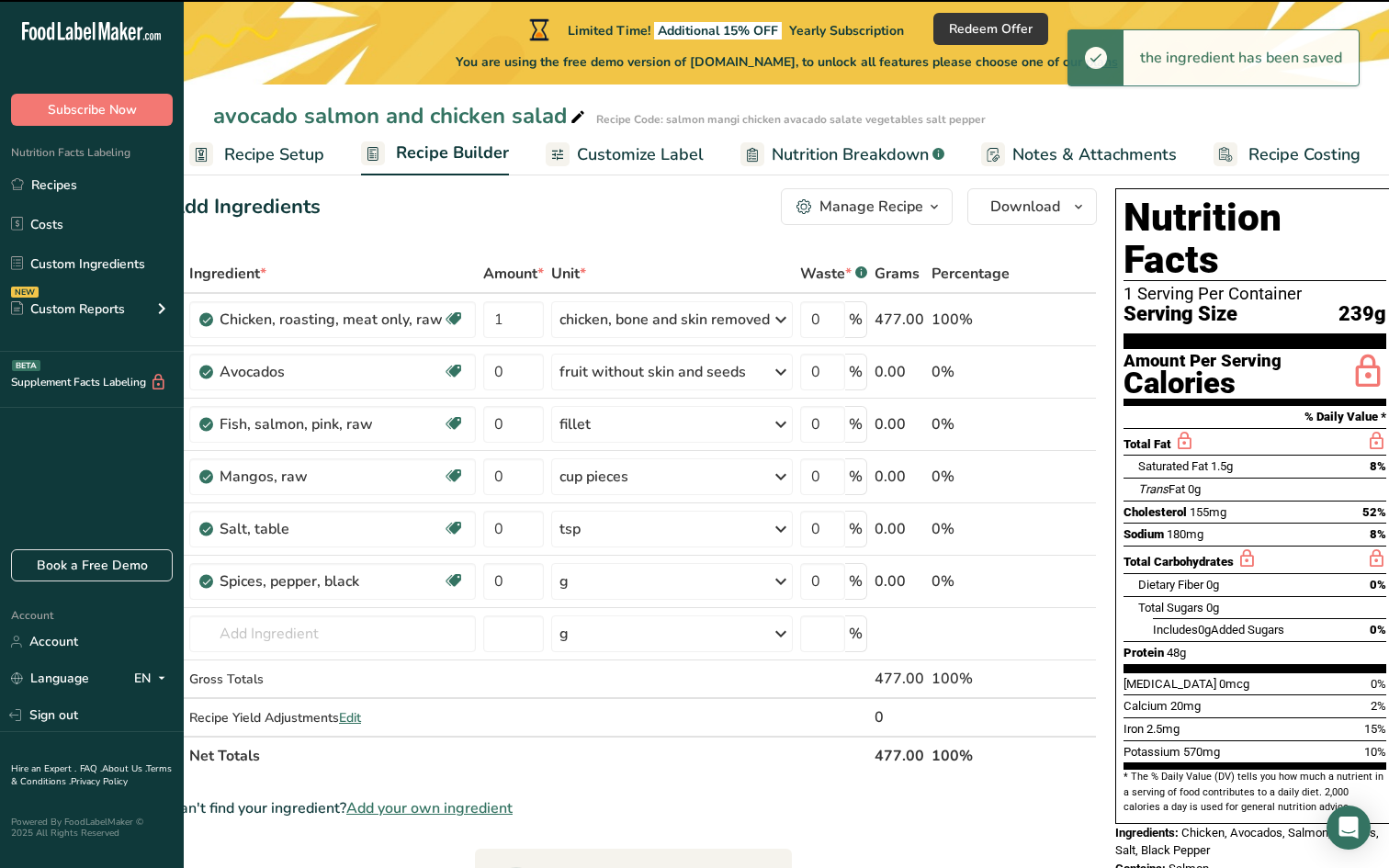
scroll to position [110, 0]
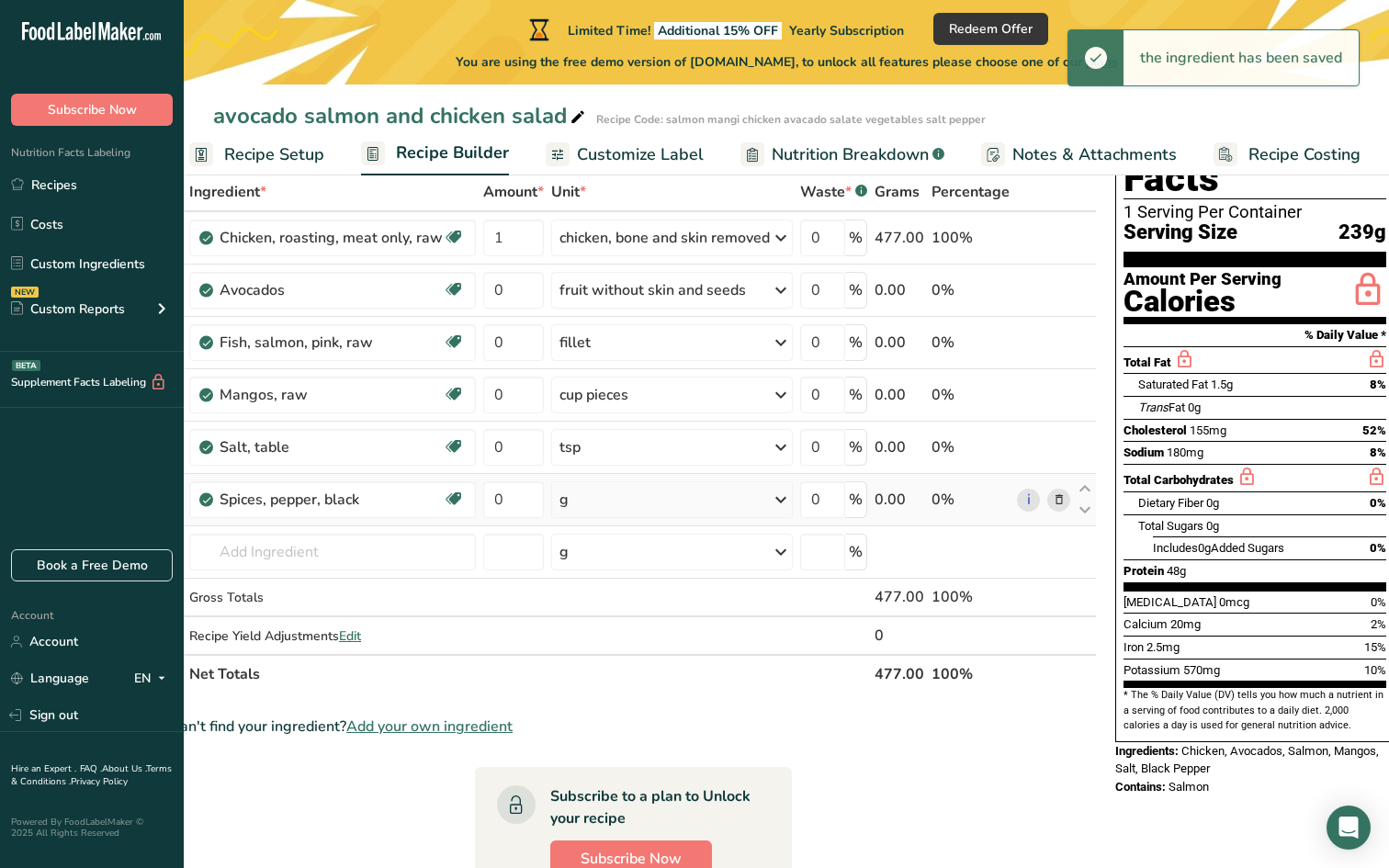
click at [778, 497] on icon at bounding box center [781, 500] width 22 height 33
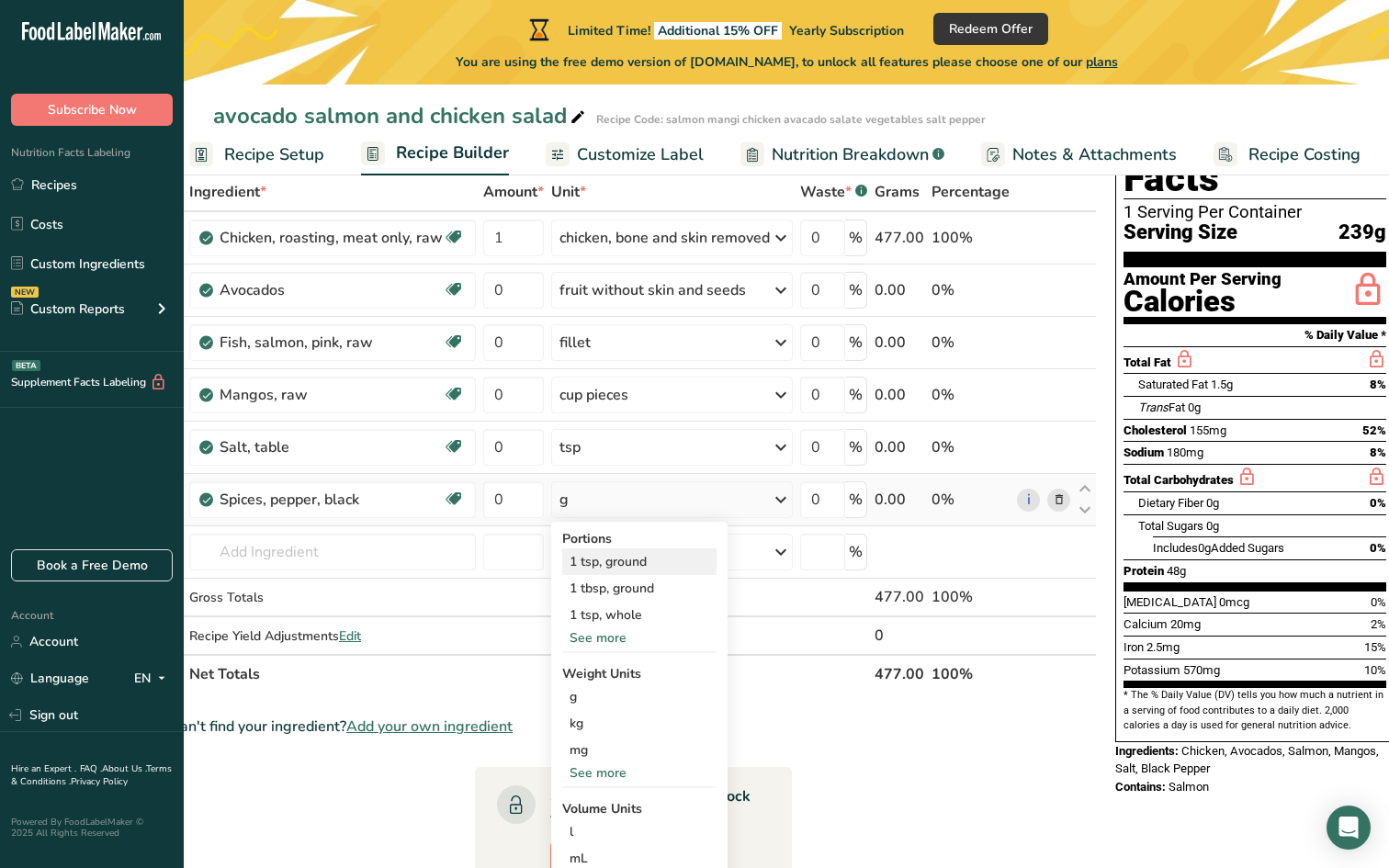
click at [658, 558] on div "1 tsp, ground" at bounding box center [639, 562] width 155 height 26
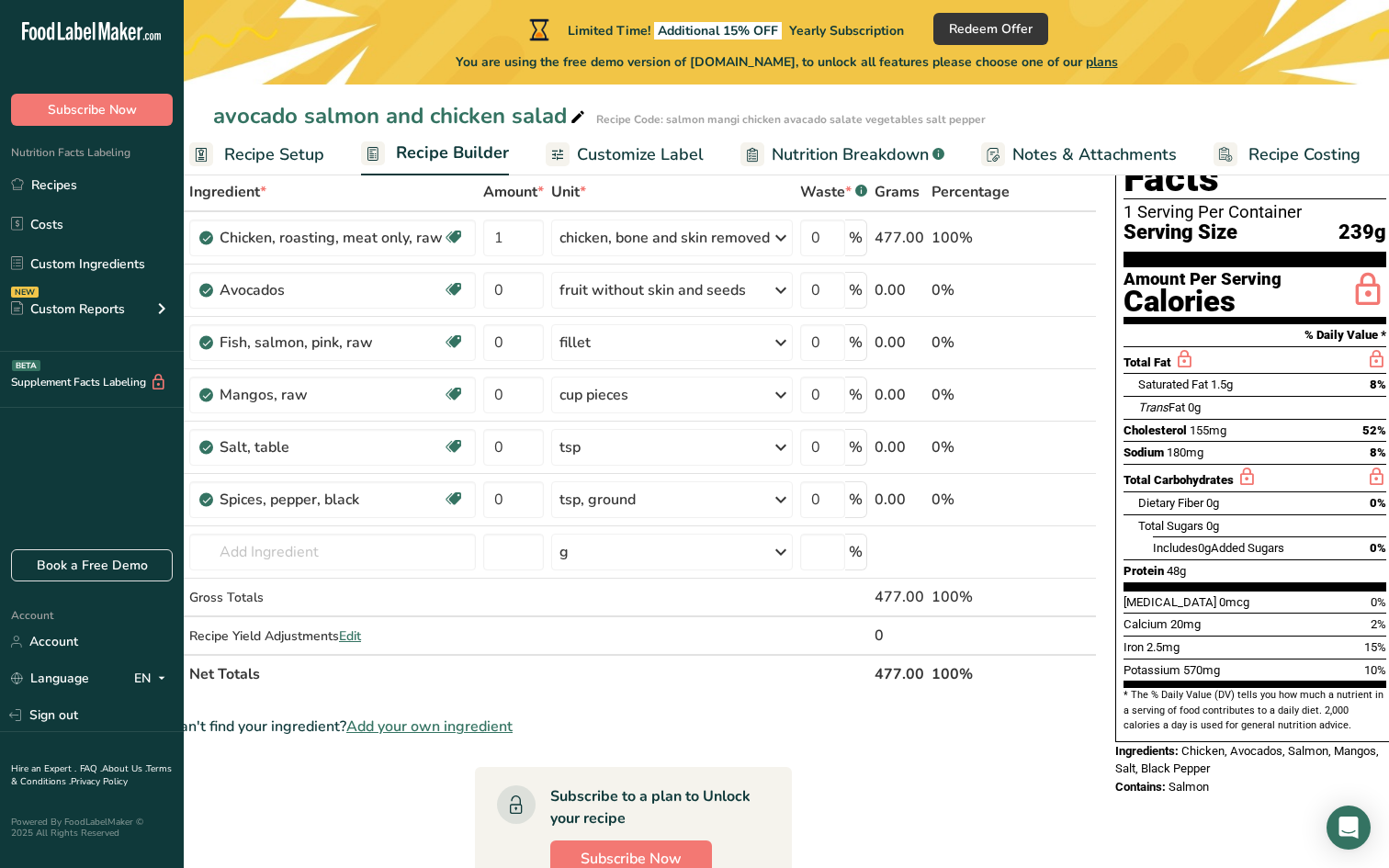
scroll to position [0, 53]
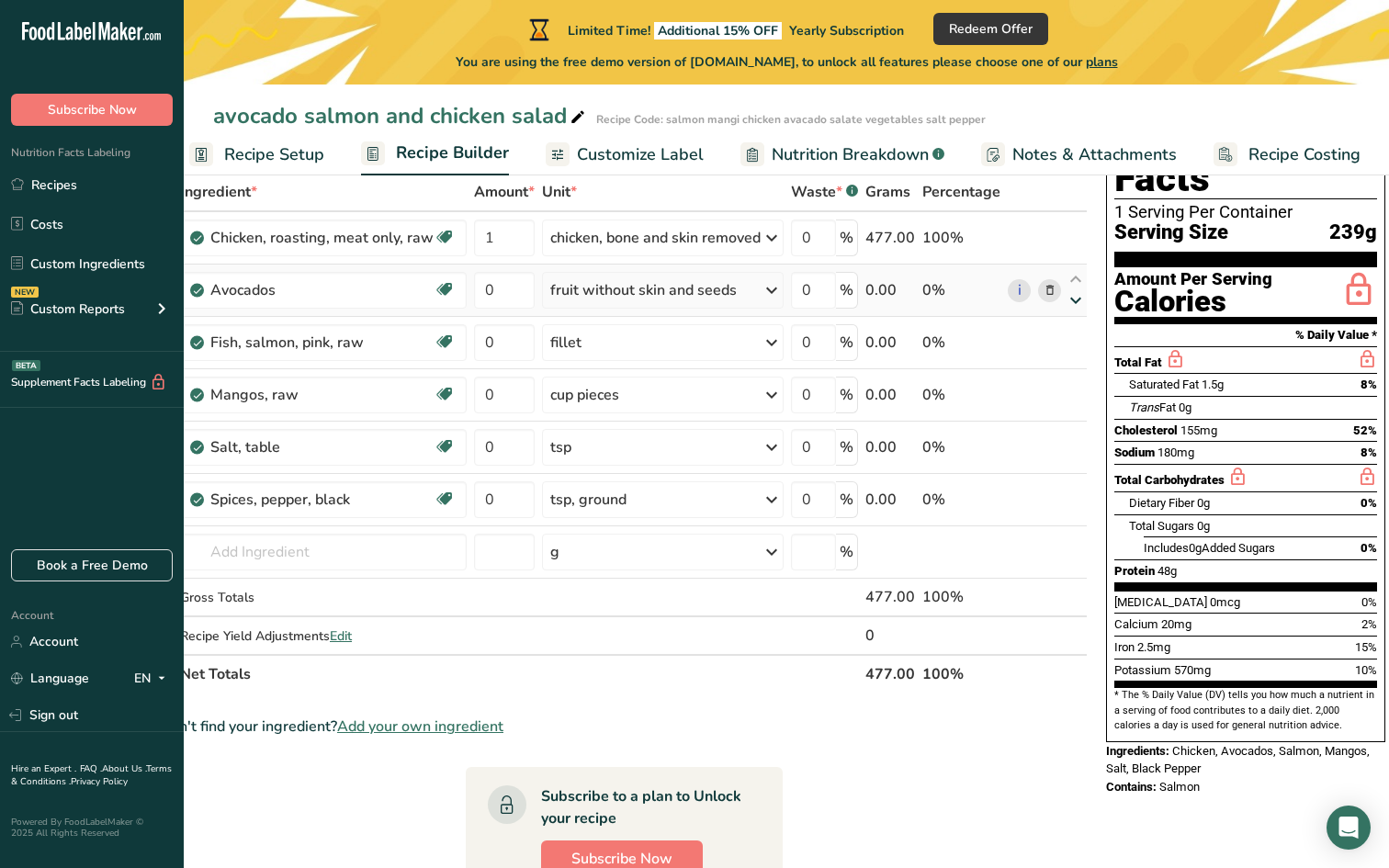
click at [1065, 298] on icon at bounding box center [1075, 301] width 22 height 14
click at [1172, 794] on div "Nutrition Facts 1 Serving Per Container Serving Size 239g Amount Per Serving Ca…" at bounding box center [1246, 675] width 294 height 1152
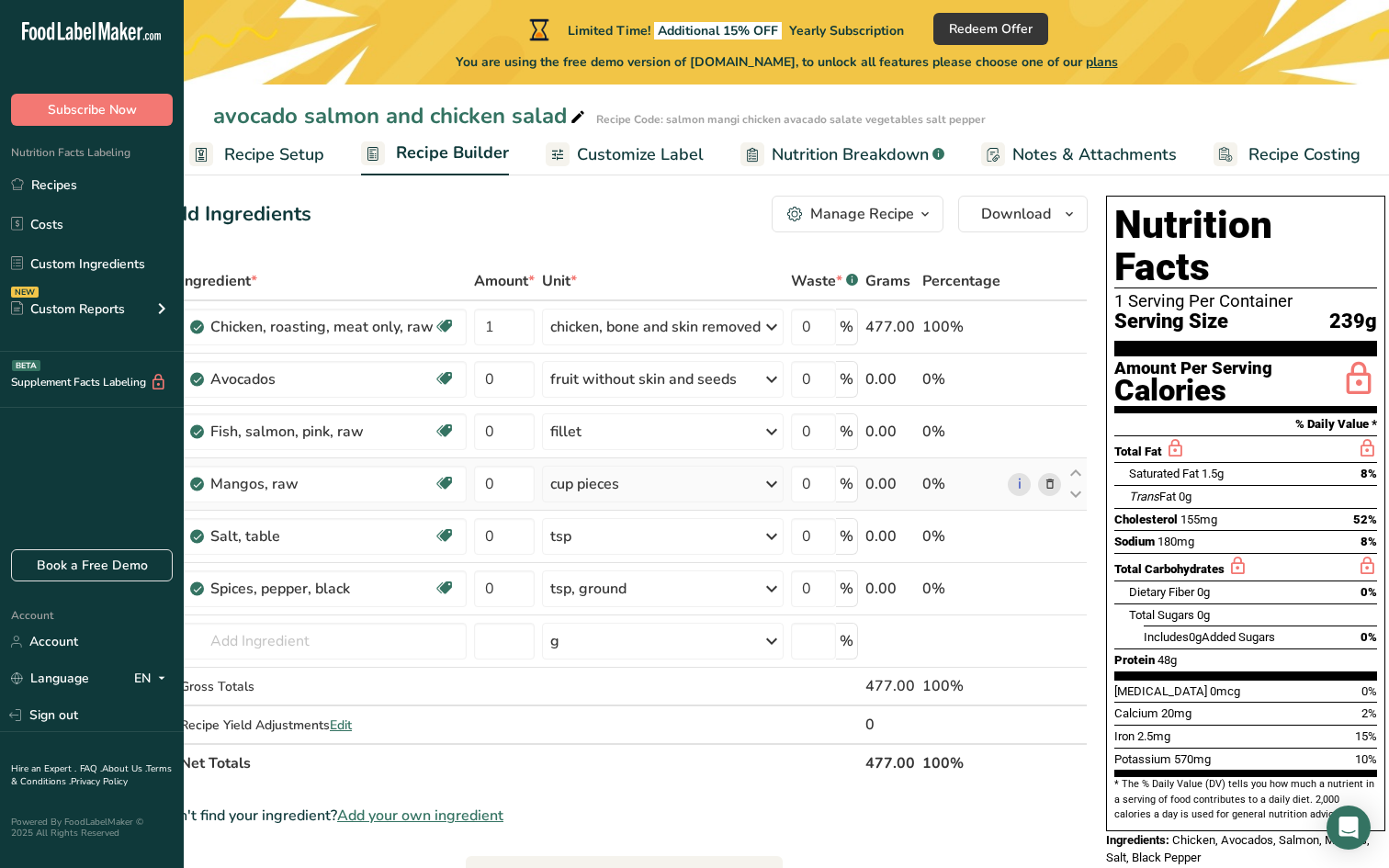
scroll to position [22, 0]
